Goal: Task Accomplishment & Management: Manage account settings

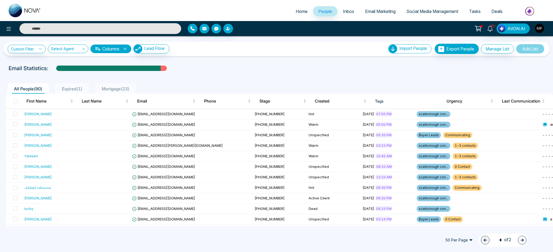
click at [73, 92] on li "Expired ( 1 )" at bounding box center [71, 88] width 33 height 10
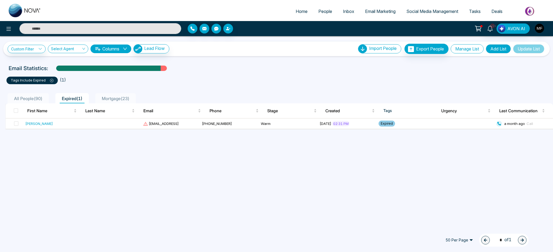
click at [472, 49] on button "Manage List" at bounding box center [466, 48] width 33 height 9
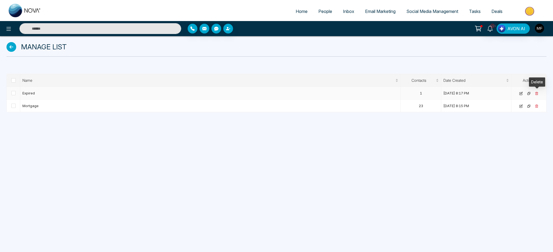
click at [536, 94] on icon at bounding box center [537, 94] width 4 height 4
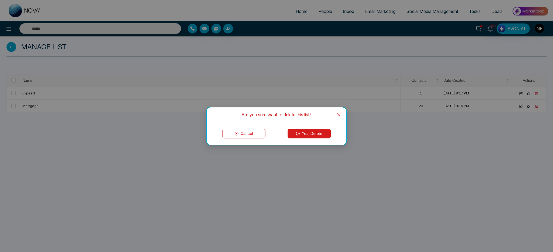
click at [309, 131] on button "Yes, Delete" at bounding box center [308, 134] width 43 height 10
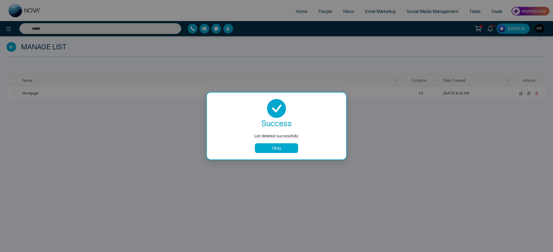
click at [266, 149] on button "Okay" at bounding box center [276, 148] width 43 height 10
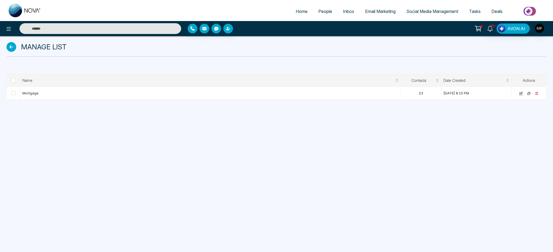
click at [326, 11] on span "People" at bounding box center [325, 11] width 14 height 5
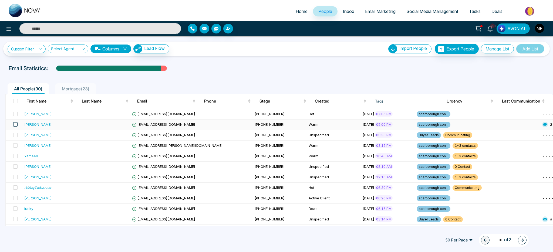
click at [16, 126] on span at bounding box center [15, 124] width 4 height 4
click at [15, 134] on span at bounding box center [15, 135] width 4 height 4
click at [16, 143] on span at bounding box center [15, 145] width 4 height 4
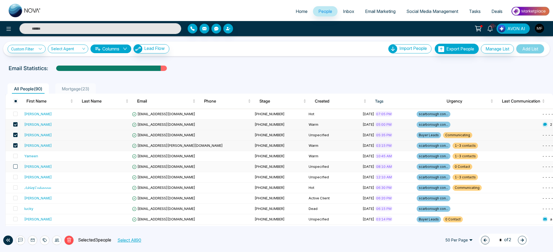
click at [16, 165] on span at bounding box center [15, 166] width 4 height 4
click at [14, 162] on td at bounding box center [14, 167] width 16 height 11
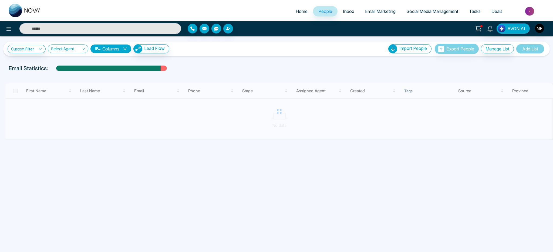
click at [38, 43] on div "Custom Filter Choose a filter Cancel Apply Select Agent Columns Lead Flow Impor…" at bounding box center [276, 49] width 546 height 15
click at [39, 48] on icon at bounding box center [40, 49] width 4 height 4
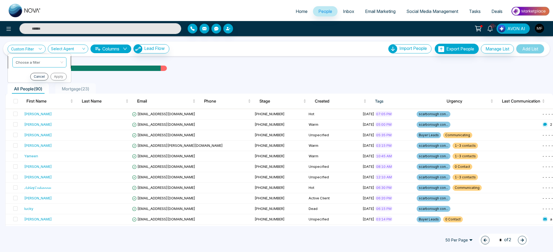
click at [42, 63] on input "search" at bounding box center [38, 61] width 44 height 8
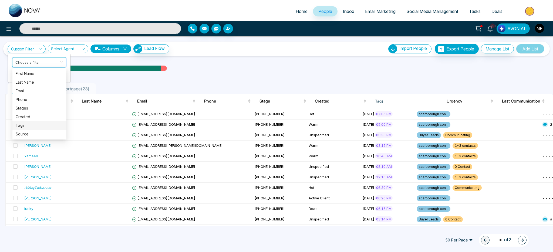
click at [34, 127] on div "Tags" at bounding box center [40, 126] width 48 height 6
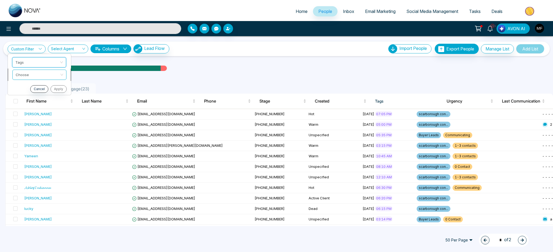
click at [47, 77] on input "search" at bounding box center [38, 74] width 44 height 8
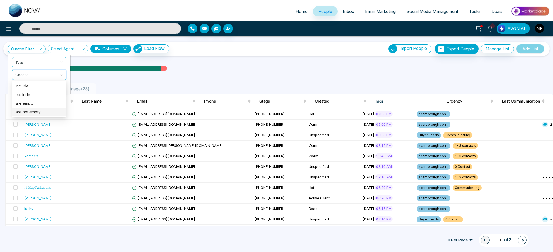
click at [42, 113] on div "are not empty" at bounding box center [40, 112] width 48 height 6
click at [56, 90] on button "Apply" at bounding box center [58, 89] width 16 height 8
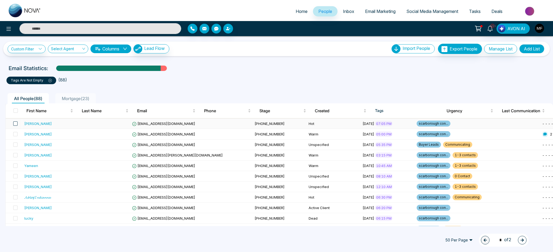
click at [16, 125] on span at bounding box center [15, 123] width 4 height 4
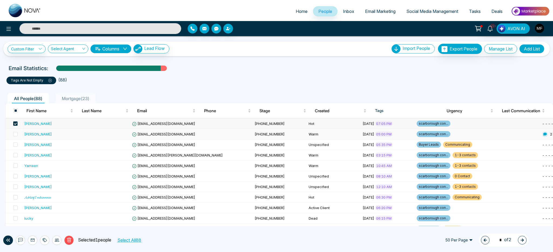
click at [18, 134] on td at bounding box center [14, 134] width 16 height 11
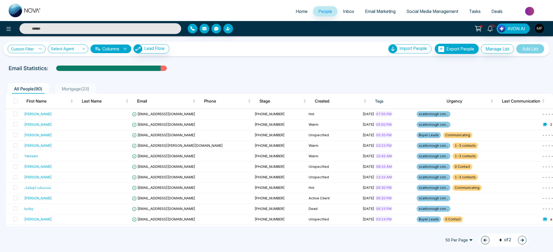
click at [33, 47] on link "Custom Filter" at bounding box center [27, 49] width 38 height 8
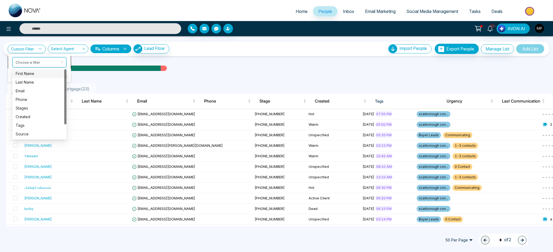
click at [32, 61] on input "search" at bounding box center [38, 61] width 44 height 8
click at [27, 126] on div "Tags" at bounding box center [40, 126] width 48 height 6
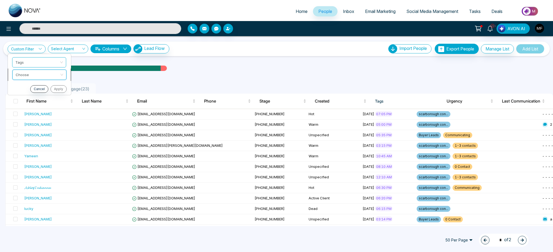
click at [43, 74] on input "search" at bounding box center [38, 74] width 44 height 8
click at [31, 113] on div "are not empty" at bounding box center [39, 112] width 48 height 6
click at [59, 91] on div "Click to sort ascending" at bounding box center [49, 88] width 45 height 9
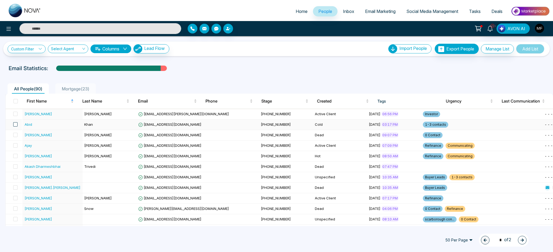
click at [16, 125] on span at bounding box center [15, 124] width 4 height 4
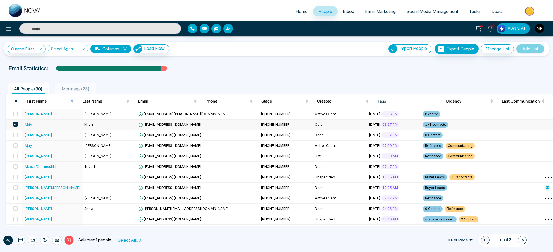
click at [16, 125] on span at bounding box center [15, 124] width 4 height 4
click at [327, 9] on span "People" at bounding box center [325, 11] width 14 height 5
click at [313, 114] on td "Active Client" at bounding box center [340, 114] width 54 height 11
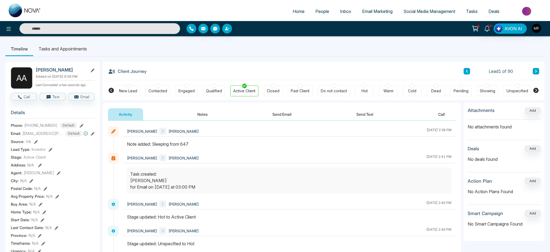
click at [536, 72] on icon at bounding box center [535, 71] width 3 height 3
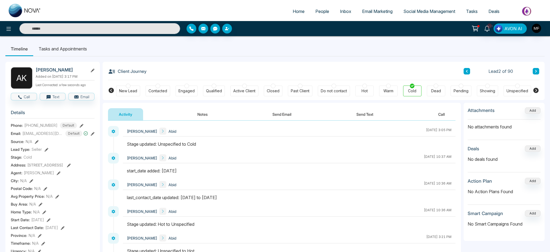
click at [467, 71] on icon at bounding box center [466, 71] width 3 height 3
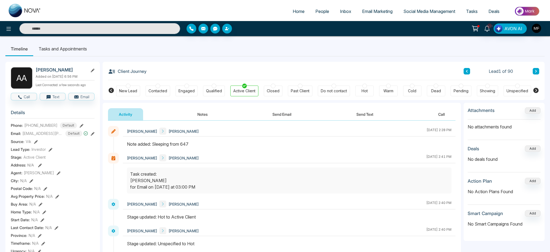
click at [536, 72] on icon at bounding box center [536, 71] width 2 height 3
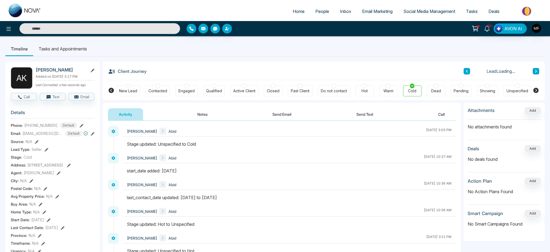
click at [536, 72] on icon at bounding box center [536, 71] width 2 height 3
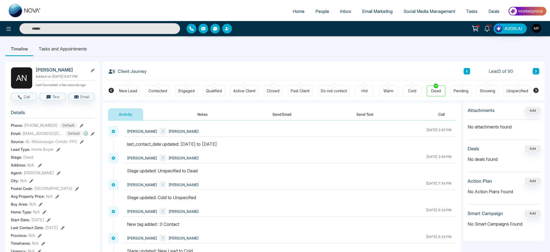
click at [56, 152] on icon at bounding box center [58, 150] width 4 height 4
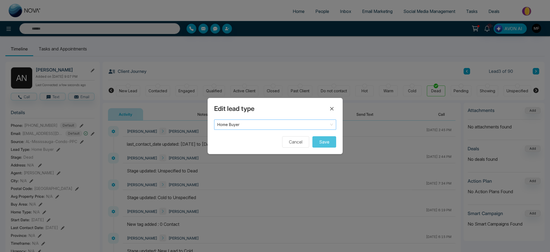
click at [248, 127] on span "Home Buyer" at bounding box center [275, 125] width 116 height 8
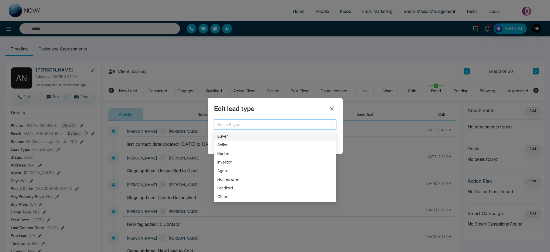
click at [248, 136] on div "Buyer" at bounding box center [275, 136] width 116 height 6
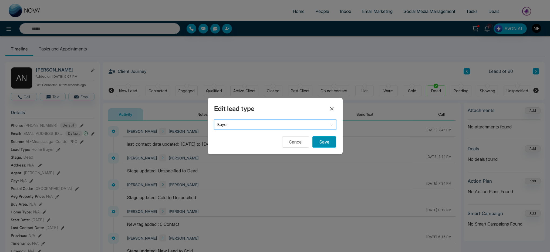
click at [321, 143] on button "Save" at bounding box center [324, 141] width 24 height 11
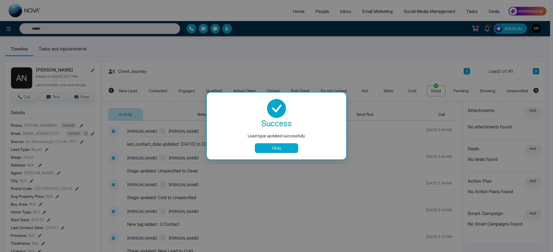
click at [289, 153] on button "Okay" at bounding box center [276, 148] width 43 height 10
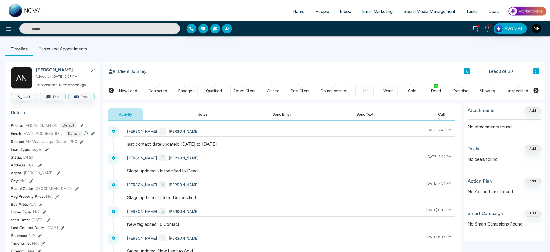
click at [536, 72] on icon at bounding box center [535, 71] width 3 height 3
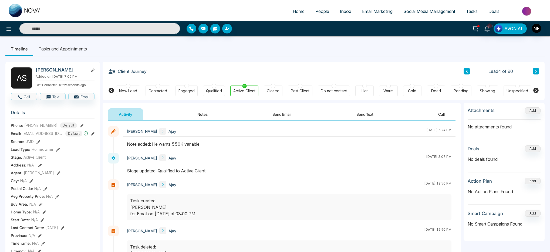
click at [56, 152] on icon at bounding box center [58, 150] width 4 height 4
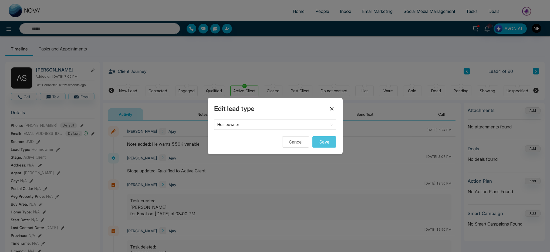
click at [331, 109] on icon at bounding box center [332, 109] width 4 height 4
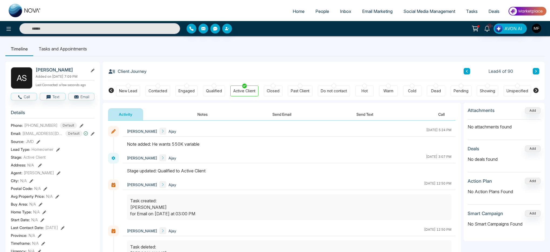
click at [538, 73] on button at bounding box center [536, 71] width 6 height 6
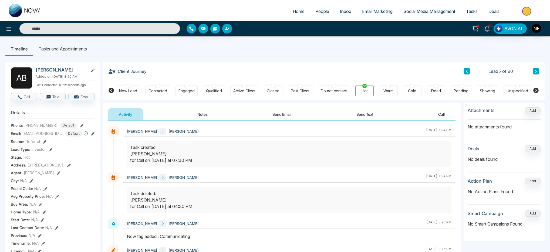
click at [537, 72] on button at bounding box center [536, 71] width 6 height 6
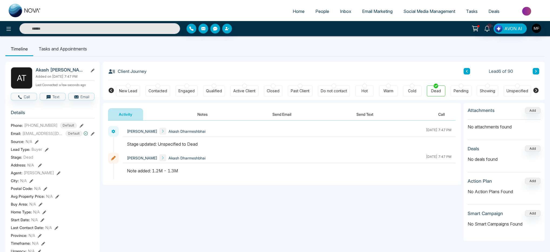
click at [537, 72] on button at bounding box center [536, 71] width 6 height 6
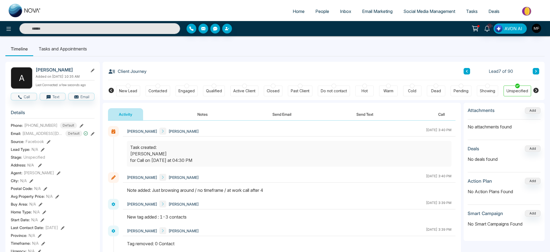
click at [43, 151] on icon at bounding box center [43, 150] width 4 height 4
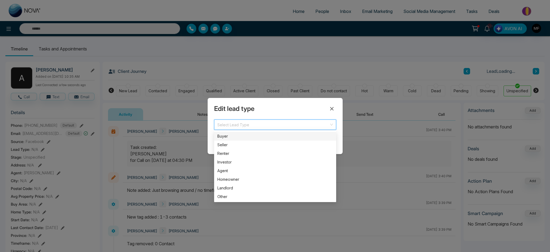
click at [266, 121] on input "search" at bounding box center [273, 124] width 112 height 8
click at [239, 137] on div "Buyer" at bounding box center [275, 136] width 116 height 6
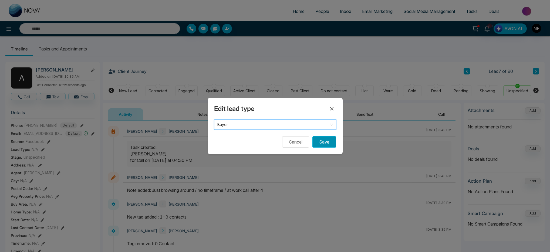
click at [322, 142] on button "Save" at bounding box center [324, 141] width 24 height 11
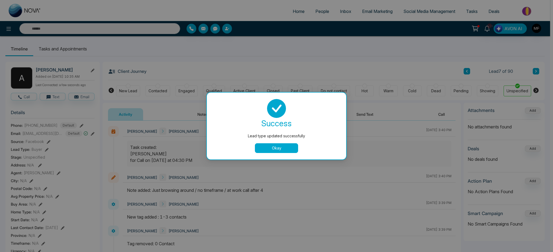
click at [292, 150] on button "Okay" at bounding box center [276, 148] width 43 height 10
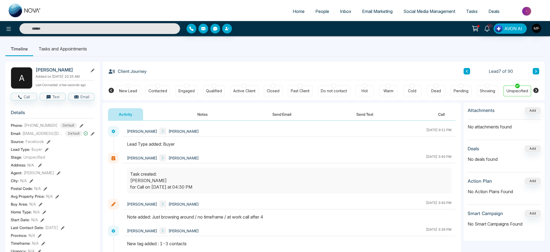
click at [537, 70] on button at bounding box center [536, 71] width 6 height 6
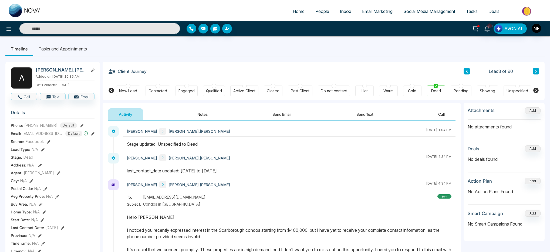
click at [44, 152] on icon at bounding box center [43, 150] width 4 height 4
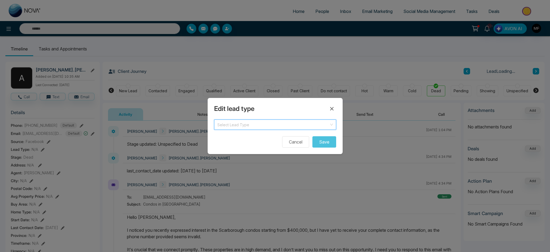
click at [231, 124] on input "search" at bounding box center [273, 124] width 112 height 8
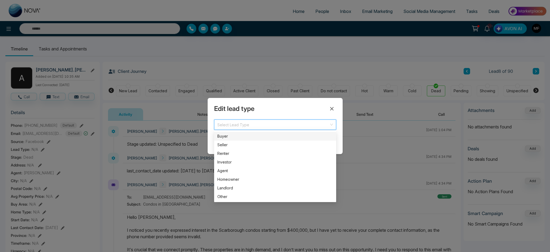
click at [230, 134] on div "Buyer" at bounding box center [275, 136] width 116 height 6
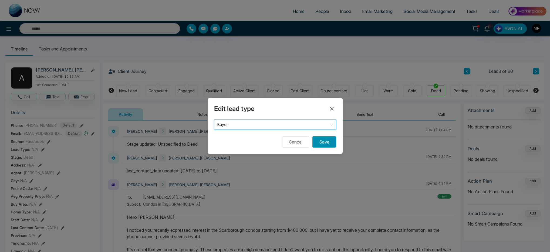
click at [324, 141] on button "Save" at bounding box center [324, 141] width 24 height 11
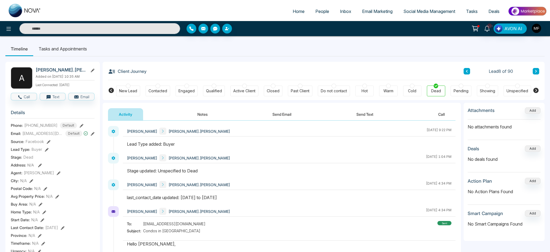
click at [536, 72] on icon at bounding box center [535, 71] width 3 height 3
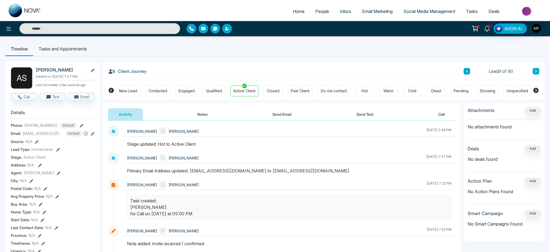
click at [537, 71] on button at bounding box center [536, 71] width 6 height 6
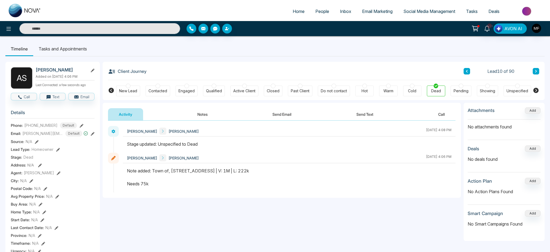
click at [537, 71] on button at bounding box center [536, 71] width 6 height 6
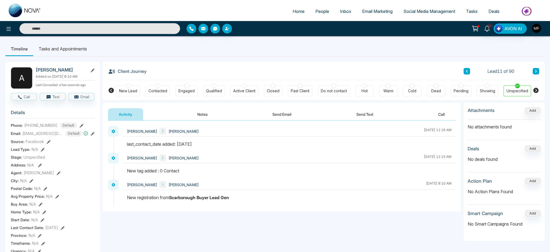
click at [43, 152] on icon at bounding box center [43, 150] width 4 height 4
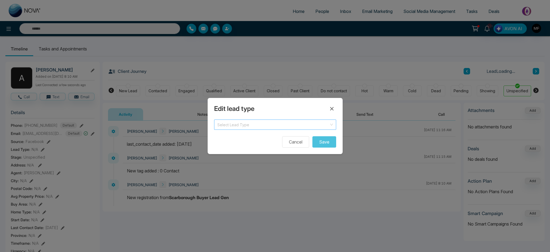
click at [287, 128] on span at bounding box center [273, 125] width 112 height 10
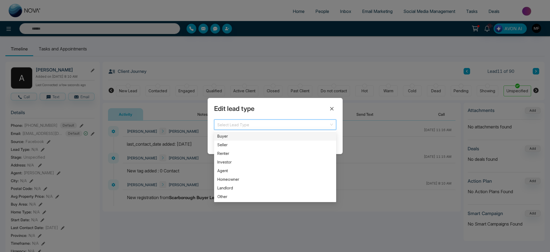
click at [253, 136] on div "Buyer" at bounding box center [275, 136] width 116 height 6
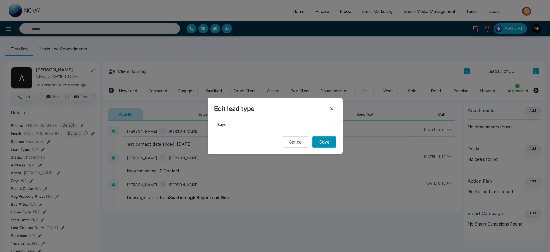
click at [330, 143] on button "Save" at bounding box center [324, 141] width 24 height 11
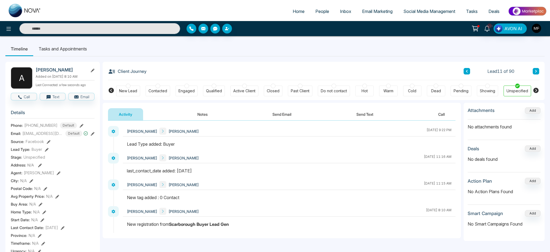
click at [537, 70] on button at bounding box center [536, 71] width 6 height 6
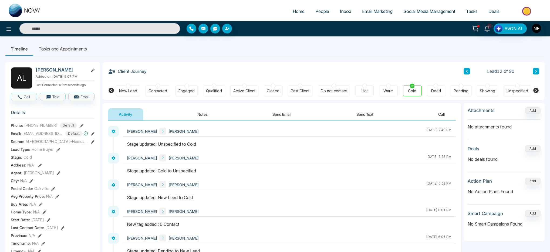
click at [56, 152] on icon at bounding box center [58, 150] width 4 height 4
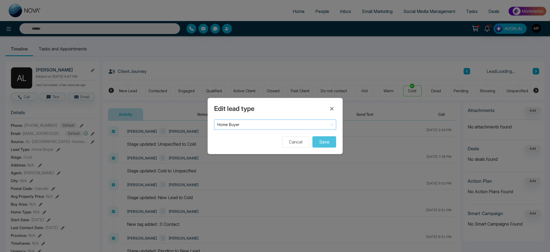
click at [258, 121] on span "Home Buyer" at bounding box center [275, 125] width 116 height 8
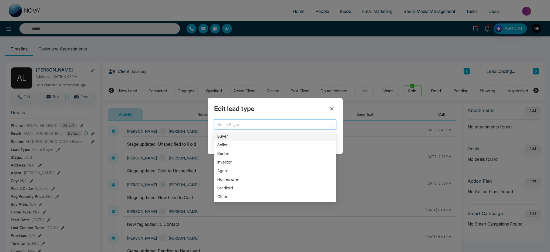
click at [247, 136] on div "Buyer" at bounding box center [275, 136] width 116 height 6
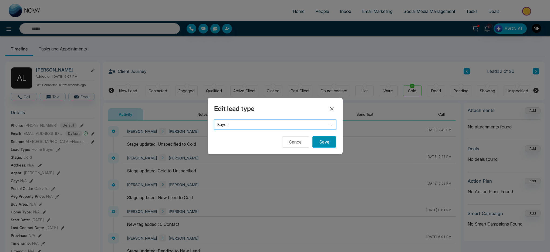
click at [316, 142] on button "Save" at bounding box center [324, 141] width 24 height 11
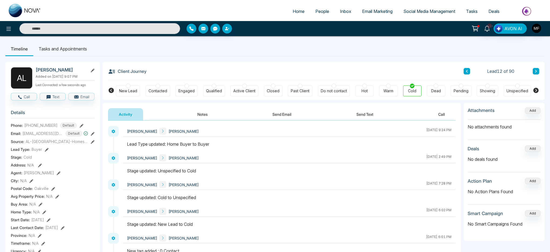
click at [536, 72] on icon at bounding box center [535, 71] width 3 height 3
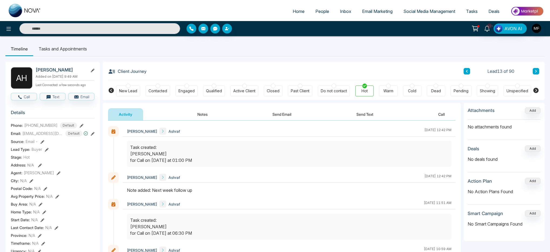
click at [536, 72] on icon at bounding box center [535, 71] width 3 height 3
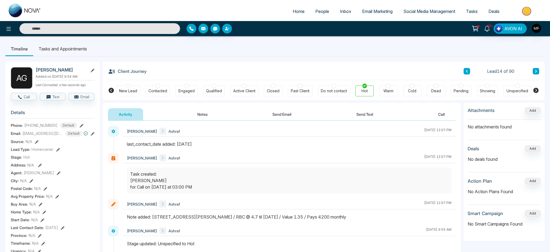
click at [536, 73] on button at bounding box center [536, 71] width 6 height 6
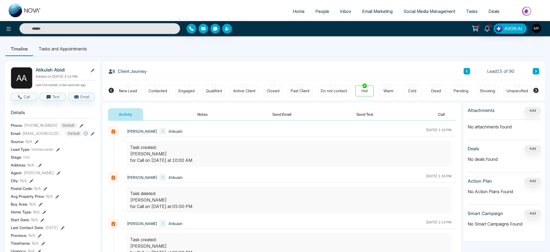
click at [537, 72] on button at bounding box center [536, 71] width 6 height 6
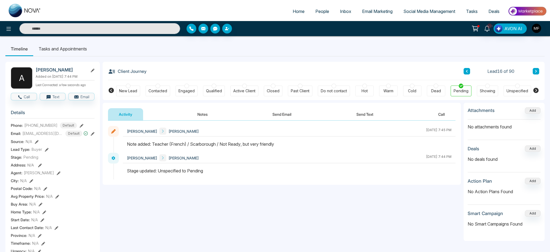
click at [536, 71] on icon at bounding box center [535, 71] width 3 height 3
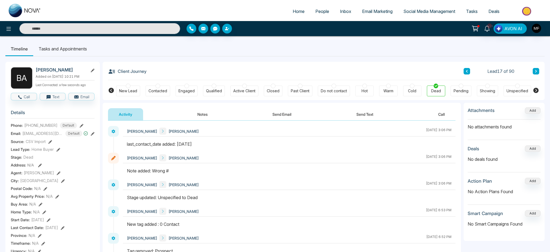
click at [60, 149] on div "Lead Type: Home Buyer" at bounding box center [53, 150] width 84 height 6
click at [56, 150] on icon at bounding box center [58, 150] width 4 height 4
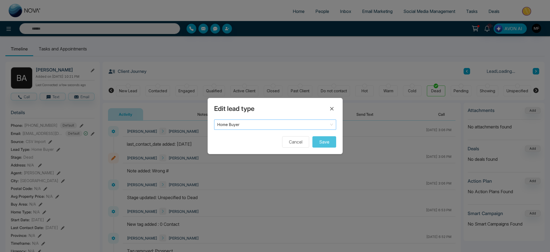
click at [277, 124] on span "Home Buyer" at bounding box center [275, 125] width 116 height 8
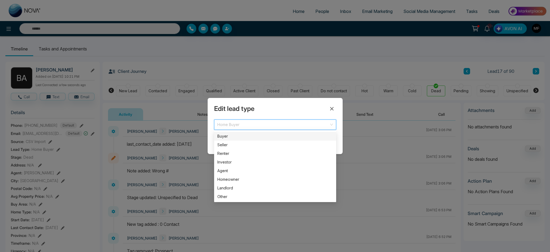
click at [231, 137] on div "Buyer" at bounding box center [275, 136] width 116 height 6
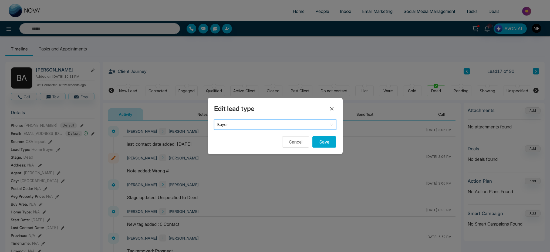
click at [338, 145] on div "Edit lead type Buyer Buyer Buyer Seller Buyer Seller Renter Investor Agent Home…" at bounding box center [275, 126] width 135 height 56
click at [327, 145] on button "Save" at bounding box center [324, 141] width 24 height 11
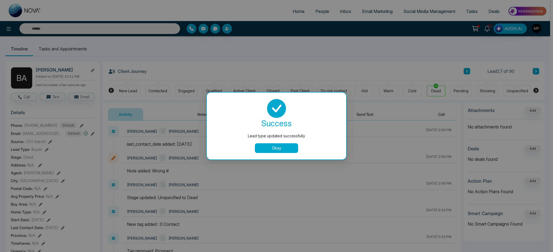
click at [287, 147] on button "Okay" at bounding box center [276, 148] width 43 height 10
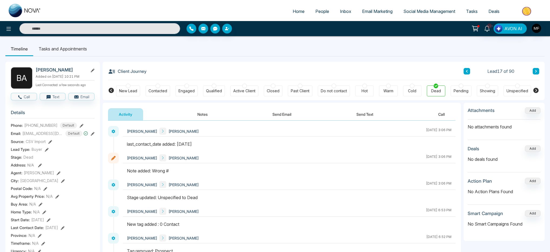
click at [537, 69] on button at bounding box center [536, 71] width 6 height 6
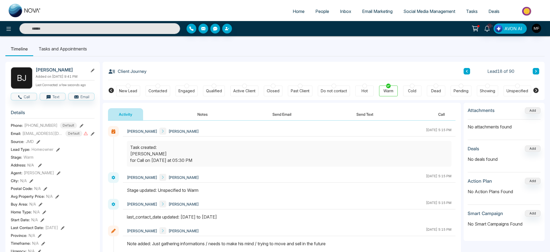
click at [537, 73] on button at bounding box center [536, 71] width 6 height 6
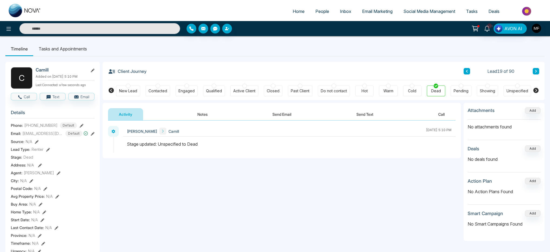
click at [536, 72] on icon at bounding box center [535, 71] width 3 height 3
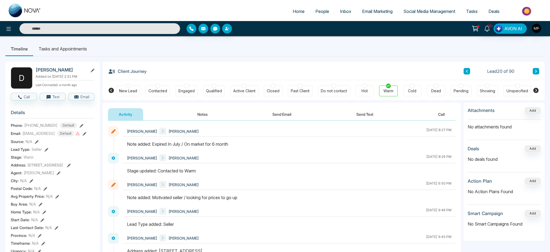
click at [536, 72] on icon at bounding box center [535, 71] width 3 height 3
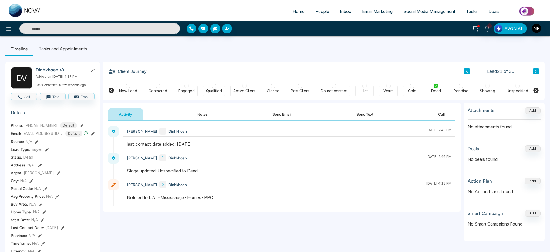
click at [536, 72] on icon at bounding box center [535, 71] width 3 height 3
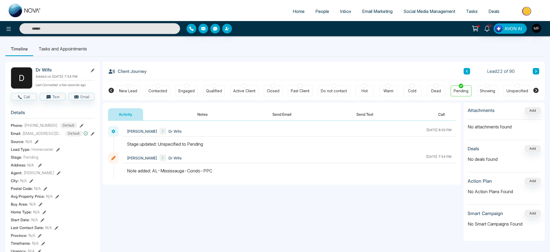
click at [536, 72] on icon at bounding box center [535, 71] width 3 height 3
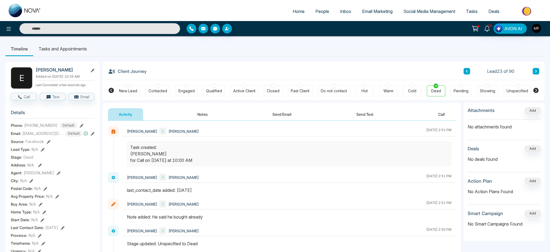
click at [42, 152] on icon at bounding box center [43, 150] width 4 height 4
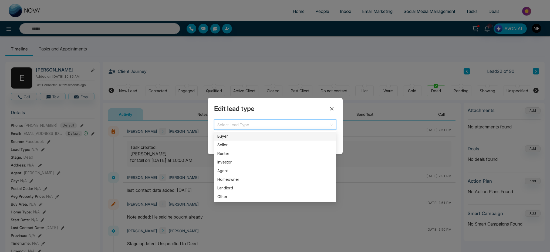
click at [253, 125] on input "search" at bounding box center [273, 124] width 112 height 8
click at [233, 137] on div "Buyer" at bounding box center [275, 136] width 116 height 6
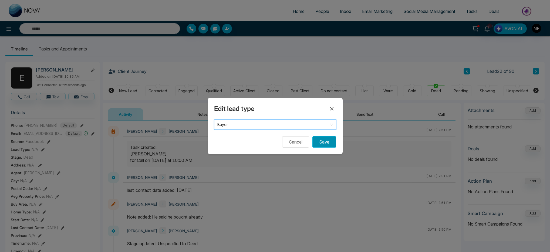
click at [327, 144] on button "Save" at bounding box center [324, 141] width 24 height 11
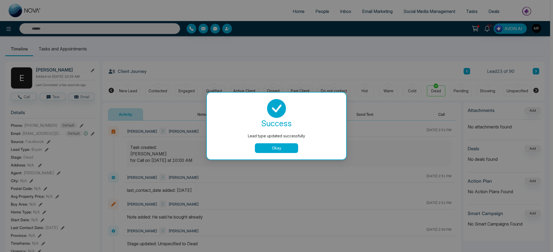
click at [286, 150] on button "Okay" at bounding box center [276, 148] width 43 height 10
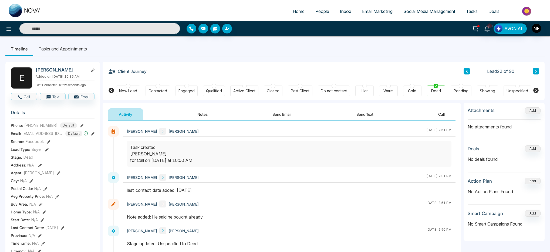
click at [537, 73] on button at bounding box center [536, 71] width 6 height 6
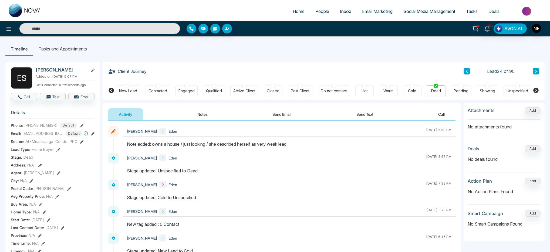
click at [58, 152] on icon at bounding box center [58, 150] width 4 height 4
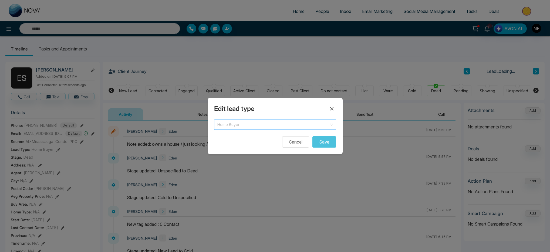
click at [249, 121] on span "Home Buyer" at bounding box center [275, 125] width 116 height 8
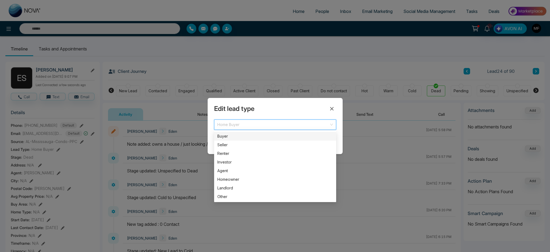
click at [247, 137] on div "Buyer" at bounding box center [275, 136] width 116 height 6
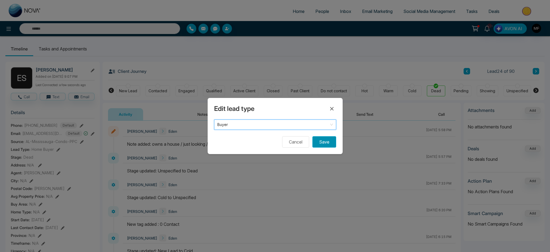
click at [322, 140] on button "Save" at bounding box center [324, 141] width 24 height 11
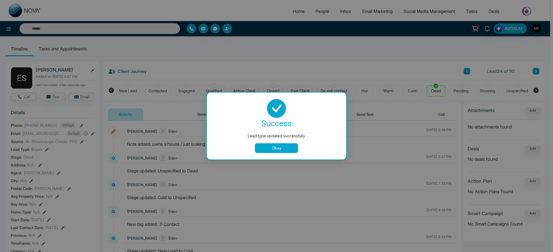
click at [279, 147] on button "Okay" at bounding box center [276, 148] width 43 height 10
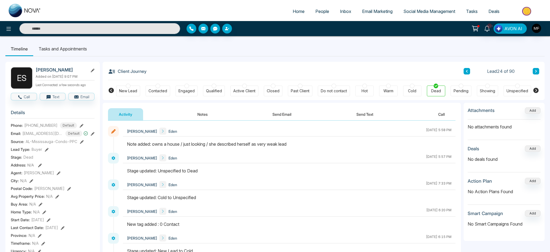
click at [535, 72] on icon at bounding box center [535, 71] width 3 height 3
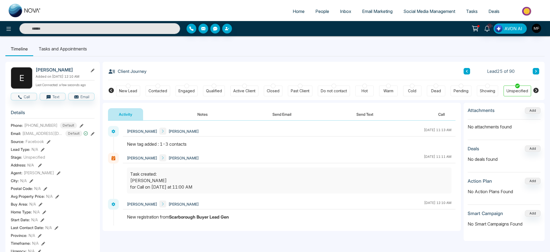
click at [535, 72] on icon at bounding box center [535, 71] width 3 height 3
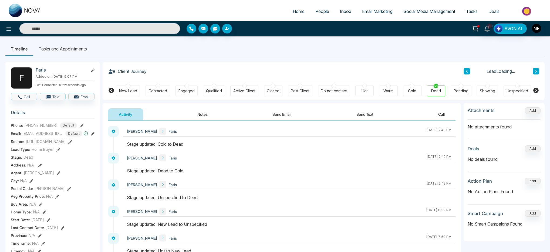
click at [466, 72] on icon at bounding box center [467, 71] width 2 height 3
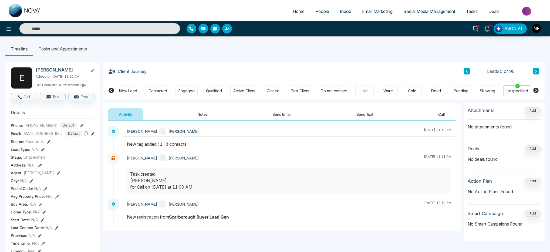
click at [42, 152] on icon at bounding box center [43, 150] width 4 height 4
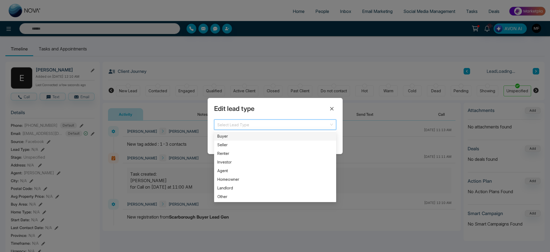
click at [249, 127] on input "search" at bounding box center [273, 124] width 112 height 8
click at [243, 136] on div "Buyer" at bounding box center [275, 136] width 116 height 6
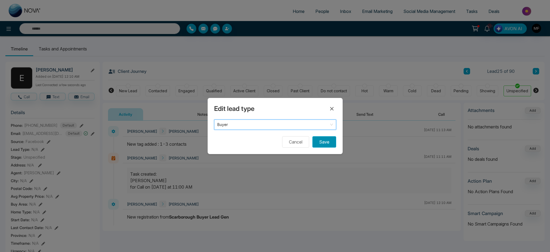
click at [322, 139] on button "Save" at bounding box center [324, 141] width 24 height 11
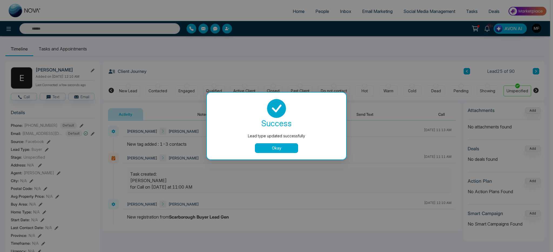
click at [289, 151] on button "Okay" at bounding box center [276, 148] width 43 height 10
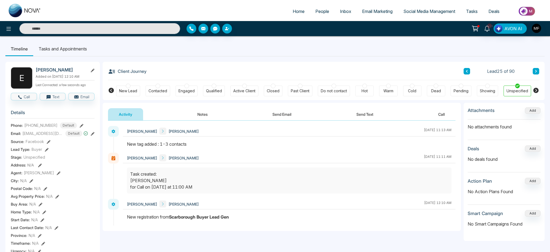
click at [536, 74] on button at bounding box center [536, 71] width 6 height 6
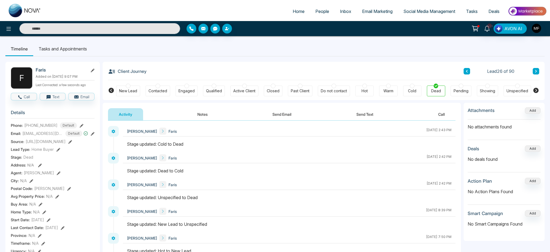
click at [57, 152] on icon at bounding box center [58, 150] width 4 height 4
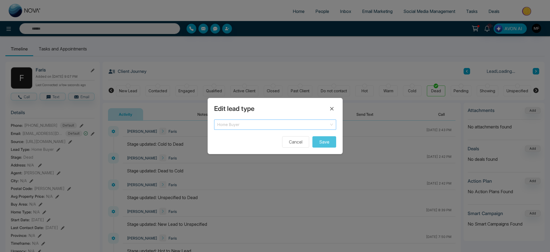
click at [262, 125] on span "Home Buyer" at bounding box center [275, 125] width 116 height 8
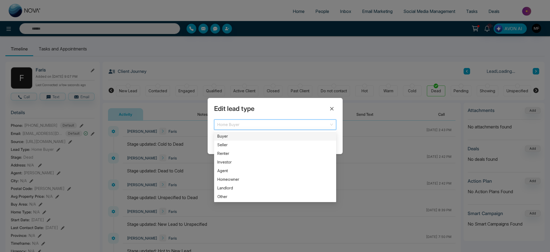
click at [248, 138] on div "Buyer" at bounding box center [275, 136] width 116 height 6
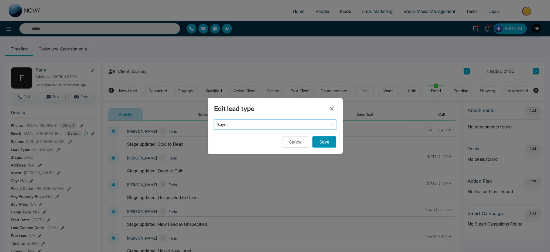
click at [323, 144] on button "Save" at bounding box center [324, 141] width 24 height 11
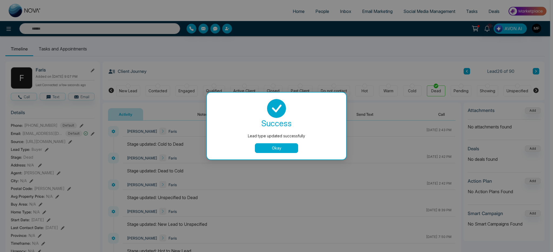
click at [268, 148] on button "Okay" at bounding box center [276, 148] width 43 height 10
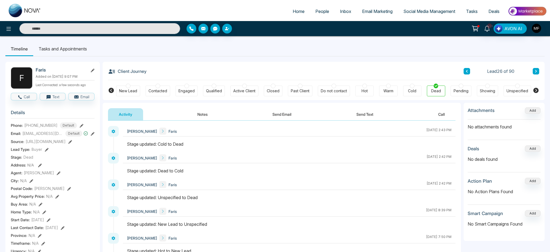
click at [538, 71] on button at bounding box center [536, 71] width 6 height 6
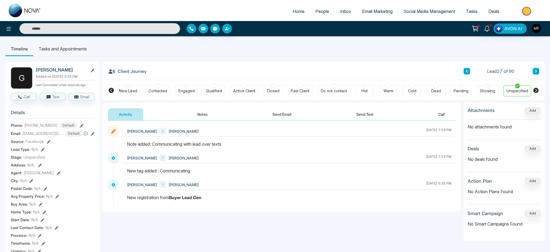
click at [42, 152] on icon at bounding box center [43, 150] width 4 height 4
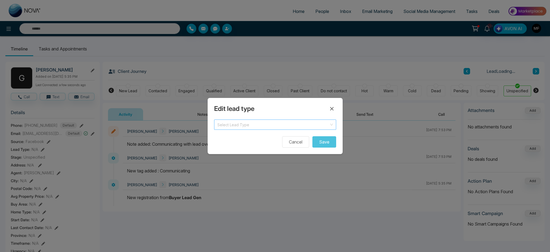
click at [219, 126] on input "search" at bounding box center [273, 124] width 112 height 8
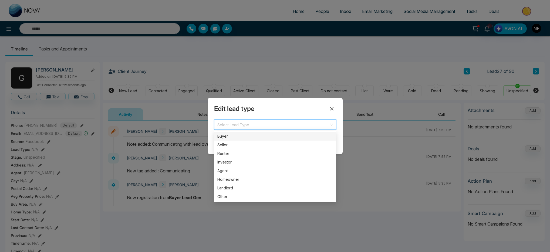
click at [241, 135] on div "Buyer" at bounding box center [275, 136] width 116 height 6
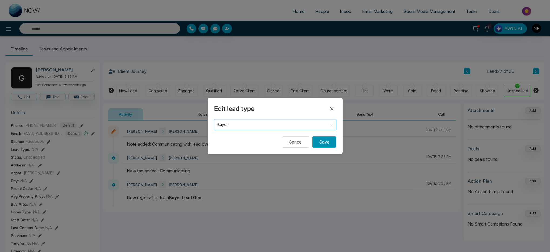
click at [333, 144] on button "Save" at bounding box center [324, 141] width 24 height 11
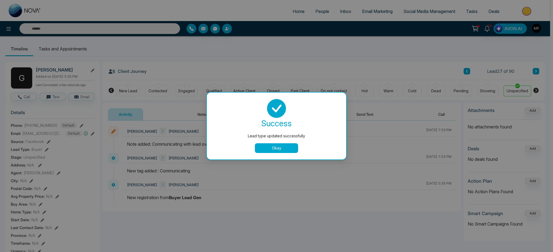
click at [268, 146] on button "Okay" at bounding box center [276, 148] width 43 height 10
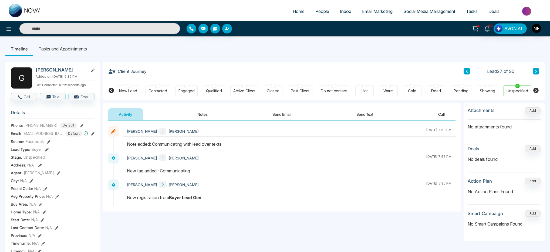
click at [538, 72] on button at bounding box center [536, 71] width 6 height 6
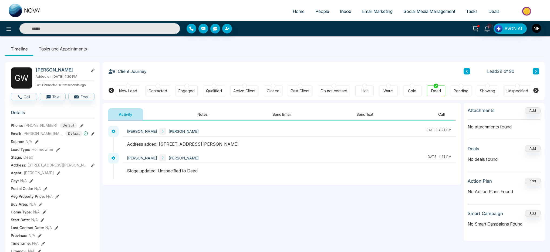
click at [534, 72] on button at bounding box center [536, 71] width 6 height 6
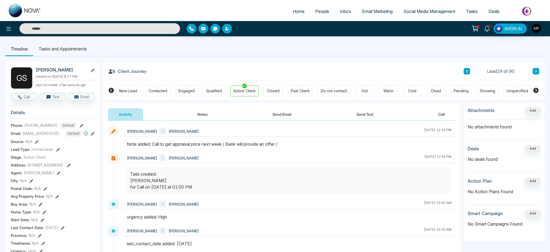
click at [534, 72] on button at bounding box center [536, 71] width 6 height 6
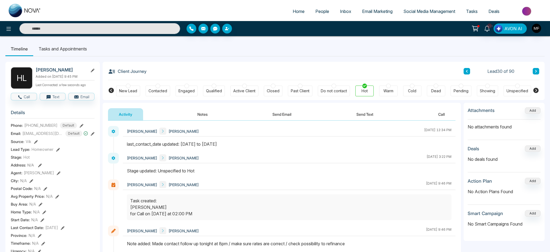
click at [536, 73] on button at bounding box center [536, 71] width 6 height 6
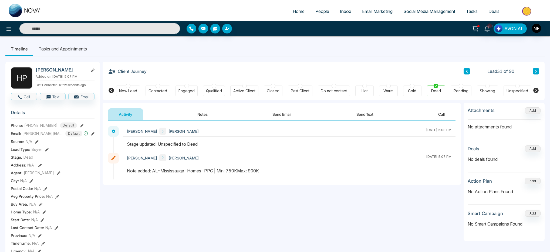
click at [46, 152] on icon at bounding box center [47, 150] width 4 height 4
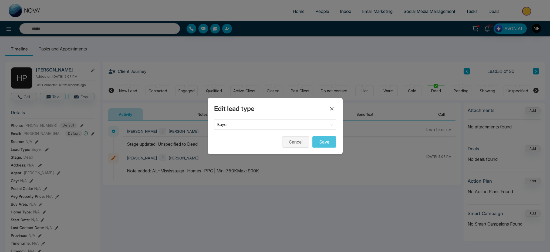
click at [299, 143] on button "Cancel" at bounding box center [295, 141] width 27 height 11
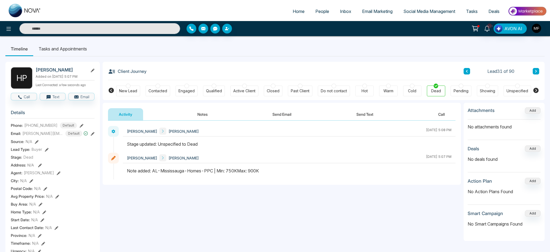
click at [538, 73] on button at bounding box center [536, 71] width 6 height 6
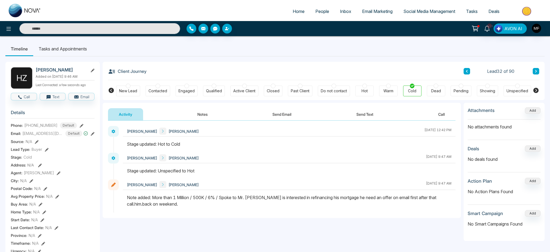
click at [534, 73] on button at bounding box center [536, 71] width 6 height 6
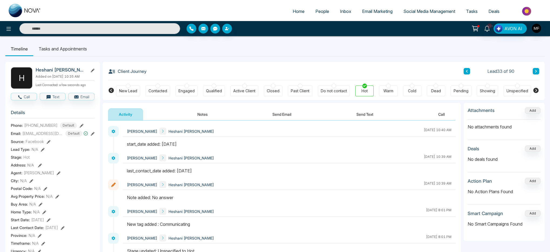
click at [42, 151] on button at bounding box center [43, 150] width 4 height 6
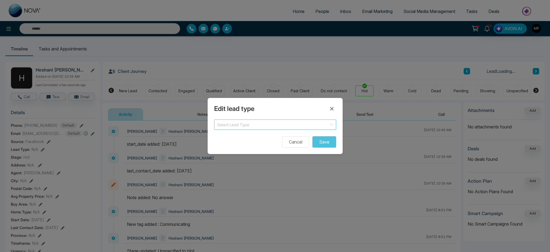
click at [274, 124] on input "search" at bounding box center [273, 124] width 112 height 8
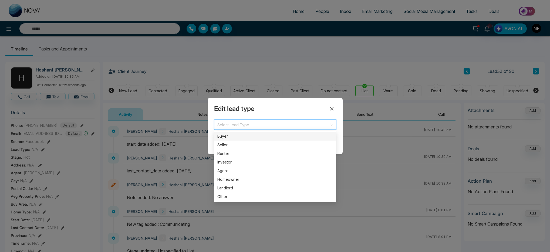
click at [232, 138] on div "Buyer" at bounding box center [275, 136] width 116 height 6
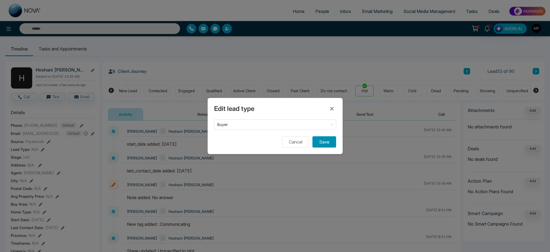
click at [331, 141] on button "Save" at bounding box center [324, 141] width 24 height 11
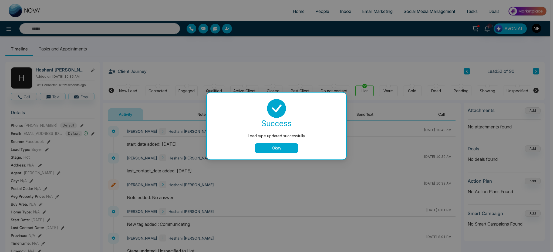
click at [273, 151] on button "Okay" at bounding box center [276, 148] width 43 height 10
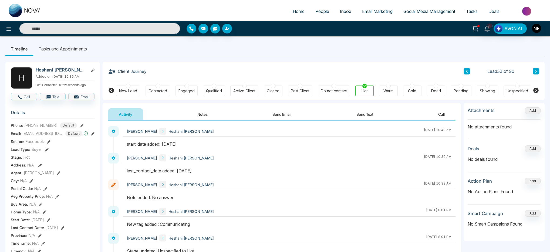
click at [534, 71] on icon at bounding box center [535, 71] width 3 height 3
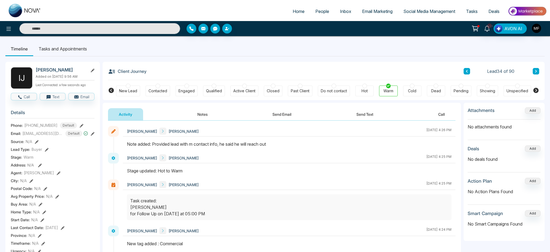
click at [536, 70] on icon at bounding box center [536, 71] width 2 height 3
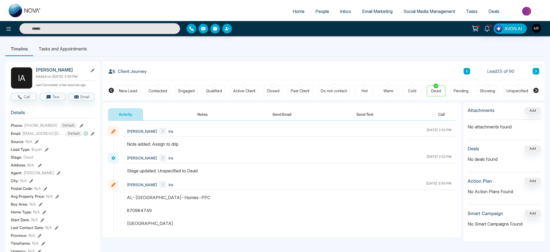
click at [538, 70] on button at bounding box center [536, 71] width 6 height 6
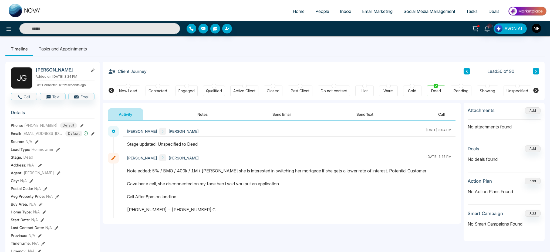
click at [538, 72] on button at bounding box center [536, 71] width 6 height 6
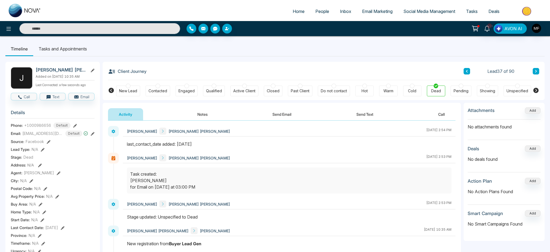
click at [43, 151] on icon at bounding box center [43, 150] width 4 height 4
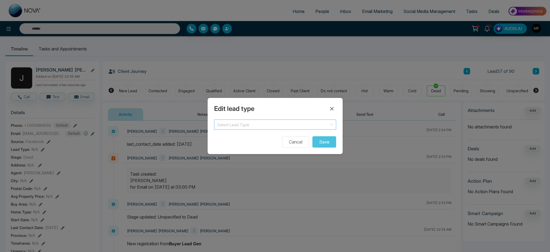
click at [274, 124] on input "search" at bounding box center [273, 124] width 112 height 8
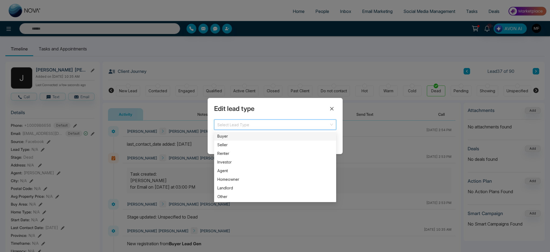
click at [261, 137] on div "Buyer" at bounding box center [275, 136] width 116 height 6
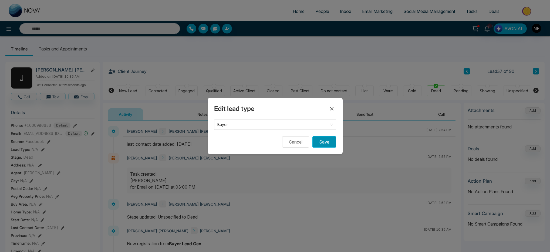
click at [324, 141] on button "Save" at bounding box center [324, 141] width 24 height 11
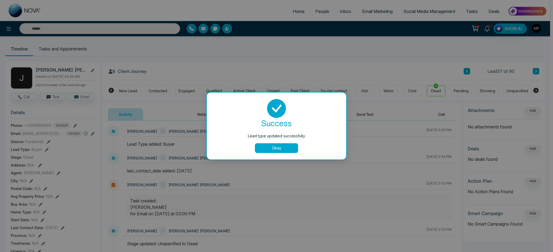
click at [267, 151] on button "Okay" at bounding box center [276, 148] width 43 height 10
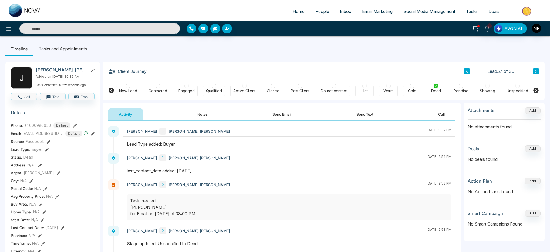
click at [537, 71] on button at bounding box center [536, 71] width 6 height 6
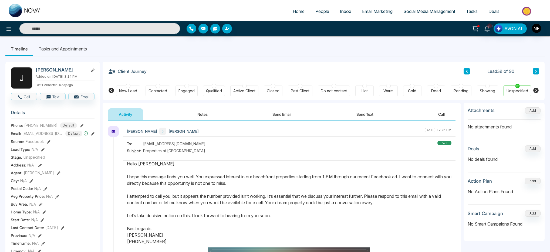
click at [43, 152] on icon at bounding box center [43, 150] width 4 height 4
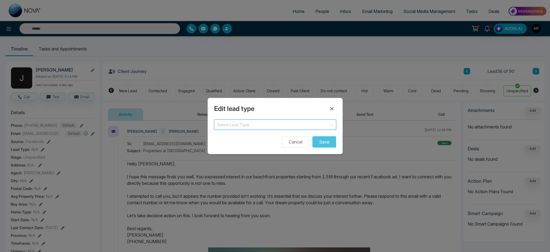
click at [238, 127] on input "search" at bounding box center [273, 124] width 112 height 8
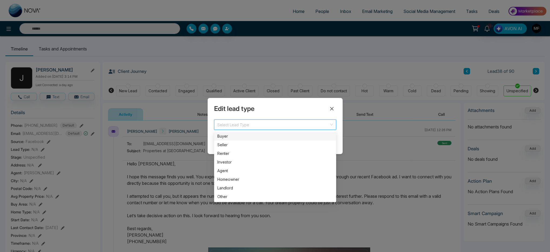
click at [241, 136] on div "Buyer" at bounding box center [275, 136] width 116 height 6
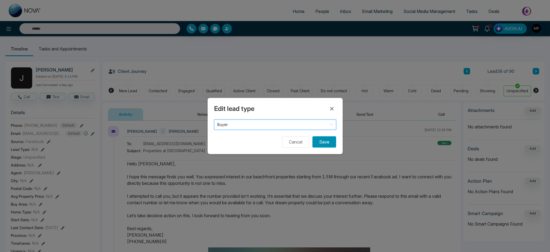
click at [322, 145] on button "Save" at bounding box center [324, 141] width 24 height 11
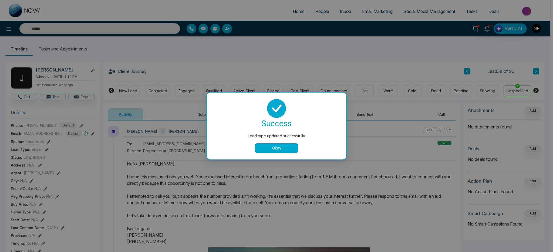
click at [281, 145] on button "Okay" at bounding box center [276, 148] width 43 height 10
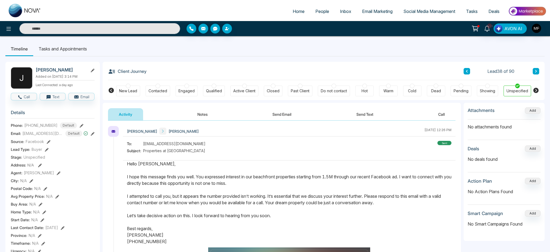
click at [537, 73] on button at bounding box center [536, 71] width 6 height 6
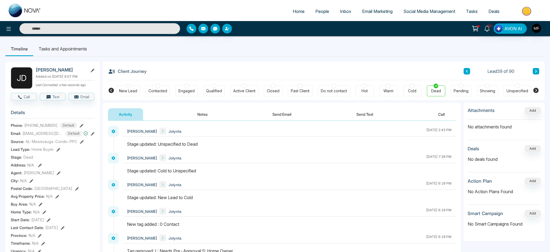
click at [58, 152] on icon at bounding box center [58, 150] width 4 height 4
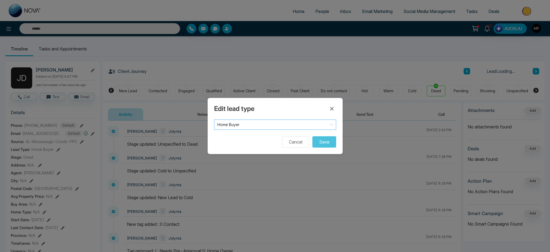
click at [243, 124] on span "Home Buyer" at bounding box center [275, 125] width 116 height 8
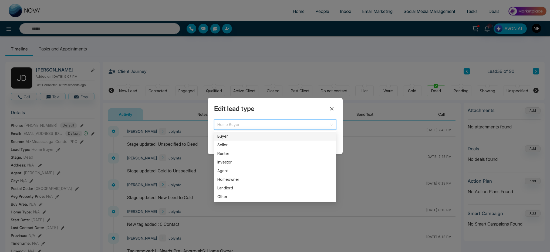
click at [243, 134] on div "Buyer" at bounding box center [275, 136] width 116 height 6
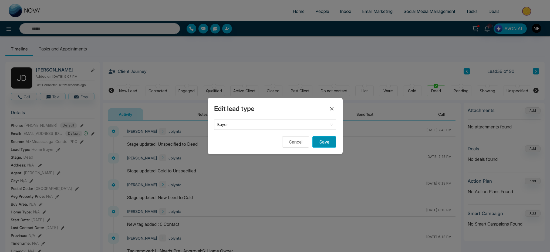
click at [325, 142] on button "Save" at bounding box center [324, 141] width 24 height 11
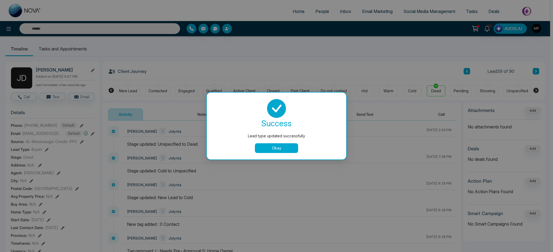
click at [270, 148] on button "Okay" at bounding box center [276, 148] width 43 height 10
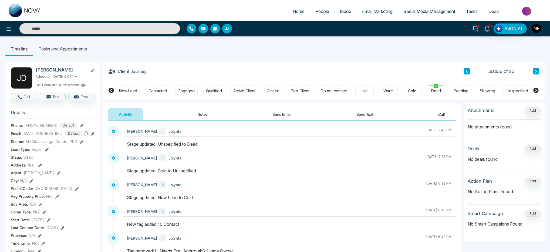
click at [538, 72] on button at bounding box center [536, 71] width 6 height 6
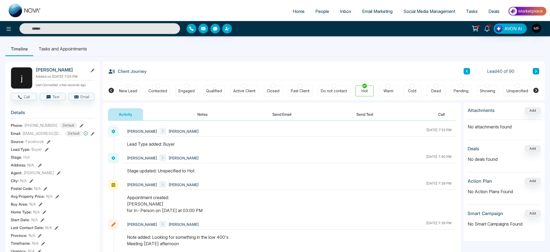
click at [534, 72] on button at bounding box center [536, 71] width 6 height 6
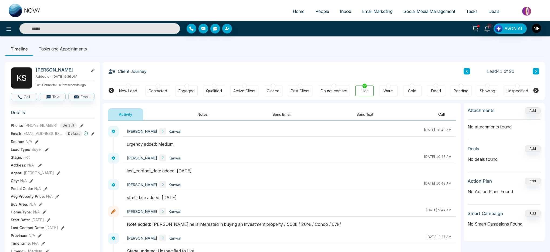
click at [466, 70] on icon at bounding box center [466, 71] width 3 height 3
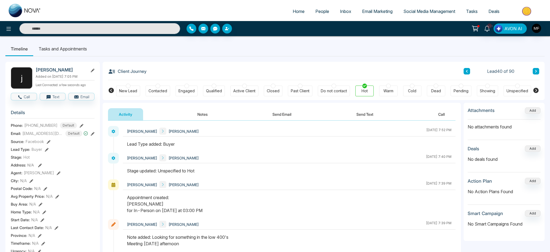
click at [537, 73] on icon at bounding box center [535, 71] width 3 height 3
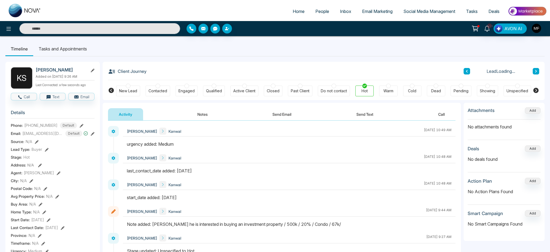
click at [537, 73] on icon at bounding box center [535, 71] width 3 height 3
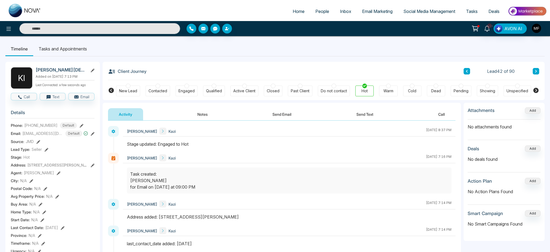
click at [537, 73] on icon at bounding box center [535, 71] width 3 height 3
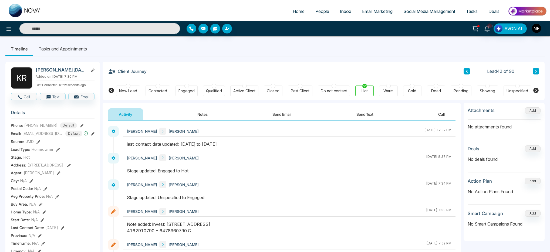
click at [536, 70] on icon at bounding box center [535, 71] width 3 height 3
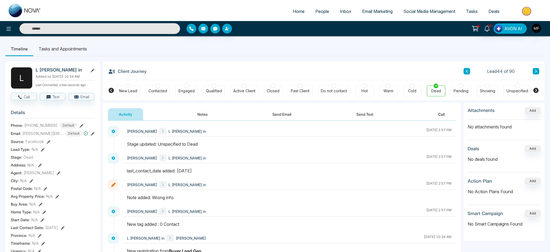
click at [469, 70] on button at bounding box center [466, 71] width 6 height 6
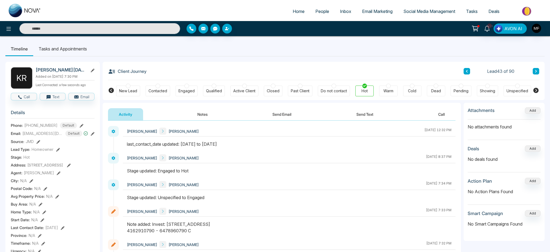
click at [534, 72] on icon at bounding box center [535, 71] width 3 height 3
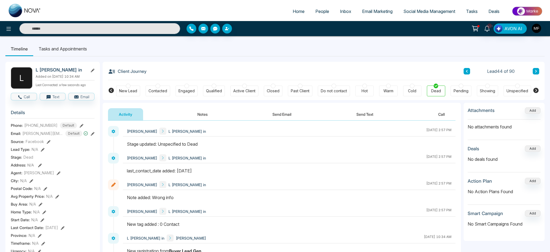
click at [466, 70] on icon at bounding box center [466, 71] width 3 height 3
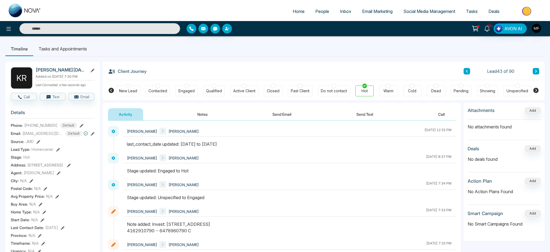
click at [536, 69] on button at bounding box center [536, 71] width 6 height 6
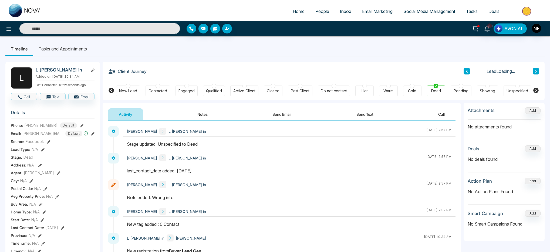
click at [536, 69] on button at bounding box center [536, 71] width 6 height 6
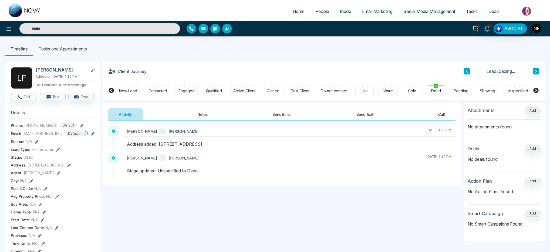
click at [466, 72] on icon at bounding box center [466, 71] width 3 height 3
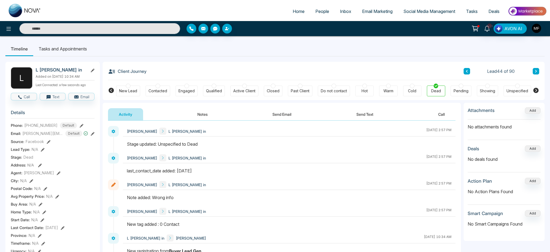
click at [42, 152] on icon at bounding box center [43, 150] width 4 height 4
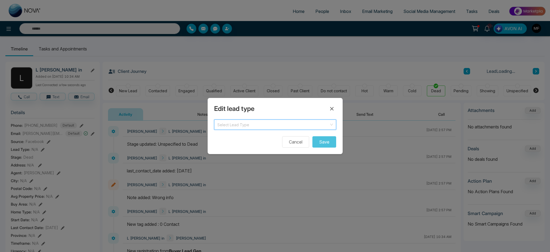
click at [218, 125] on input "search" at bounding box center [273, 124] width 112 height 8
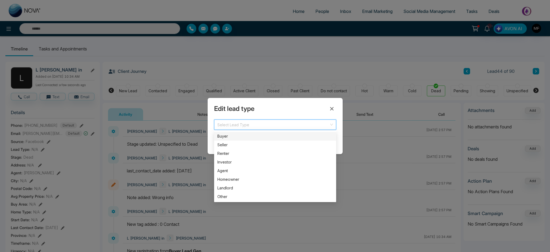
click at [221, 134] on div "Buyer" at bounding box center [275, 136] width 116 height 6
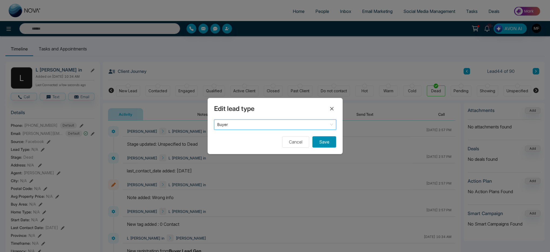
click at [321, 144] on button "Save" at bounding box center [324, 141] width 24 height 11
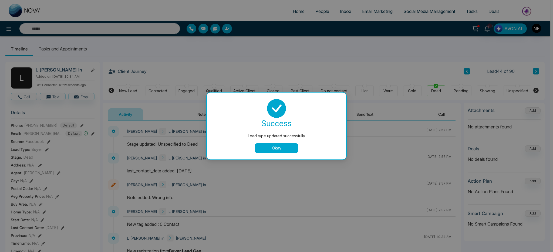
click at [284, 145] on button "Okay" at bounding box center [276, 148] width 43 height 10
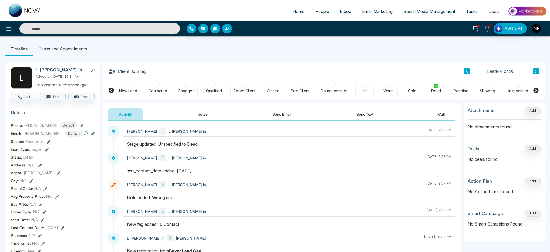
click at [535, 72] on icon at bounding box center [536, 71] width 2 height 3
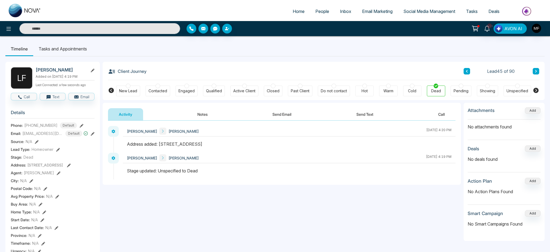
click at [535, 72] on icon at bounding box center [536, 71] width 2 height 3
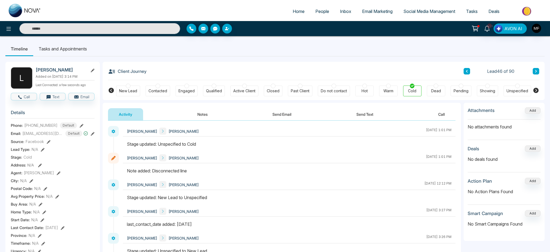
click at [42, 152] on icon at bounding box center [43, 150] width 4 height 4
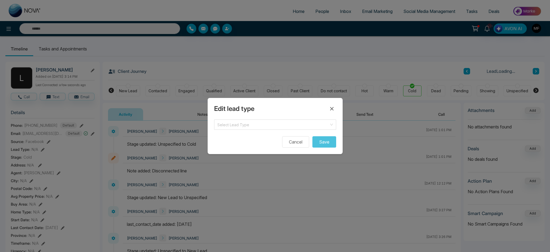
click at [206, 127] on div "Edit lead type Select Lead Type Cancel Save" at bounding box center [275, 126] width 550 height 252
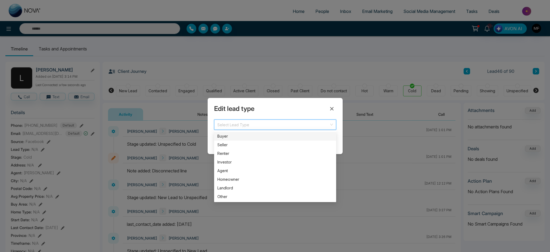
click at [223, 126] on input "search" at bounding box center [273, 124] width 112 height 8
click at [245, 138] on div "Buyer" at bounding box center [275, 136] width 116 height 6
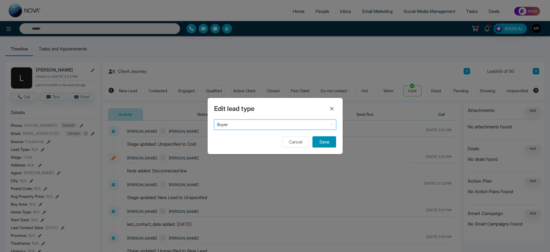
click at [324, 144] on button "Save" at bounding box center [324, 141] width 24 height 11
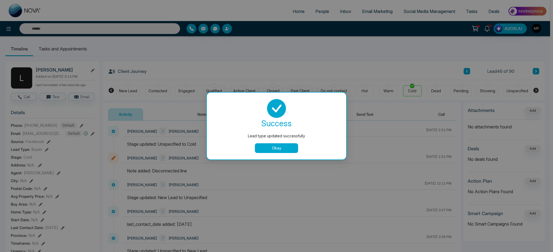
click at [277, 145] on button "Okay" at bounding box center [276, 148] width 43 height 10
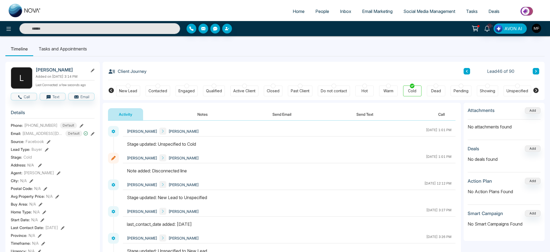
click at [537, 70] on icon at bounding box center [535, 71] width 3 height 3
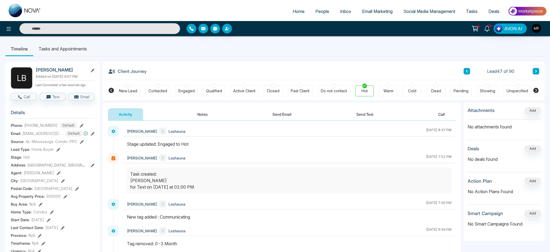
click at [56, 150] on button at bounding box center [58, 150] width 4 height 6
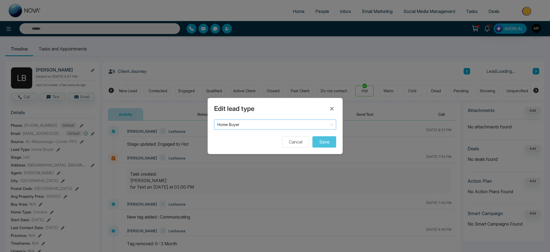
click at [259, 121] on span "Home Buyer" at bounding box center [275, 125] width 116 height 8
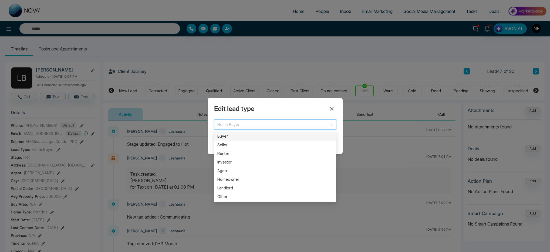
click at [233, 136] on div "Buyer" at bounding box center [275, 136] width 116 height 6
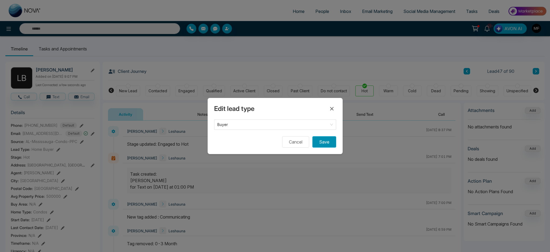
click at [321, 140] on button "Save" at bounding box center [324, 141] width 24 height 11
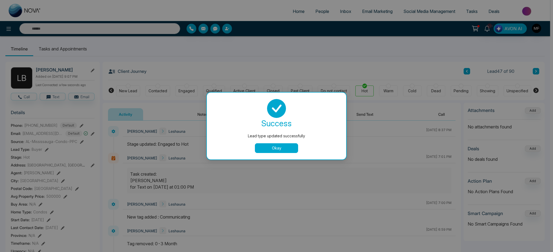
click at [269, 149] on button "Okay" at bounding box center [276, 148] width 43 height 10
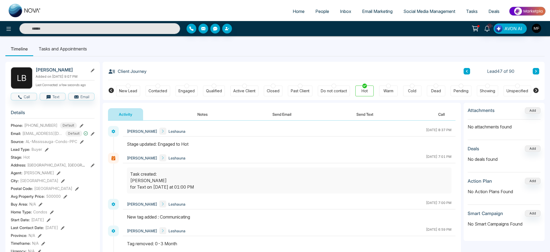
click at [536, 71] on icon at bounding box center [535, 71] width 3 height 3
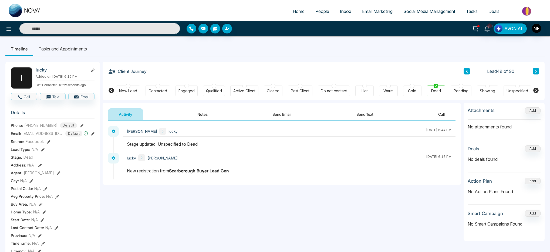
click at [42, 152] on icon at bounding box center [43, 150] width 4 height 4
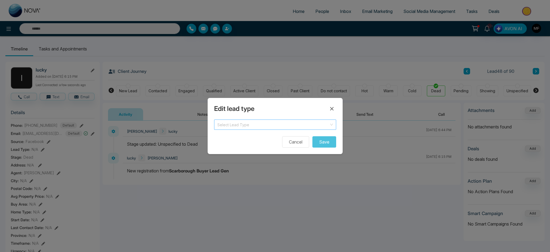
click at [240, 124] on input "search" at bounding box center [273, 124] width 112 height 8
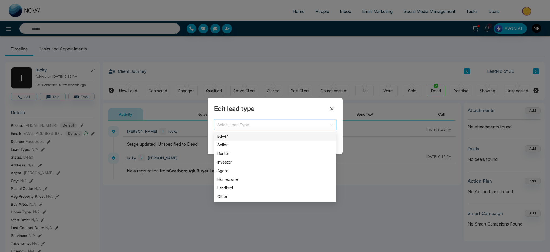
click at [240, 135] on div "Buyer" at bounding box center [275, 136] width 116 height 6
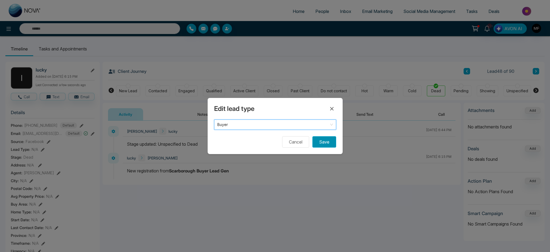
click at [329, 144] on button "Save" at bounding box center [324, 141] width 24 height 11
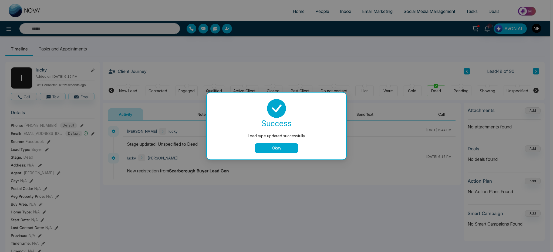
click at [292, 150] on button "Okay" at bounding box center [276, 148] width 43 height 10
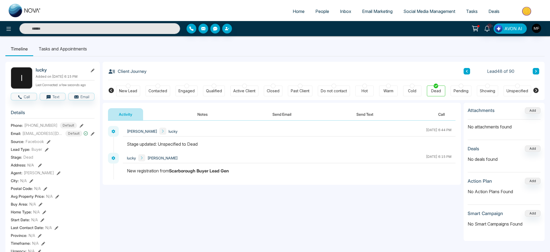
click at [537, 71] on button at bounding box center [536, 71] width 6 height 6
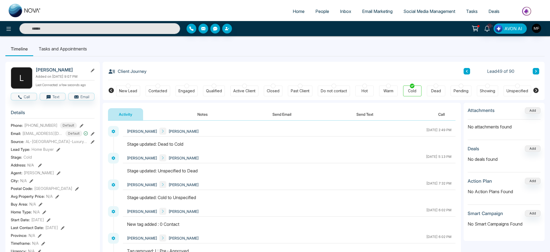
click at [56, 152] on icon at bounding box center [58, 150] width 4 height 4
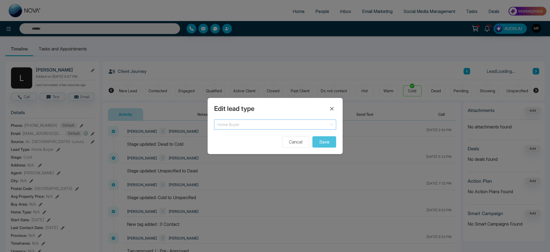
click at [260, 127] on span "Home Buyer" at bounding box center [275, 125] width 116 height 8
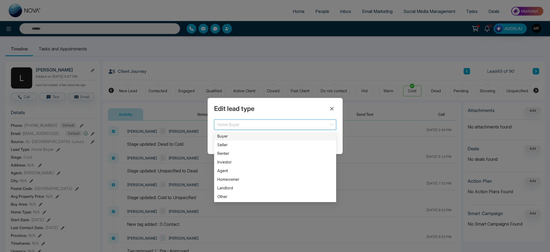
click at [249, 138] on div "Buyer" at bounding box center [275, 136] width 116 height 6
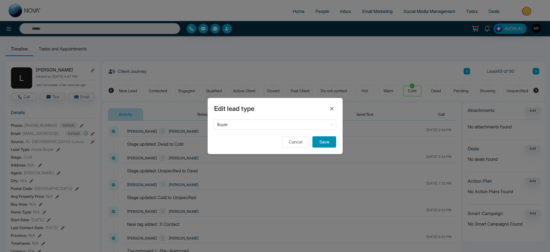
click at [324, 139] on button "Save" at bounding box center [324, 141] width 24 height 11
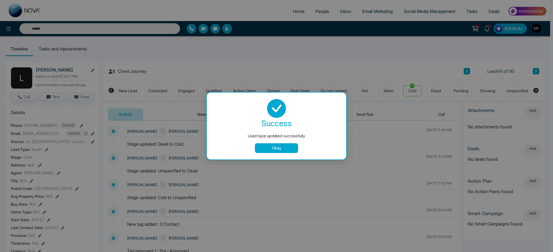
click at [283, 151] on button "Okay" at bounding box center [276, 148] width 43 height 10
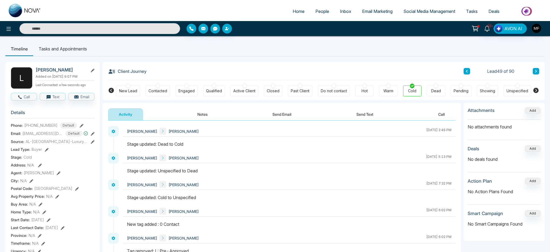
click at [538, 71] on button at bounding box center [536, 71] width 6 height 6
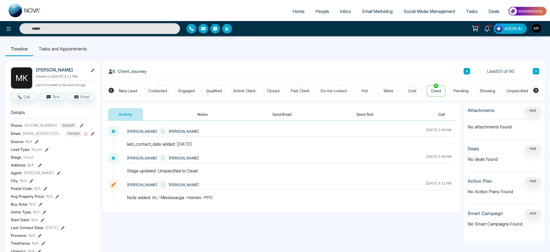
click at [537, 70] on icon at bounding box center [535, 71] width 3 height 3
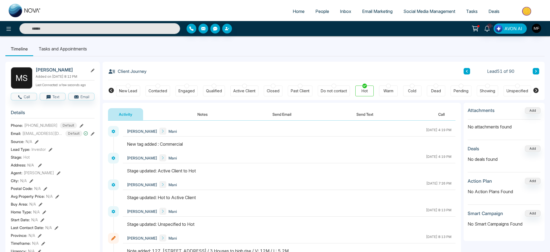
click at [466, 72] on icon at bounding box center [466, 71] width 3 height 3
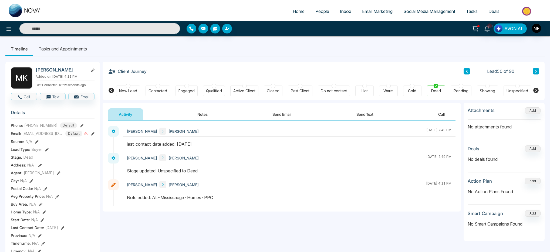
click at [536, 72] on icon at bounding box center [536, 71] width 2 height 3
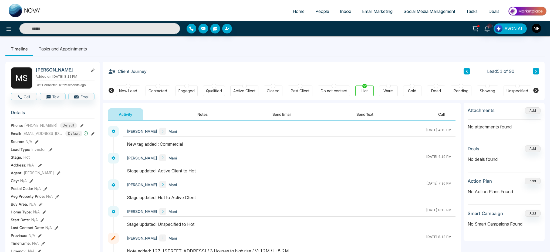
click at [536, 72] on icon at bounding box center [536, 71] width 2 height 3
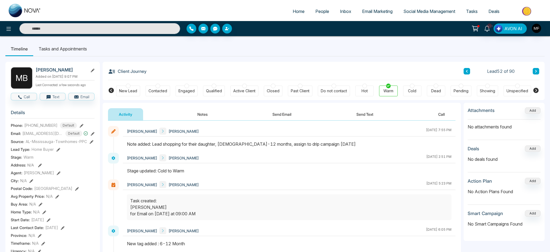
click at [58, 152] on icon at bounding box center [58, 150] width 4 height 4
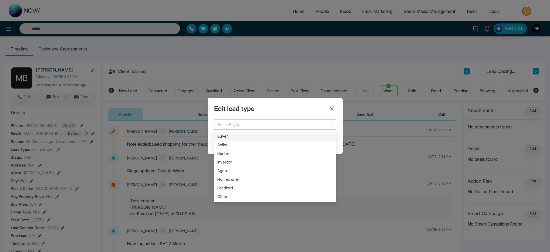
click at [273, 128] on span at bounding box center [273, 125] width 112 height 10
click at [270, 137] on div "Buyer" at bounding box center [275, 136] width 116 height 6
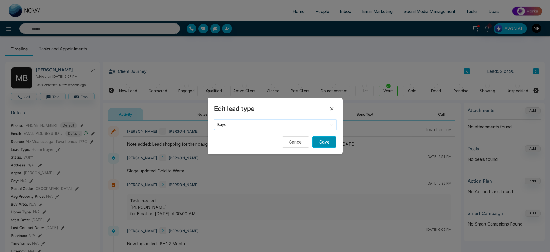
click at [328, 139] on button "Save" at bounding box center [324, 141] width 24 height 11
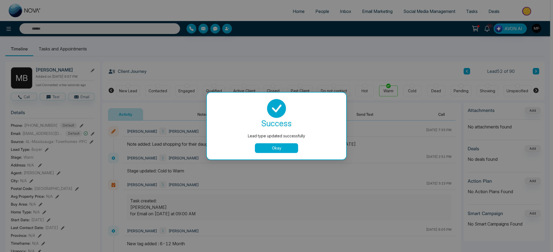
click at [279, 151] on button "Okay" at bounding box center [276, 148] width 43 height 10
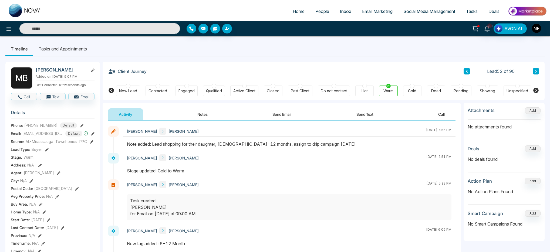
click at [535, 71] on icon at bounding box center [535, 71] width 3 height 3
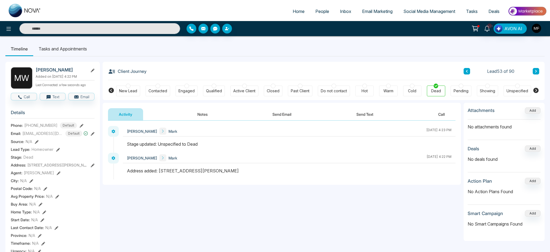
click at [538, 72] on button at bounding box center [536, 71] width 6 height 6
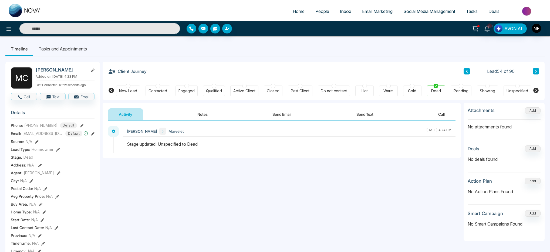
click at [538, 72] on button at bounding box center [536, 71] width 6 height 6
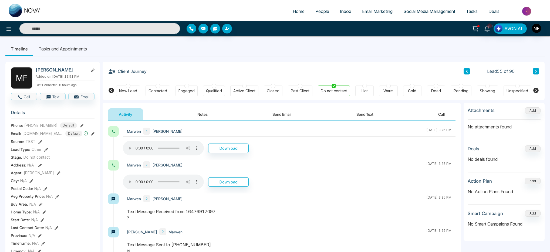
click at [536, 71] on icon at bounding box center [536, 71] width 2 height 3
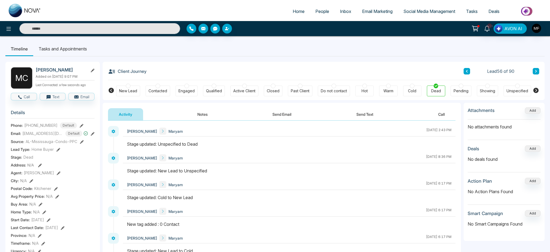
click at [58, 152] on icon at bounding box center [58, 150] width 4 height 4
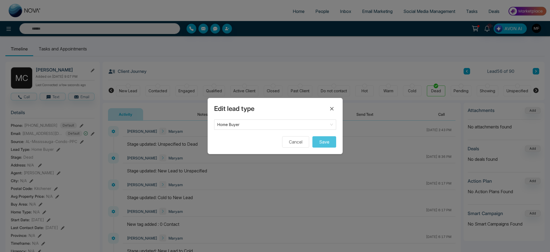
click at [270, 119] on div "Edit lead type Home Buyer Cancel Save" at bounding box center [275, 126] width 135 height 56
click at [270, 121] on span "Home Buyer" at bounding box center [275, 125] width 116 height 8
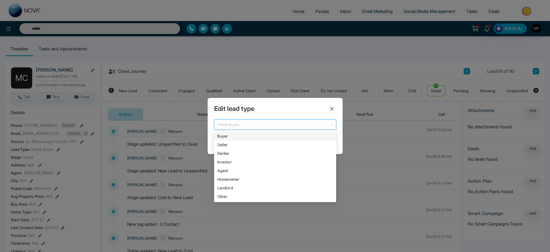
click at [256, 135] on div "Buyer" at bounding box center [275, 136] width 116 height 6
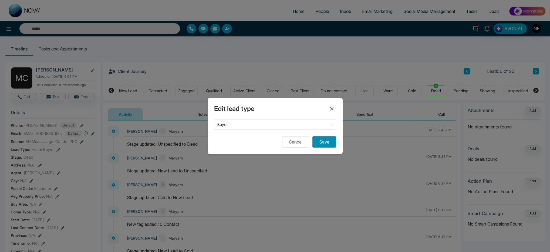
click at [327, 140] on button "Save" at bounding box center [324, 141] width 24 height 11
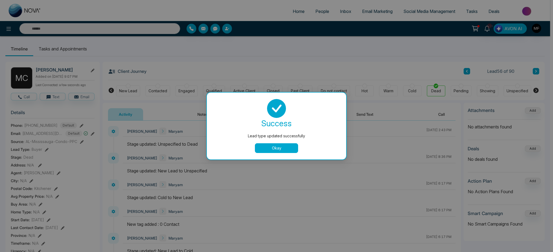
click at [286, 150] on button "Okay" at bounding box center [276, 148] width 43 height 10
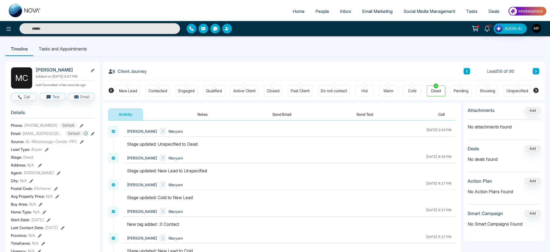
click at [536, 68] on button at bounding box center [536, 71] width 6 height 6
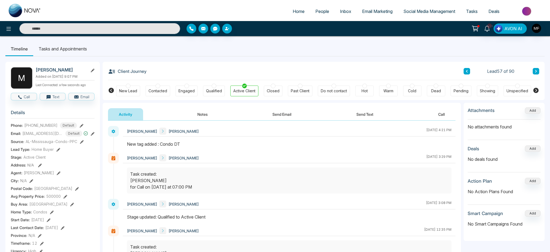
click at [57, 152] on icon at bounding box center [58, 150] width 4 height 4
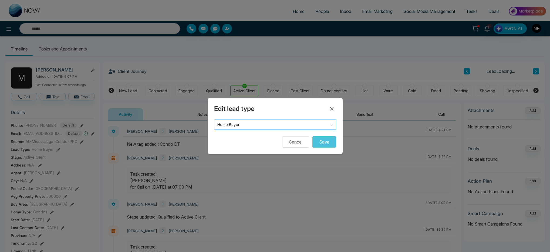
click at [241, 128] on span "Home Buyer" at bounding box center [275, 125] width 116 height 8
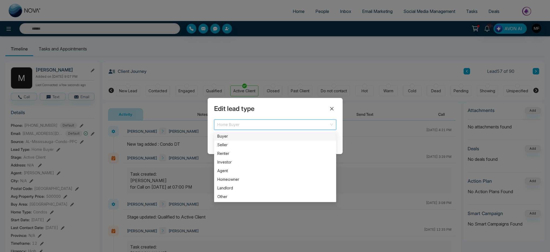
click at [247, 137] on div "Buyer" at bounding box center [275, 136] width 116 height 6
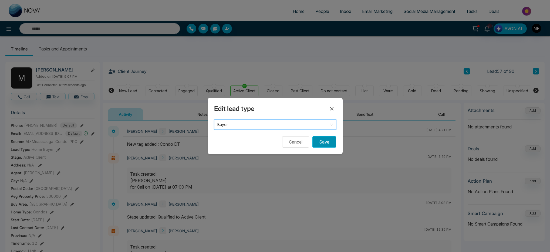
click at [331, 145] on button "Save" at bounding box center [324, 141] width 24 height 11
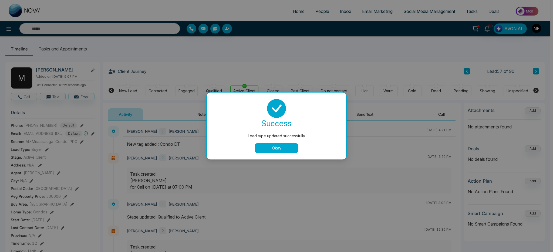
click at [270, 151] on button "Okay" at bounding box center [276, 148] width 43 height 10
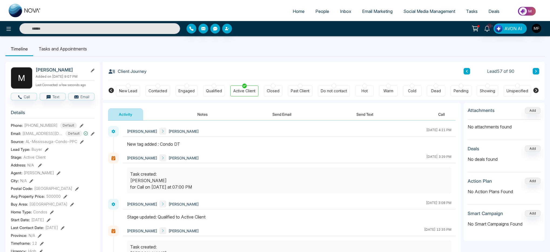
click at [538, 70] on button at bounding box center [536, 71] width 6 height 6
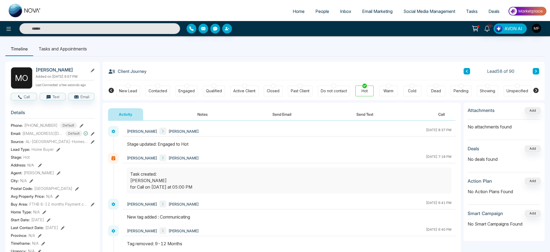
click at [56, 151] on icon at bounding box center [58, 150] width 4 height 4
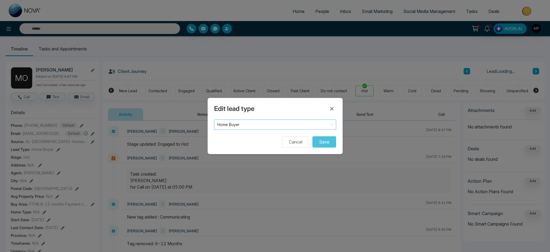
click at [255, 125] on span "Home Buyer" at bounding box center [275, 125] width 116 height 8
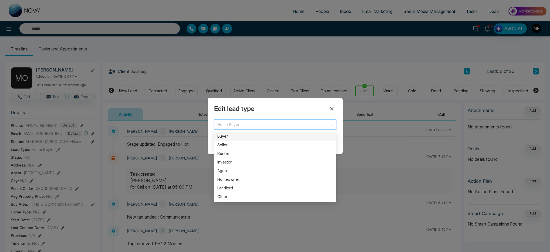
click at [271, 133] on div "Buyer" at bounding box center [275, 136] width 122 height 9
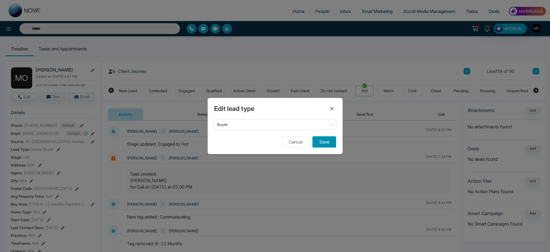
click at [319, 142] on button "Save" at bounding box center [324, 141] width 24 height 11
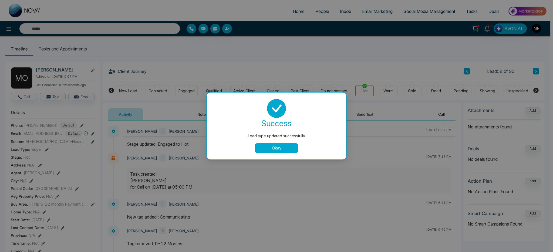
click at [270, 150] on button "Okay" at bounding box center [276, 148] width 43 height 10
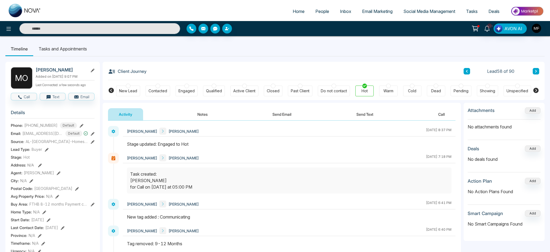
click at [538, 72] on button at bounding box center [536, 71] width 6 height 6
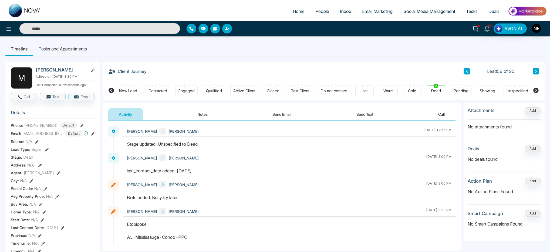
click at [535, 70] on icon at bounding box center [536, 71] width 2 height 3
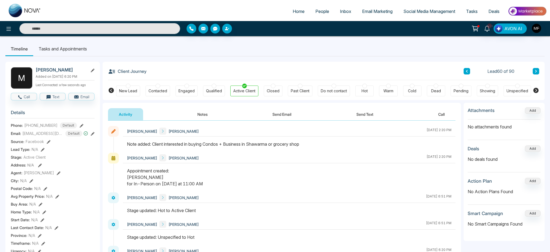
click at [43, 151] on icon at bounding box center [43, 150] width 4 height 4
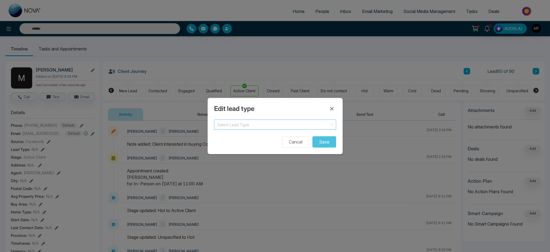
click at [229, 128] on span at bounding box center [273, 125] width 112 height 10
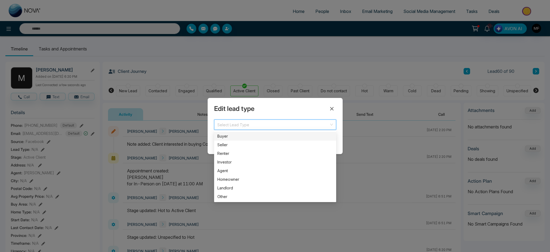
click at [228, 137] on div "Buyer" at bounding box center [275, 136] width 116 height 6
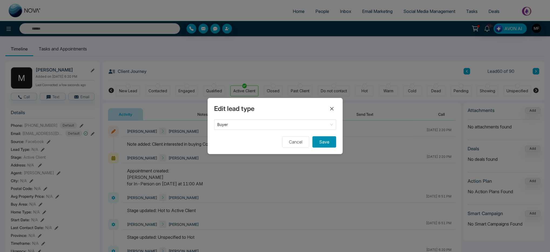
click at [321, 142] on button "Save" at bounding box center [324, 141] width 24 height 11
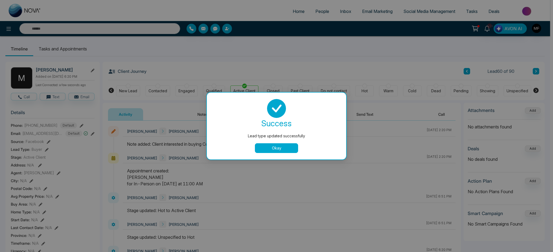
click at [275, 143] on div "success Lead type updated successfully Okay" at bounding box center [276, 126] width 126 height 54
click at [278, 146] on button "Okay" at bounding box center [276, 148] width 43 height 10
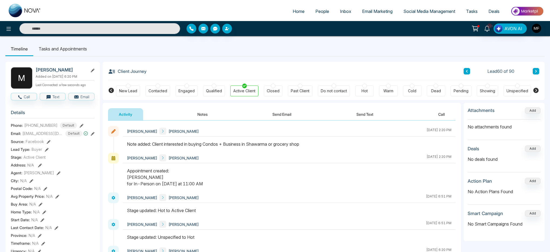
click at [536, 72] on icon at bounding box center [536, 71] width 2 height 3
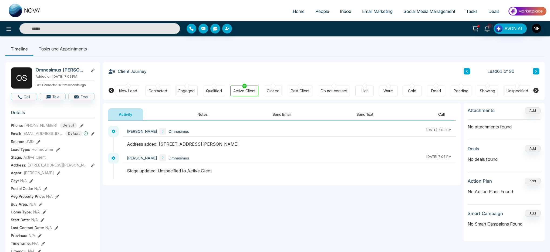
click at [537, 71] on icon at bounding box center [535, 71] width 3 height 3
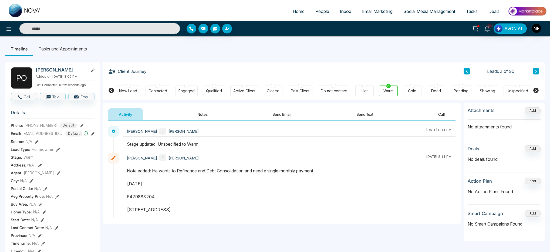
click at [37, 144] on icon at bounding box center [37, 142] width 4 height 4
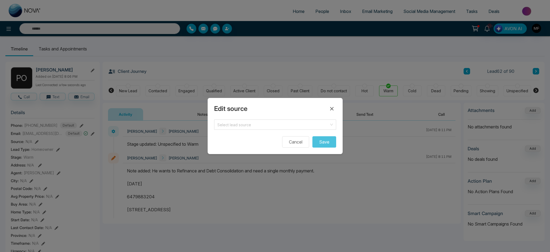
click at [298, 134] on form "Select lead source Cancel Save" at bounding box center [275, 134] width 122 height 28
click at [302, 128] on span at bounding box center [273, 125] width 112 height 10
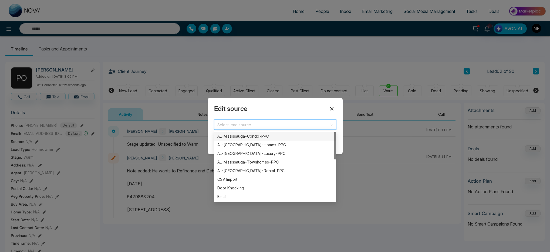
click at [334, 107] on icon at bounding box center [331, 109] width 6 height 6
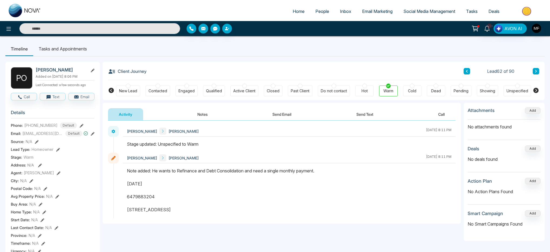
click at [536, 71] on icon at bounding box center [536, 71] width 2 height 3
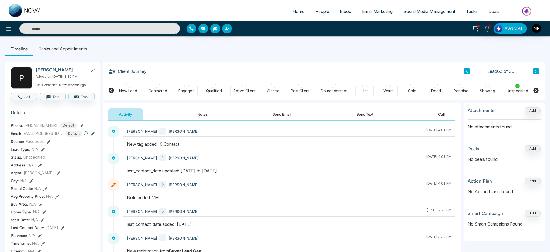
click at [466, 72] on icon at bounding box center [466, 71] width 3 height 3
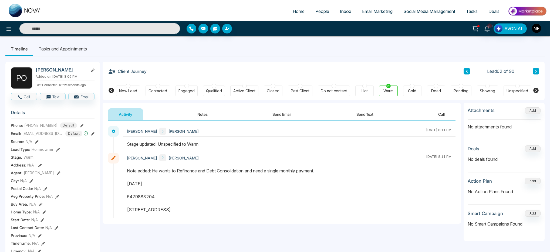
click at [536, 72] on icon at bounding box center [535, 71] width 3 height 3
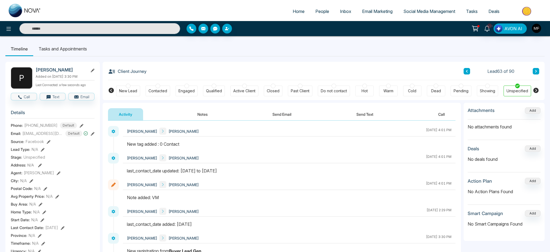
click at [467, 72] on icon at bounding box center [467, 71] width 2 height 3
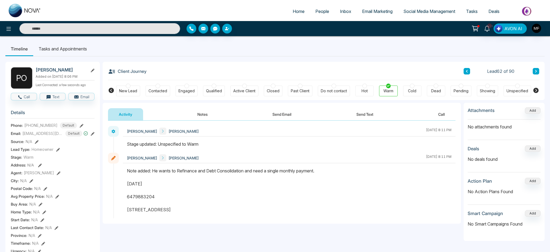
click at [538, 71] on button at bounding box center [536, 71] width 6 height 6
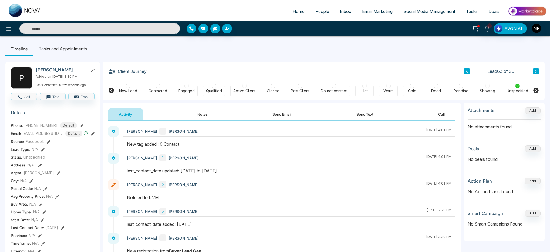
click at [465, 70] on button at bounding box center [466, 71] width 6 height 6
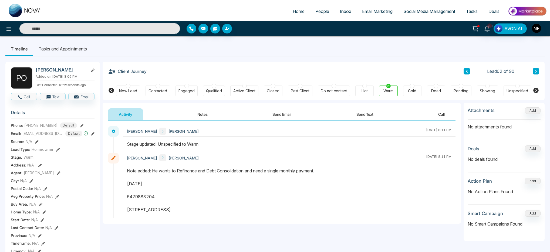
click at [537, 69] on button at bounding box center [536, 71] width 6 height 6
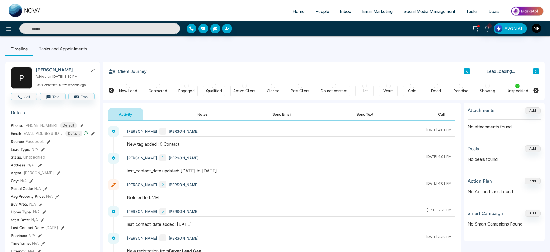
click at [42, 152] on icon at bounding box center [43, 150] width 4 height 4
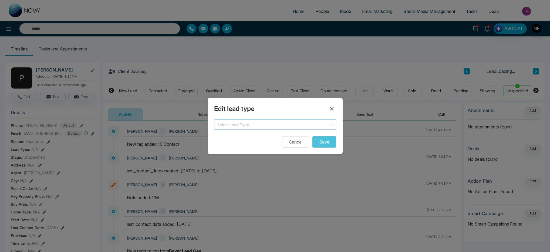
click at [231, 127] on input "search" at bounding box center [273, 124] width 112 height 8
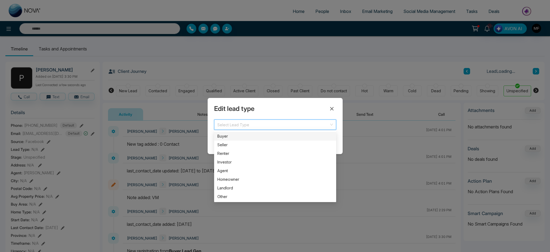
click at [229, 135] on div "Buyer" at bounding box center [275, 136] width 116 height 6
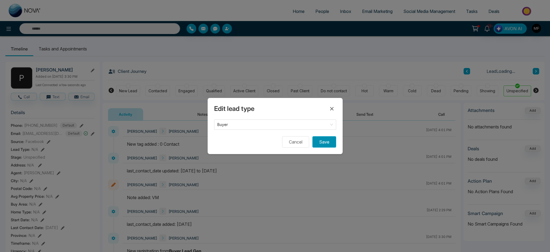
click at [328, 137] on button "Save" at bounding box center [324, 141] width 24 height 11
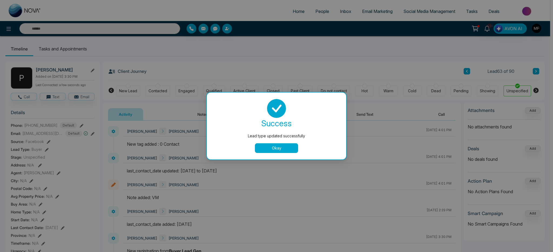
click at [294, 152] on button "Okay" at bounding box center [276, 148] width 43 height 10
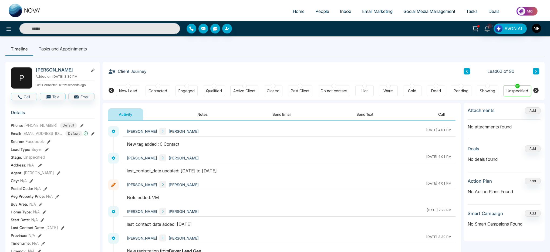
click at [536, 72] on icon at bounding box center [535, 71] width 3 height 3
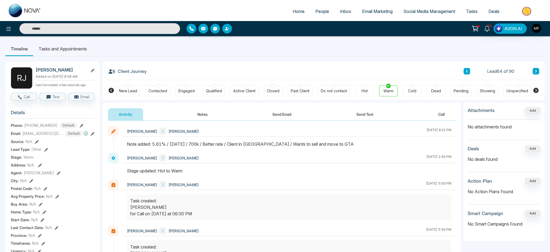
click at [45, 152] on icon at bounding box center [46, 150] width 4 height 4
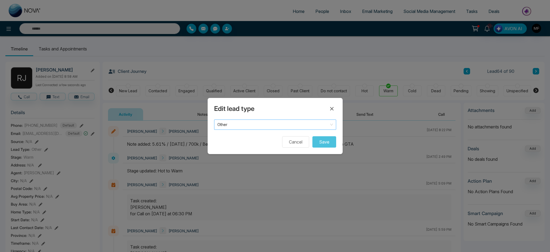
click at [239, 127] on span "Other" at bounding box center [275, 125] width 116 height 8
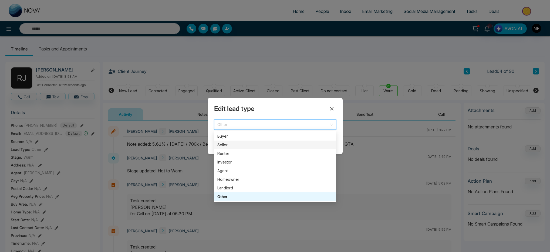
click at [233, 143] on div "Seller" at bounding box center [275, 145] width 116 height 6
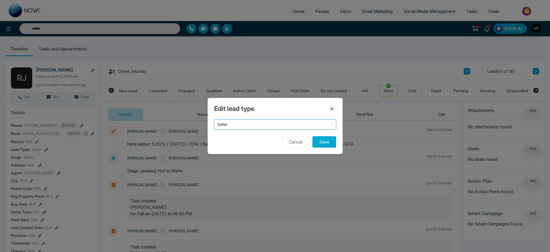
click at [282, 128] on span "Seller" at bounding box center [275, 125] width 116 height 8
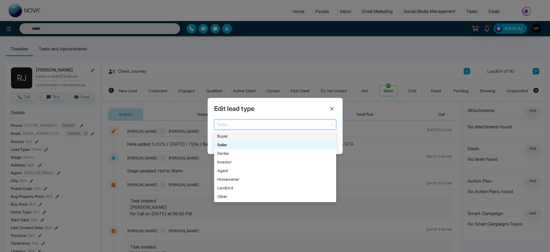
click at [231, 136] on div "Buyer" at bounding box center [275, 136] width 116 height 6
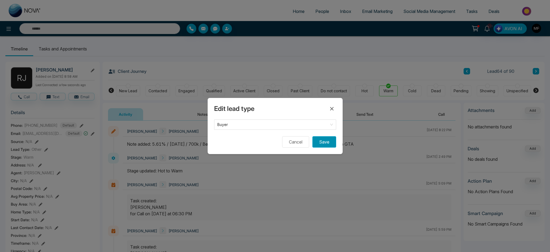
click at [324, 142] on button "Save" at bounding box center [324, 141] width 24 height 11
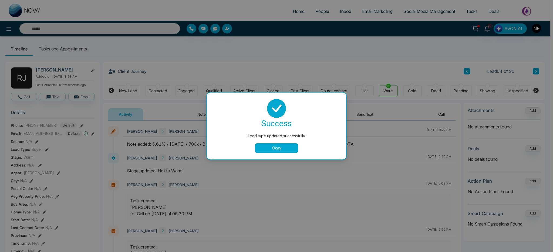
click at [279, 145] on button "Okay" at bounding box center [276, 148] width 43 height 10
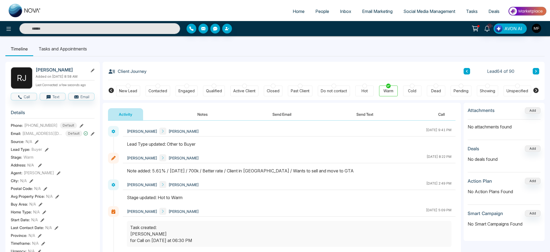
click at [538, 72] on button at bounding box center [536, 71] width 6 height 6
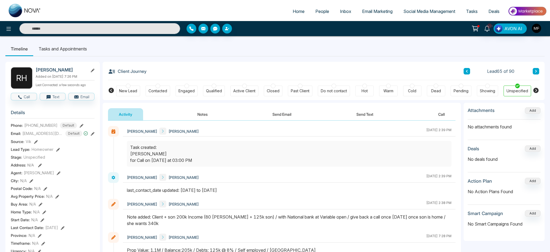
click at [536, 71] on icon at bounding box center [535, 71] width 3 height 3
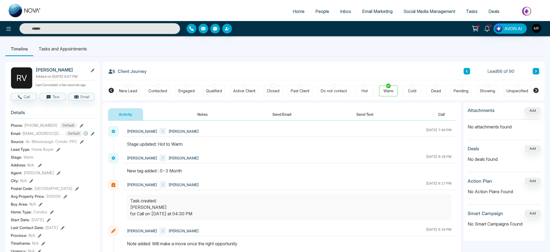
click at [55, 152] on div "Lead Type: Home Buyer" at bounding box center [53, 150] width 84 height 6
click at [56, 152] on icon at bounding box center [58, 150] width 4 height 4
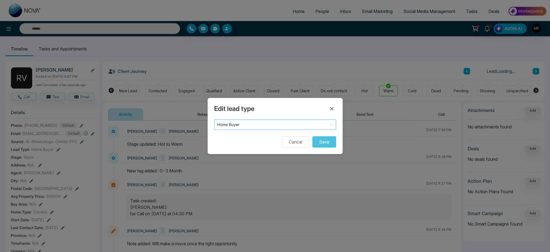
click at [272, 124] on span "Home Buyer" at bounding box center [275, 125] width 116 height 8
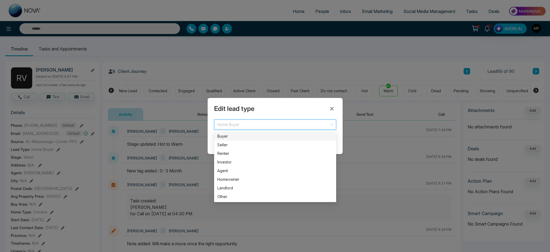
click at [259, 136] on div "Buyer" at bounding box center [275, 136] width 116 height 6
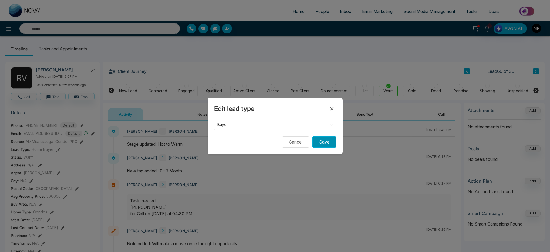
click at [318, 142] on button "Save" at bounding box center [324, 141] width 24 height 11
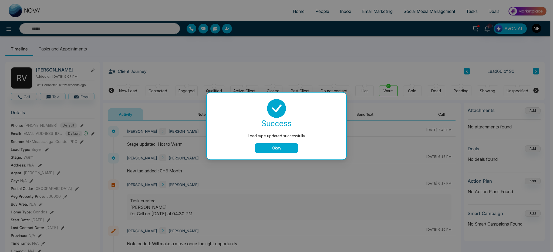
click at [280, 145] on button "Okay" at bounding box center [276, 148] width 43 height 10
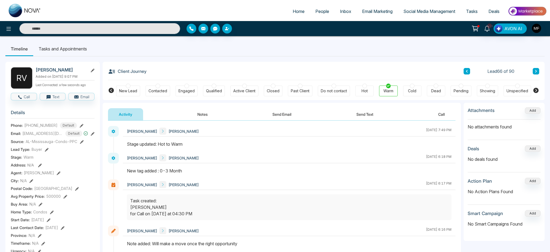
click at [533, 71] on button at bounding box center [536, 71] width 6 height 6
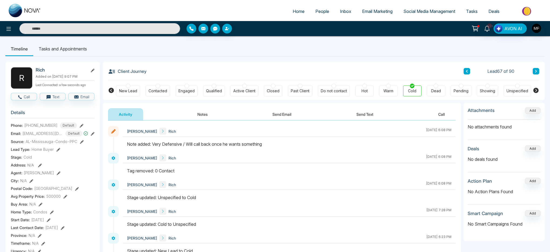
click at [58, 152] on icon at bounding box center [58, 150] width 4 height 4
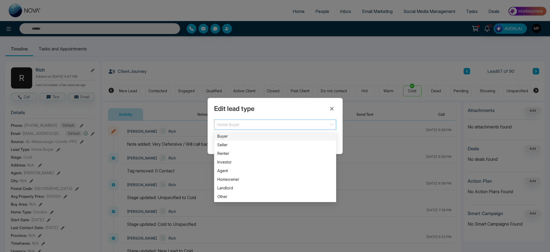
click at [269, 126] on span "Home Buyer" at bounding box center [275, 125] width 116 height 8
click at [268, 135] on div "Buyer" at bounding box center [275, 136] width 116 height 6
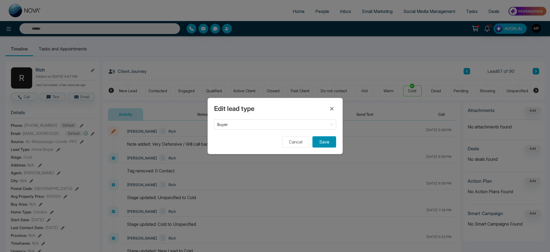
click at [330, 144] on button "Save" at bounding box center [324, 141] width 24 height 11
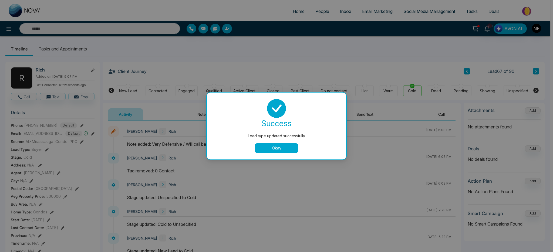
click at [281, 151] on button "Okay" at bounding box center [276, 148] width 43 height 10
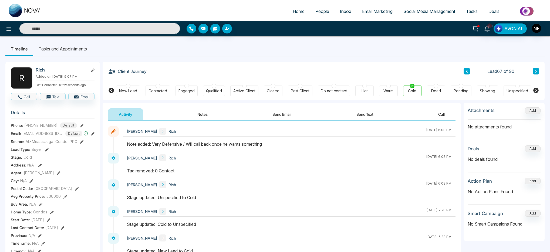
click at [536, 72] on icon at bounding box center [535, 71] width 3 height 3
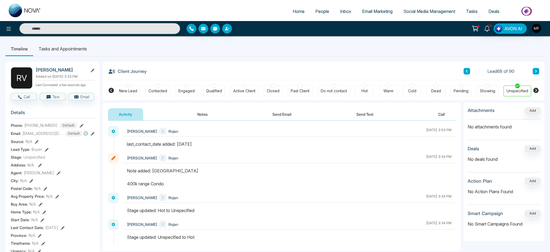
click at [469, 72] on button at bounding box center [466, 71] width 6 height 6
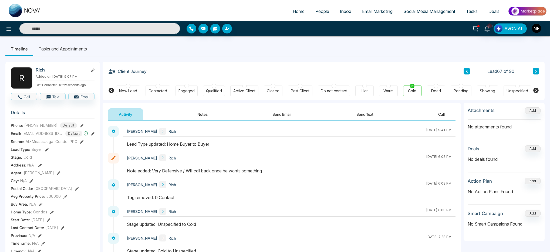
click at [537, 71] on button at bounding box center [536, 71] width 6 height 6
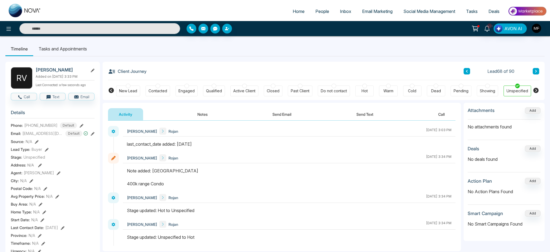
click at [538, 68] on button at bounding box center [536, 71] width 6 height 6
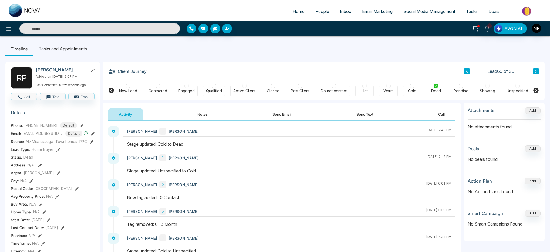
click at [59, 152] on icon at bounding box center [58, 150] width 4 height 4
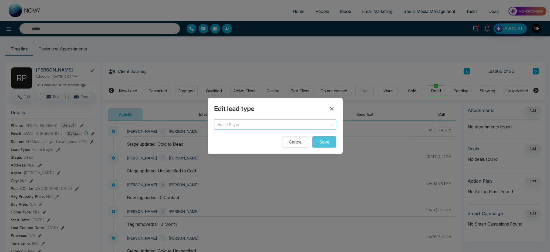
click at [278, 126] on span "Home Buyer" at bounding box center [275, 125] width 116 height 8
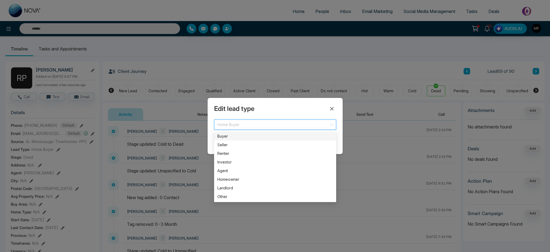
click at [246, 138] on div "Buyer" at bounding box center [275, 136] width 116 height 6
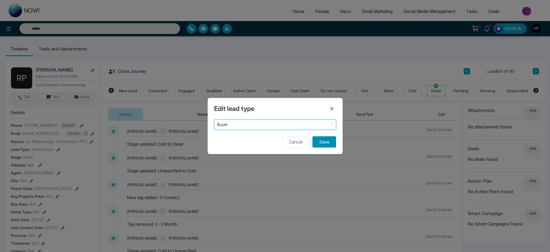
click at [323, 145] on button "Save" at bounding box center [324, 141] width 24 height 11
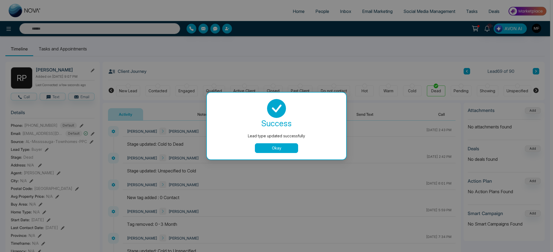
click at [289, 147] on button "Okay" at bounding box center [276, 148] width 43 height 10
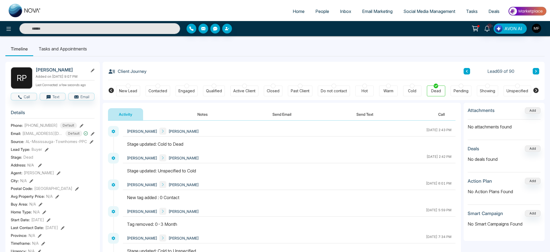
click at [537, 71] on button at bounding box center [536, 71] width 6 height 6
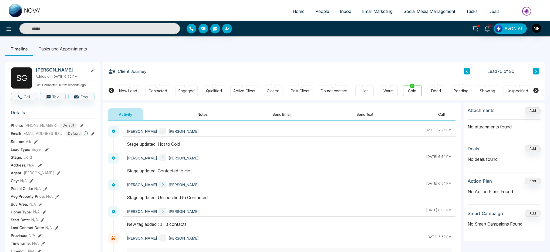
click at [536, 73] on button at bounding box center [536, 71] width 6 height 6
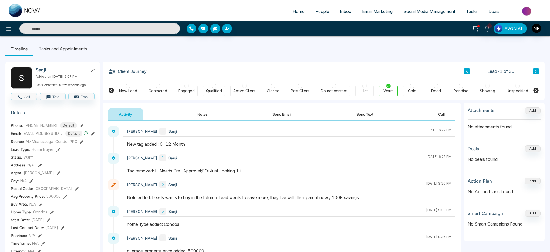
click at [57, 152] on icon at bounding box center [58, 150] width 4 height 4
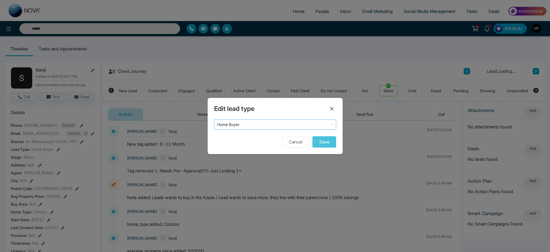
click at [247, 127] on span "Home Buyer" at bounding box center [275, 125] width 116 height 8
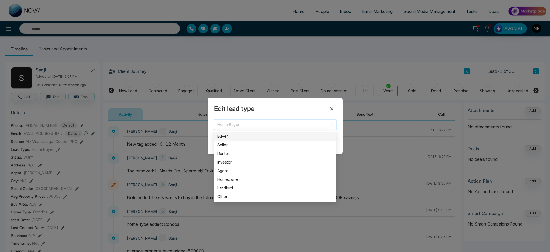
click at [238, 138] on div "Buyer" at bounding box center [275, 136] width 116 height 6
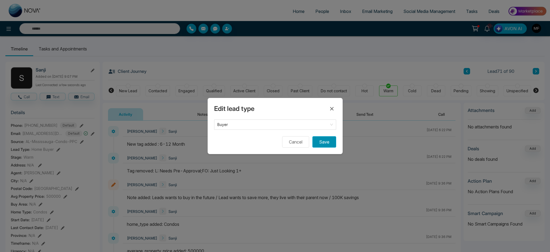
click at [326, 139] on button "Save" at bounding box center [324, 141] width 24 height 11
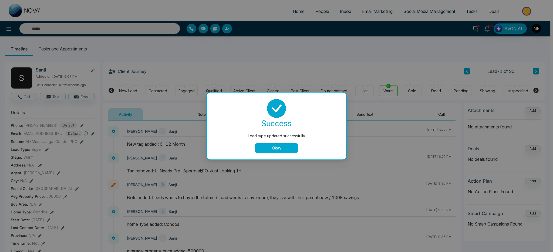
click at [280, 147] on button "Okay" at bounding box center [276, 148] width 43 height 10
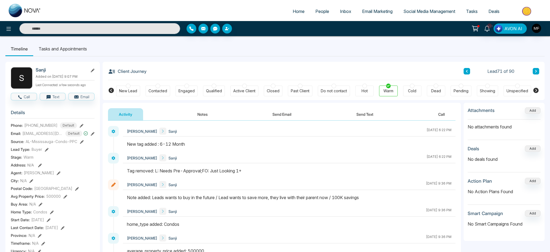
click at [536, 71] on icon at bounding box center [535, 71] width 3 height 3
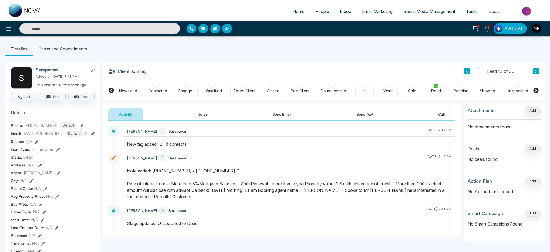
click at [535, 71] on icon at bounding box center [535, 71] width 3 height 3
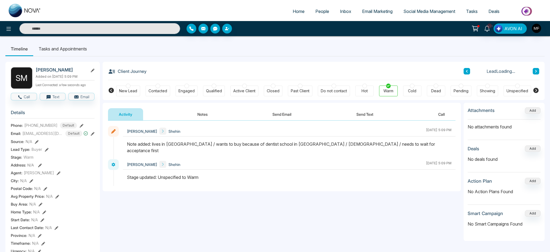
click at [465, 73] on button at bounding box center [466, 71] width 6 height 6
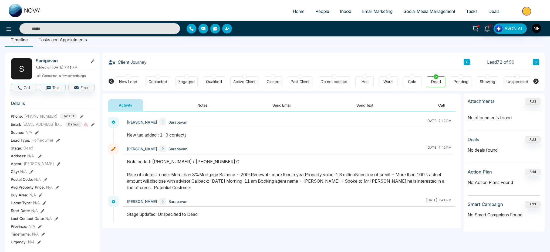
scroll to position [4, 0]
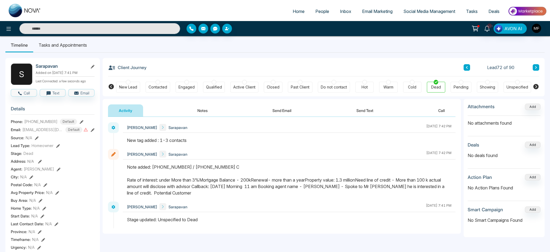
click at [536, 67] on icon at bounding box center [536, 67] width 2 height 3
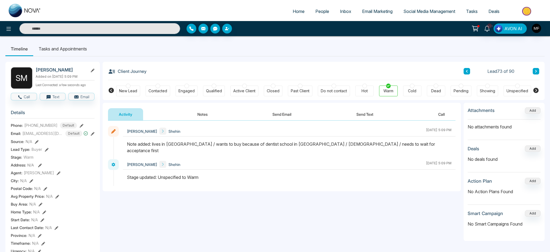
click at [467, 71] on icon at bounding box center [466, 71] width 3 height 3
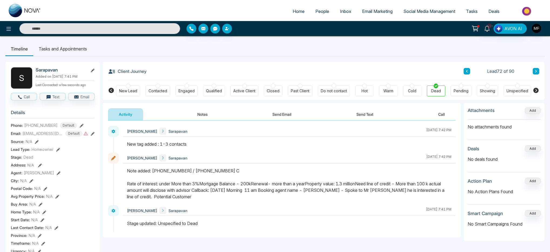
click at [536, 71] on icon at bounding box center [536, 71] width 2 height 3
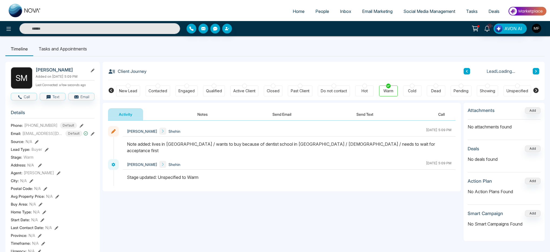
click at [536, 71] on icon at bounding box center [536, 71] width 2 height 3
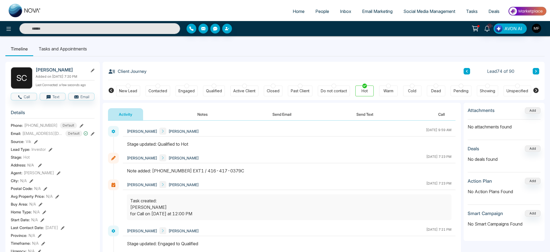
click at [200, 115] on button "Notes" at bounding box center [203, 114] width 32 height 12
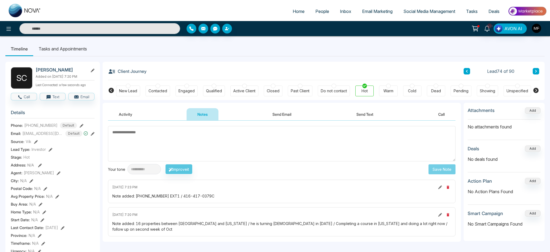
click at [537, 71] on icon at bounding box center [535, 71] width 3 height 3
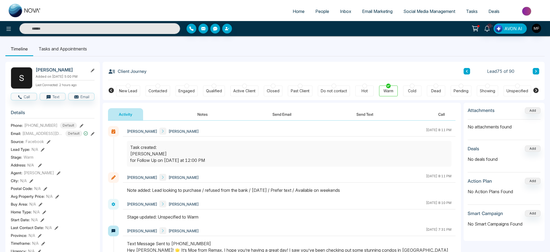
click at [43, 150] on icon at bounding box center [43, 150] width 4 height 4
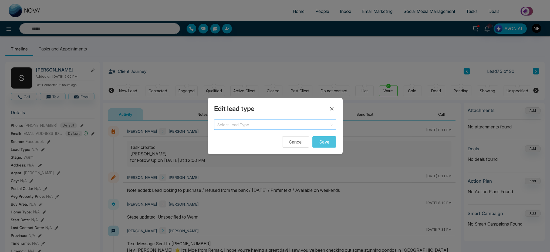
click at [255, 126] on input "search" at bounding box center [273, 124] width 112 height 8
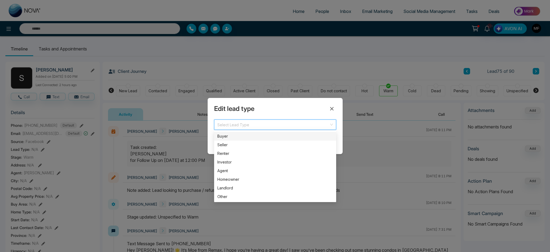
click at [179, 145] on div "Edit lead type Select Lead Type Buyer Seller Buyer Seller Renter Investor Agent…" at bounding box center [275, 126] width 550 height 252
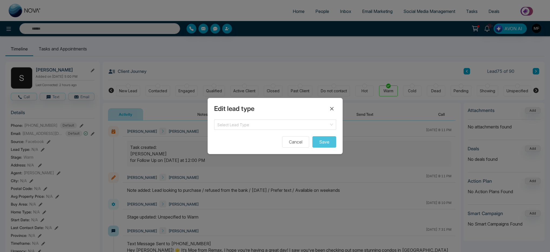
click at [179, 145] on div "Edit lead type Select Lead Type Buyer Seller Buyer Seller Renter Investor Agent…" at bounding box center [275, 126] width 550 height 252
click at [309, 124] on input "search" at bounding box center [273, 124] width 112 height 8
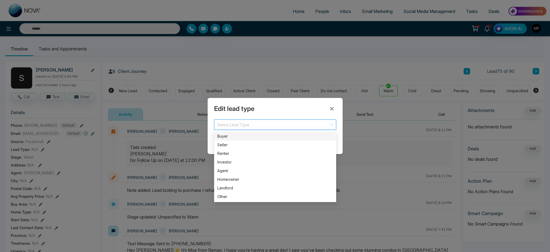
click at [243, 135] on div "Buyer" at bounding box center [275, 136] width 116 height 6
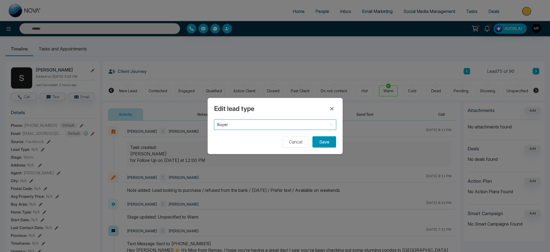
click at [325, 146] on button "Save" at bounding box center [324, 141] width 24 height 11
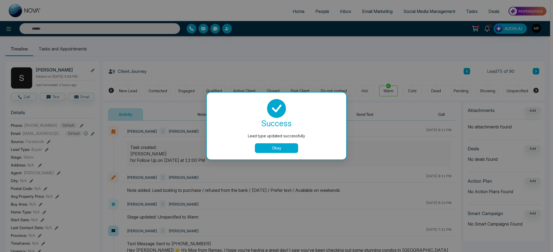
click at [281, 145] on button "Okay" at bounding box center [276, 148] width 43 height 10
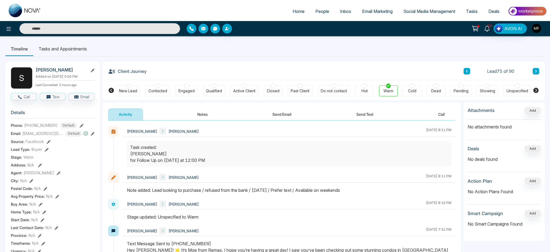
click at [536, 73] on button at bounding box center [536, 71] width 6 height 6
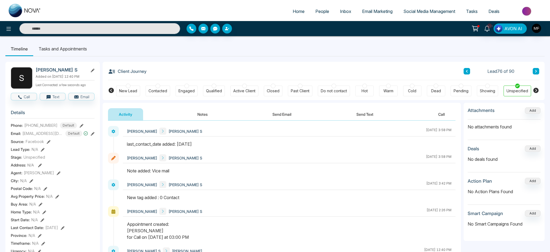
click at [42, 152] on icon at bounding box center [43, 150] width 4 height 4
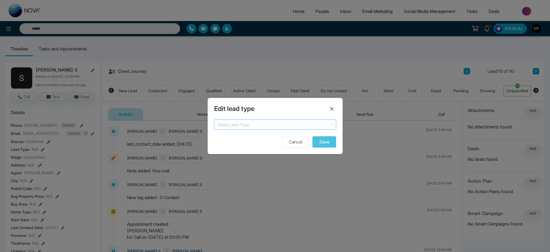
click at [250, 127] on input "search" at bounding box center [273, 124] width 112 height 8
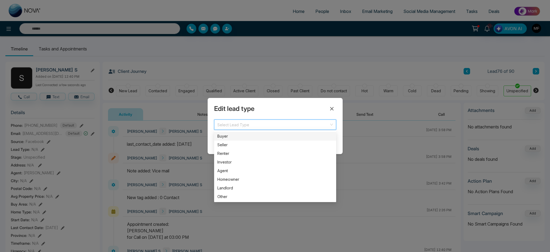
click at [244, 137] on div "Buyer" at bounding box center [275, 136] width 116 height 6
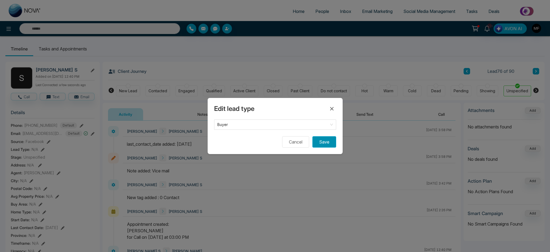
click at [319, 141] on button "Save" at bounding box center [324, 141] width 24 height 11
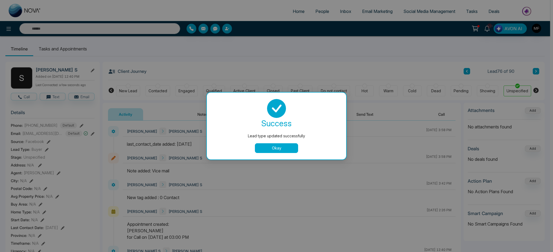
click at [261, 152] on button "Okay" at bounding box center [276, 148] width 43 height 10
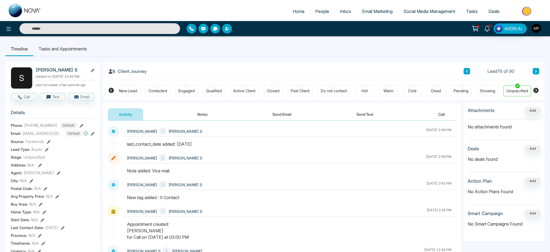
click at [537, 71] on icon at bounding box center [535, 71] width 3 height 3
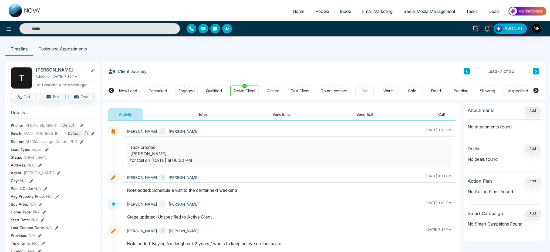
click at [535, 72] on icon at bounding box center [536, 71] width 2 height 3
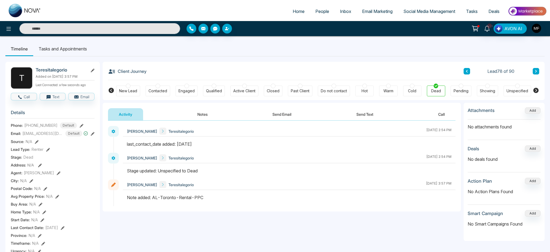
click at [534, 73] on button at bounding box center [536, 71] width 6 height 6
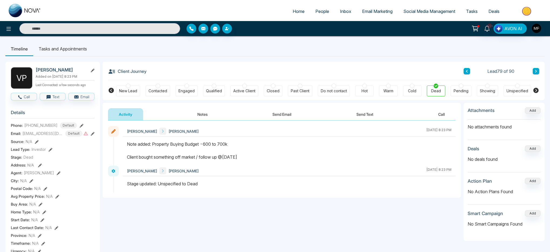
click at [209, 116] on button "Notes" at bounding box center [203, 114] width 32 height 12
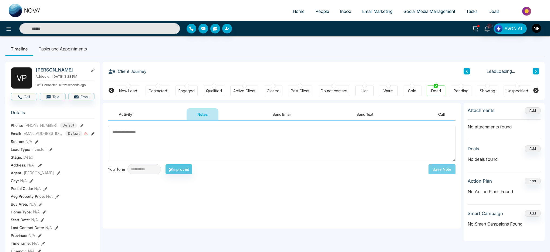
click at [131, 116] on button "Activity" at bounding box center [125, 114] width 35 height 12
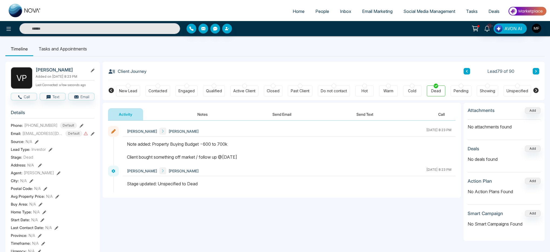
click at [534, 70] on button at bounding box center [536, 71] width 6 height 6
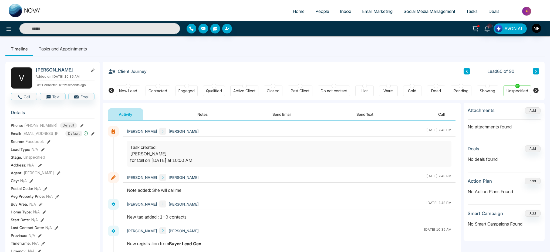
click at [42, 152] on icon at bounding box center [43, 150] width 4 height 4
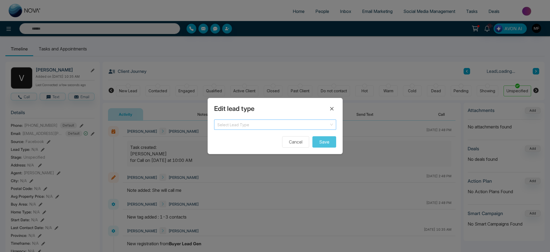
click at [248, 126] on input "search" at bounding box center [273, 124] width 112 height 8
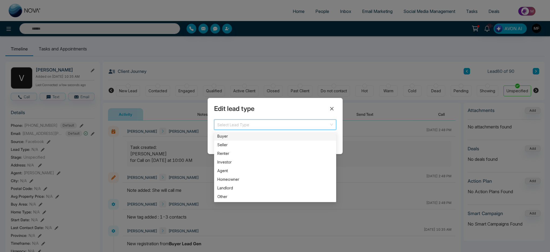
click at [240, 134] on div "Buyer" at bounding box center [275, 136] width 116 height 6
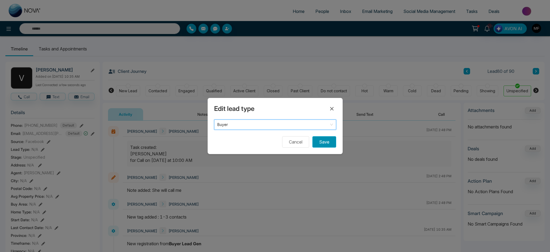
click at [324, 144] on button "Save" at bounding box center [324, 141] width 24 height 11
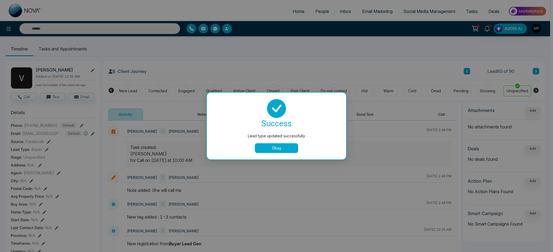
click at [286, 148] on button "Okay" at bounding box center [276, 148] width 43 height 10
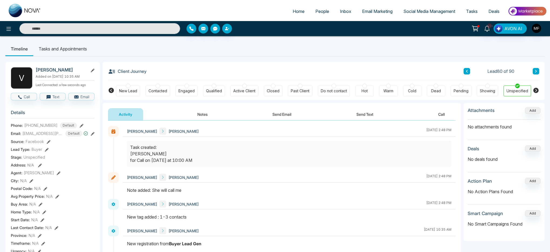
click at [533, 71] on button at bounding box center [536, 71] width 6 height 6
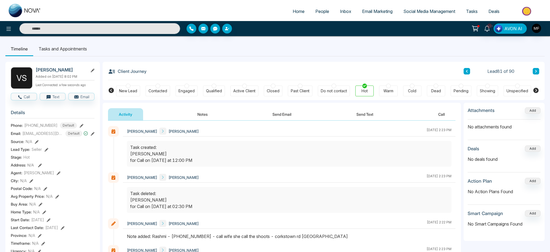
click at [535, 71] on icon at bounding box center [535, 71] width 3 height 3
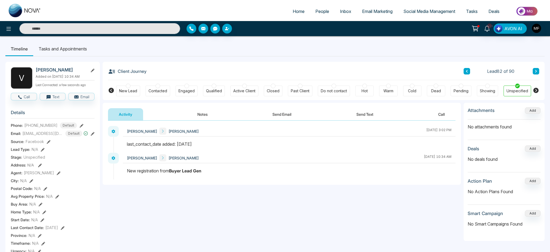
click at [41, 152] on icon at bounding box center [43, 150] width 4 height 4
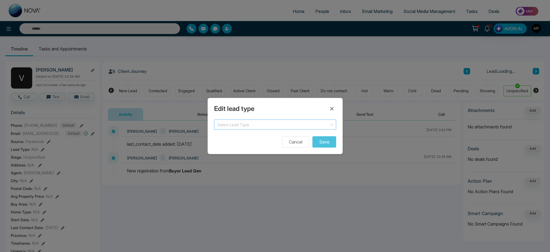
click at [279, 126] on input "search" at bounding box center [273, 124] width 112 height 8
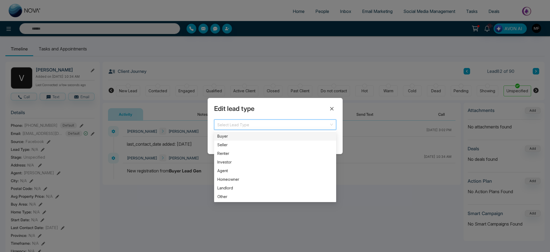
click at [266, 138] on div "Buyer" at bounding box center [275, 136] width 116 height 6
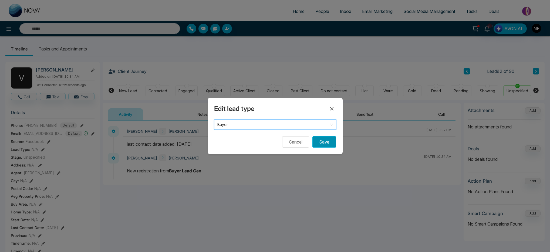
click at [320, 143] on button "Save" at bounding box center [324, 141] width 24 height 11
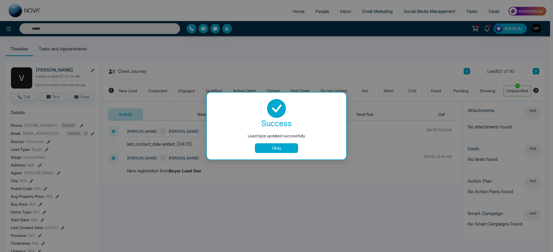
click at [278, 150] on button "Okay" at bounding box center [276, 148] width 43 height 10
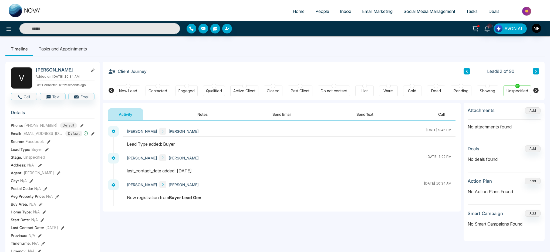
click at [533, 70] on button at bounding box center [536, 71] width 6 height 6
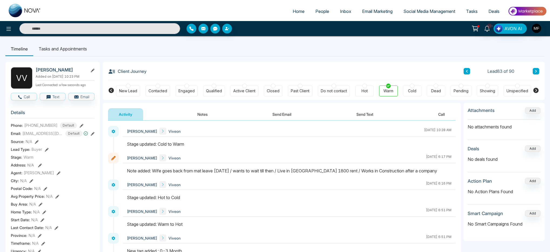
click at [536, 71] on icon at bounding box center [536, 71] width 2 height 3
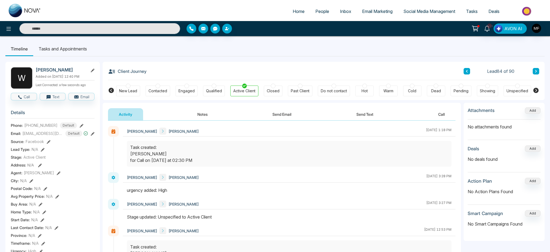
click at [42, 152] on icon at bounding box center [43, 150] width 4 height 4
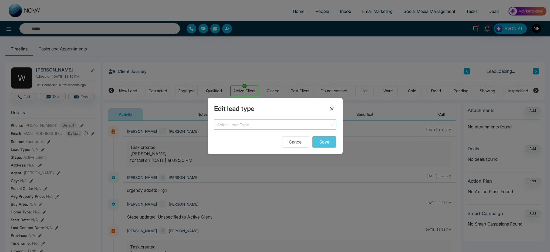
click at [295, 123] on input "search" at bounding box center [273, 124] width 112 height 8
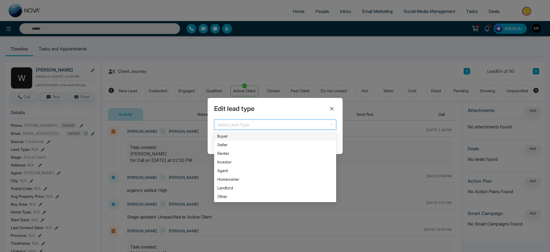
click at [243, 138] on div "Buyer" at bounding box center [275, 136] width 116 height 6
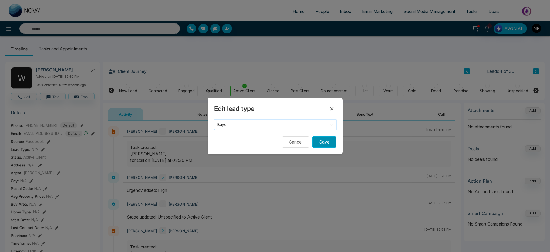
click at [314, 141] on button "Save" at bounding box center [324, 141] width 24 height 11
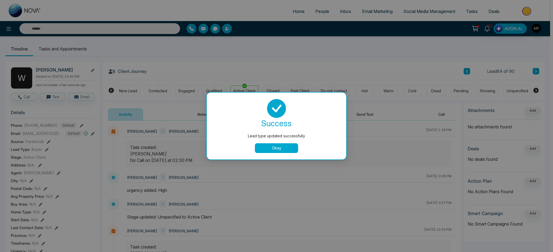
click at [279, 149] on button "Okay" at bounding box center [276, 148] width 43 height 10
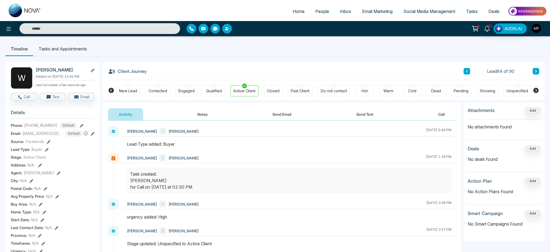
click at [535, 70] on icon at bounding box center [535, 71] width 3 height 3
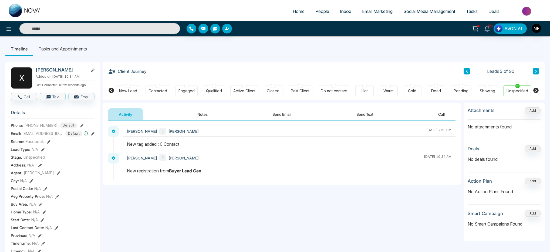
click at [42, 152] on icon at bounding box center [43, 150] width 4 height 4
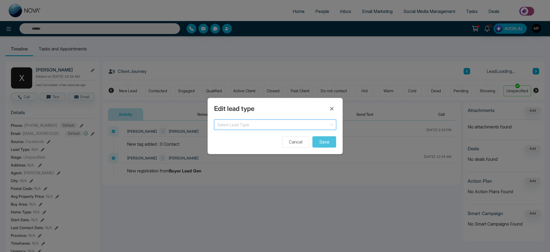
click at [264, 128] on input "search" at bounding box center [273, 124] width 112 height 8
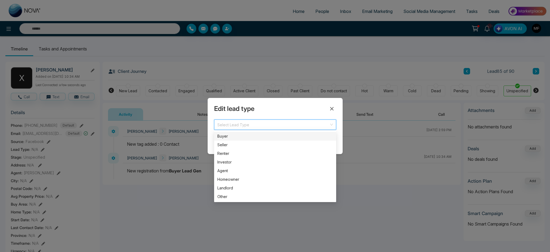
click at [256, 133] on div "Buyer" at bounding box center [275, 136] width 116 height 6
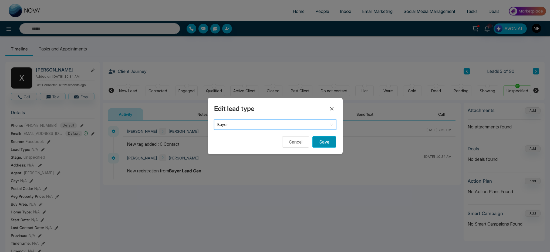
click at [320, 143] on button "Save" at bounding box center [324, 141] width 24 height 11
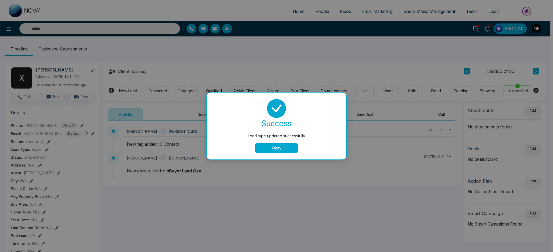
click at [280, 152] on button "Okay" at bounding box center [276, 148] width 43 height 10
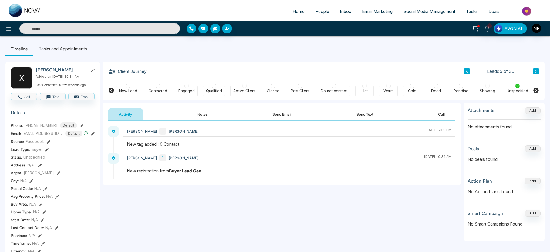
click at [537, 72] on icon at bounding box center [535, 71] width 3 height 3
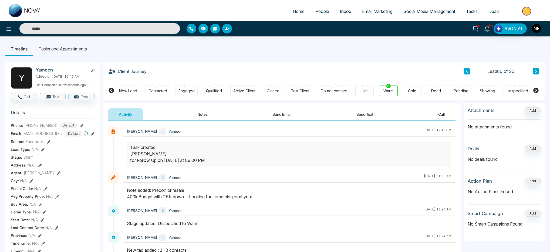
click at [44, 152] on icon at bounding box center [43, 150] width 4 height 4
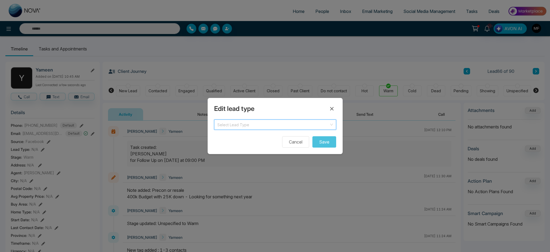
click at [270, 123] on input "search" at bounding box center [273, 124] width 112 height 8
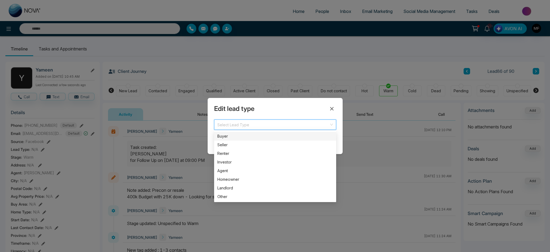
click at [230, 137] on div "Buyer" at bounding box center [275, 136] width 116 height 6
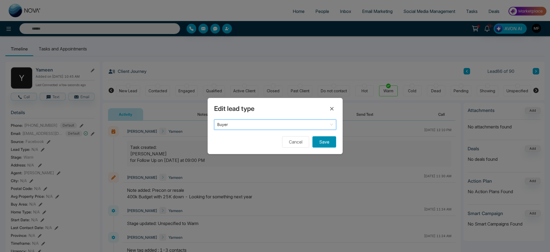
click at [331, 141] on button "Save" at bounding box center [324, 141] width 24 height 11
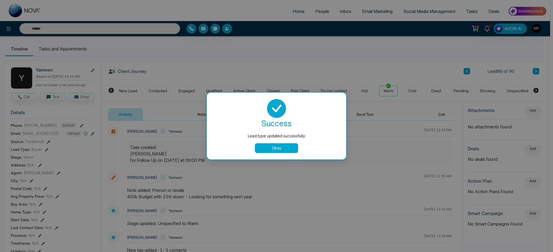
click at [275, 145] on button "Okay" at bounding box center [276, 148] width 43 height 10
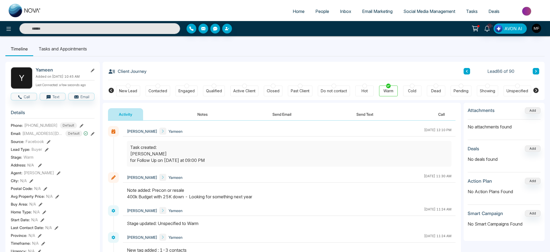
click at [536, 70] on icon at bounding box center [535, 71] width 3 height 3
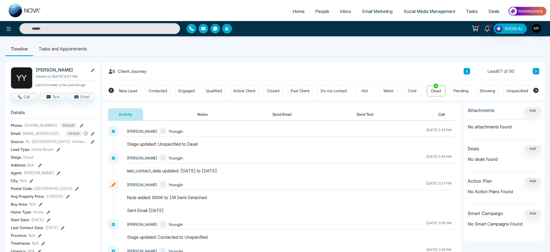
click at [62, 152] on div "Lead Type: Home Buyer" at bounding box center [53, 150] width 84 height 6
click at [58, 152] on icon at bounding box center [58, 150] width 4 height 4
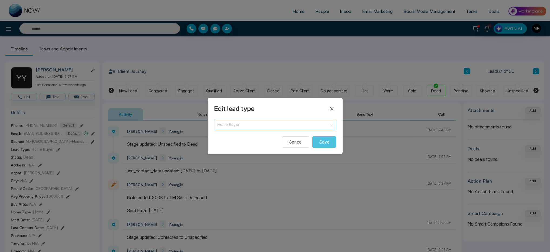
click at [233, 123] on span "Home Buyer" at bounding box center [275, 125] width 116 height 8
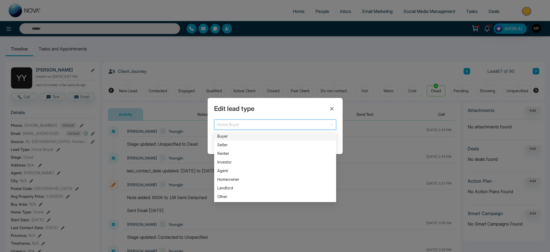
click at [237, 134] on div "Buyer" at bounding box center [275, 136] width 116 height 6
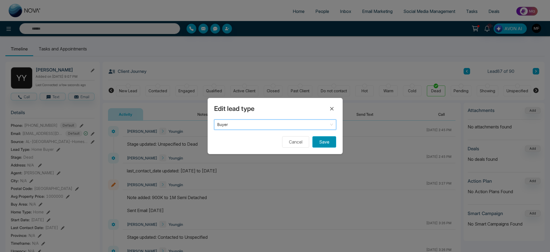
click at [322, 141] on button "Save" at bounding box center [324, 141] width 24 height 11
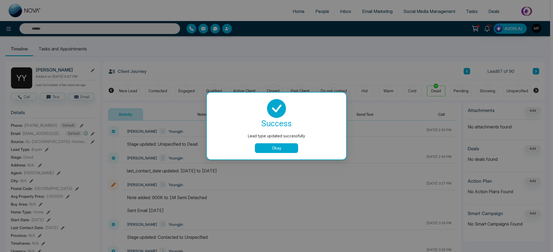
click at [270, 151] on button "Okay" at bounding box center [276, 148] width 43 height 10
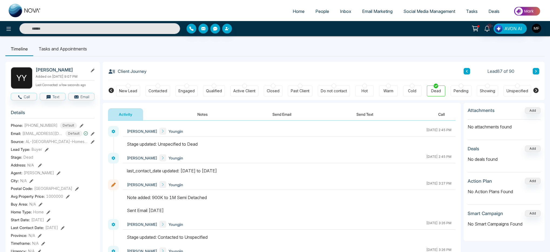
click at [537, 70] on icon at bounding box center [535, 71] width 3 height 3
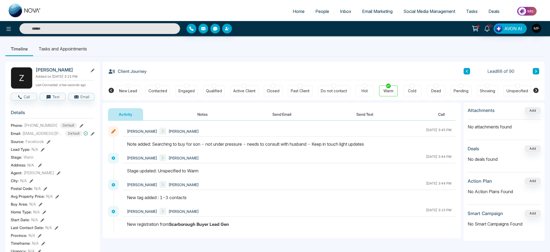
click at [42, 152] on icon at bounding box center [43, 150] width 4 height 4
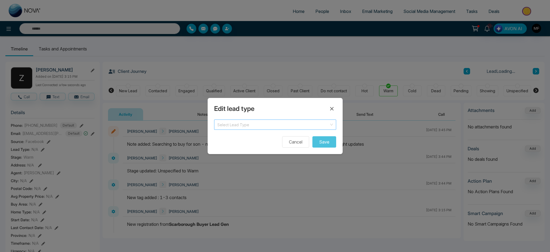
click at [269, 125] on input "search" at bounding box center [273, 124] width 112 height 8
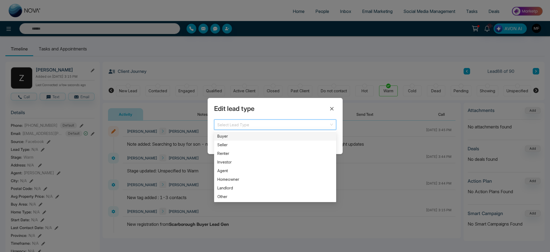
click at [272, 137] on div "Buyer" at bounding box center [275, 136] width 116 height 6
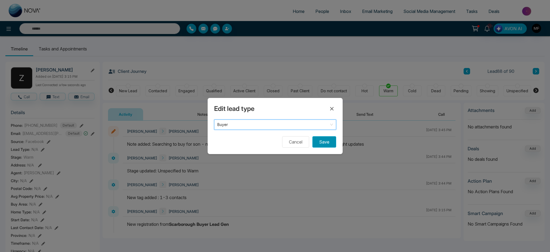
click at [322, 142] on button "Save" at bounding box center [324, 141] width 24 height 11
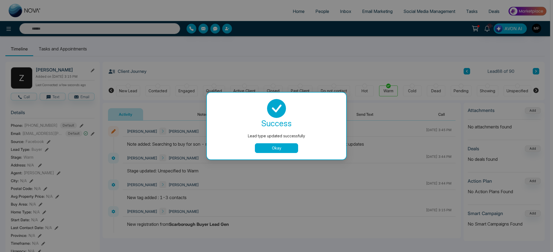
click at [291, 147] on button "Okay" at bounding box center [276, 148] width 43 height 10
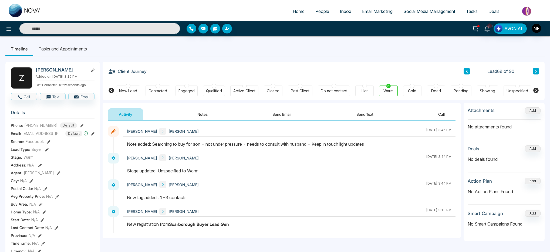
click at [536, 71] on icon at bounding box center [536, 71] width 2 height 3
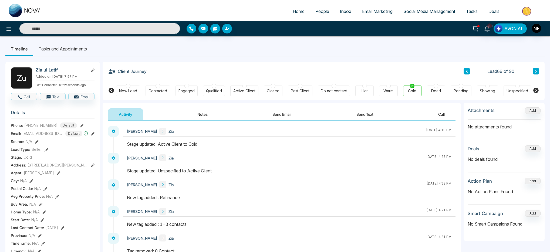
click at [536, 73] on icon at bounding box center [535, 71] width 3 height 3
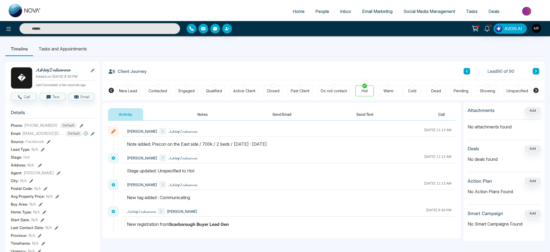
click at [42, 152] on icon at bounding box center [43, 150] width 4 height 4
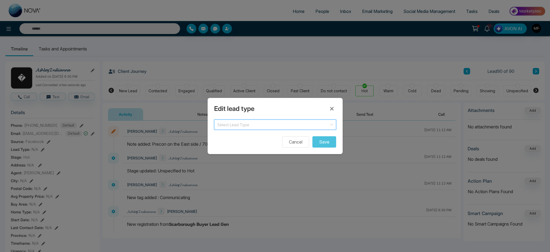
click at [288, 125] on input "search" at bounding box center [273, 124] width 112 height 8
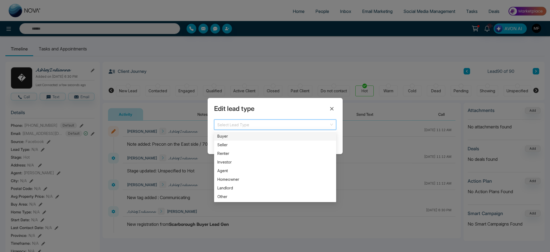
click at [226, 136] on div "Buyer" at bounding box center [275, 136] width 116 height 6
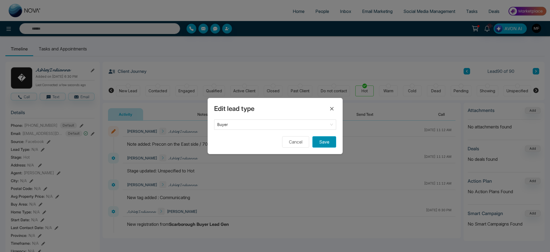
click at [329, 145] on button "Save" at bounding box center [324, 141] width 24 height 11
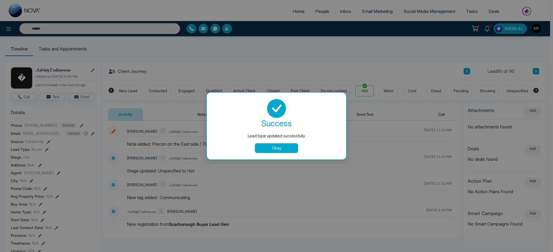
click at [287, 148] on button "Okay" at bounding box center [276, 148] width 43 height 10
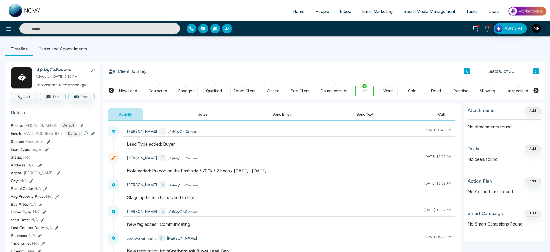
click at [320, 10] on span "People" at bounding box center [322, 11] width 14 height 5
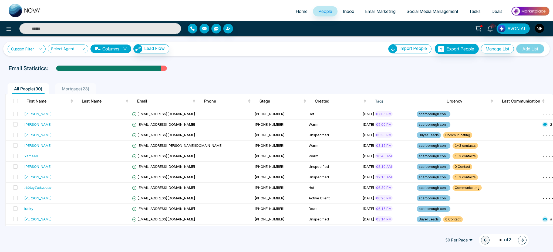
click at [26, 52] on link "Custom Filter" at bounding box center [27, 49] width 38 height 8
click at [31, 63] on input "search" at bounding box center [38, 61] width 44 height 8
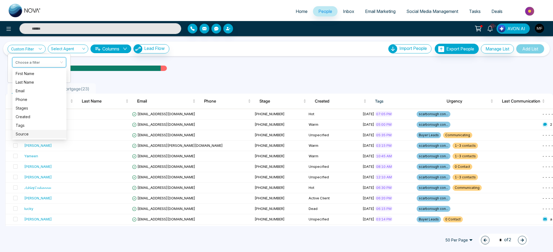
click at [32, 132] on div "Source" at bounding box center [40, 134] width 48 height 6
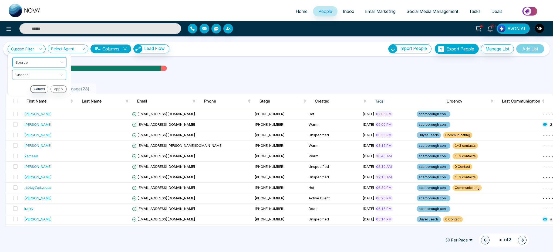
click at [36, 66] on span "Source" at bounding box center [40, 62] width 48 height 10
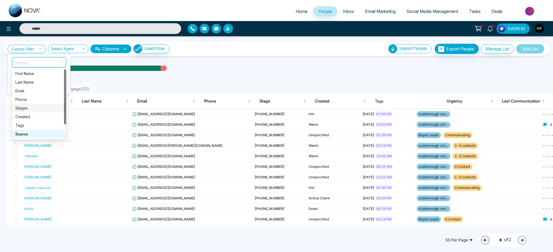
click at [34, 110] on div "Stages" at bounding box center [39, 108] width 48 height 6
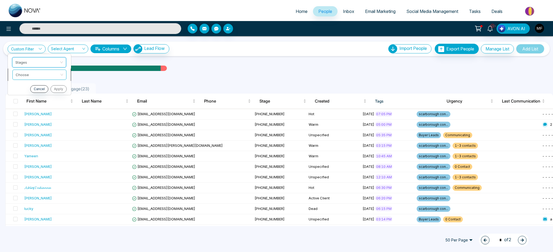
click at [52, 74] on input "search" at bounding box center [38, 74] width 44 height 8
click at [51, 62] on span "Stages" at bounding box center [40, 62] width 48 height 10
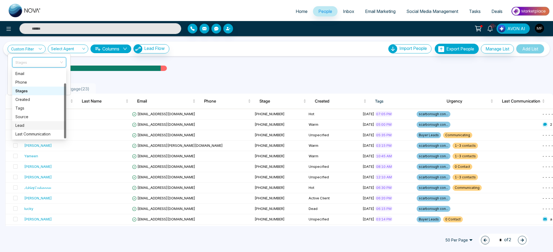
click at [34, 125] on div "Lead" at bounding box center [39, 126] width 48 height 6
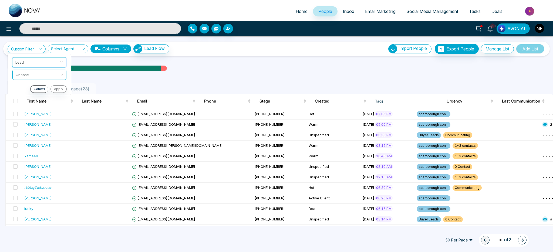
click at [53, 69] on li "Choose" at bounding box center [39, 75] width 63 height 12
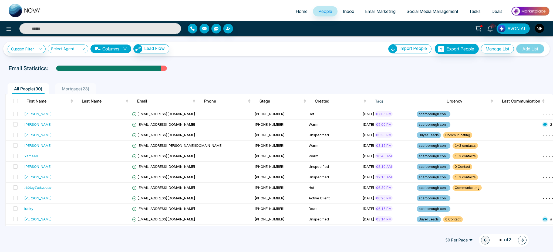
click at [35, 53] on div "Custom Filter Lead Choose Cancel Apply Select Agent Columns Lead Flow Import Pe…" at bounding box center [277, 49] width 538 height 10
click at [35, 53] on link "Custom Filter" at bounding box center [27, 49] width 38 height 8
click at [34, 70] on input "search" at bounding box center [38, 74] width 44 height 8
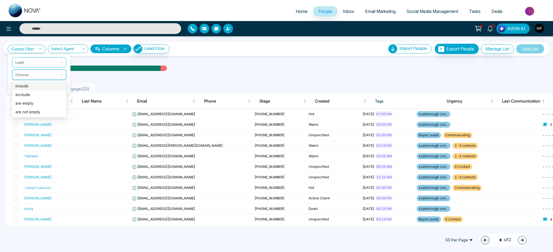
click at [39, 85] on div "include" at bounding box center [39, 86] width 48 height 6
click at [40, 90] on span at bounding box center [38, 87] width 44 height 10
click at [40, 93] on div "Custom Filter Lead include Choose Cancel Apply Select Agent Columns Lead Flow I…" at bounding box center [276, 131] width 553 height 190
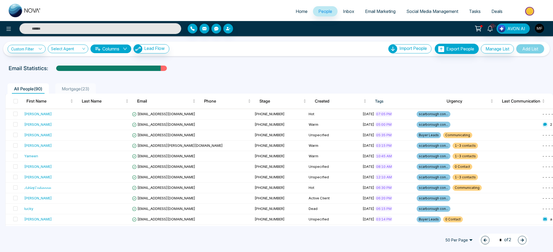
click at [35, 56] on div "Custom Filter Lead include Choose Cancel Apply Select Agent Columns Lead Flow I…" at bounding box center [276, 49] width 546 height 15
click at [36, 46] on link "Custom Filter" at bounding box center [27, 49] width 38 height 8
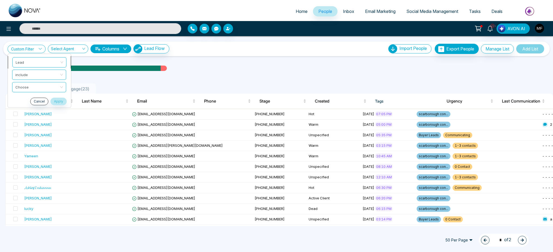
click at [34, 62] on span "Lead" at bounding box center [40, 62] width 48 height 10
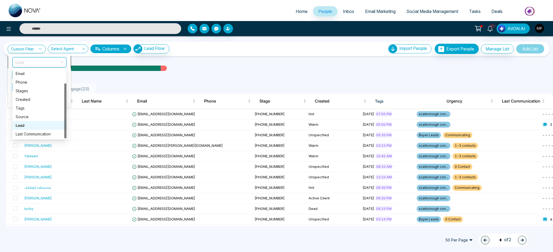
click at [35, 61] on span "Lead" at bounding box center [40, 62] width 48 height 10
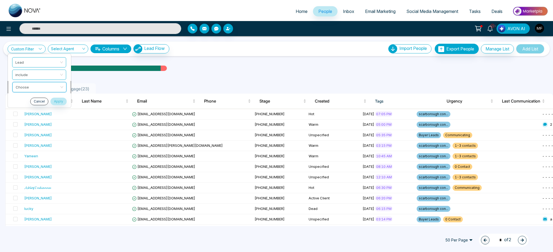
click at [37, 85] on input "search" at bounding box center [38, 86] width 44 height 8
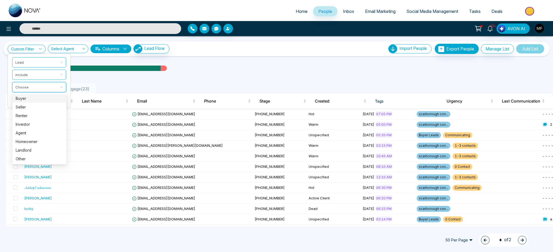
click at [35, 99] on div "Buyer" at bounding box center [40, 99] width 48 height 6
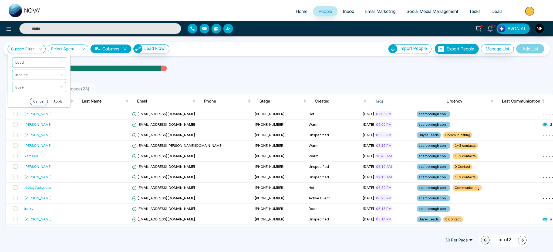
click at [58, 100] on button "Apply" at bounding box center [58, 102] width 16 height 8
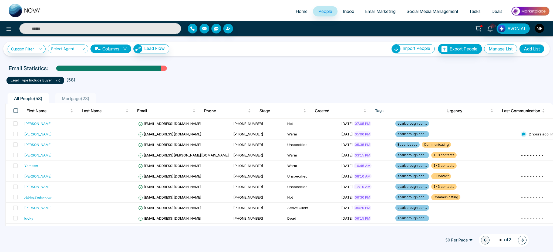
click at [17, 110] on span at bounding box center [15, 111] width 4 height 4
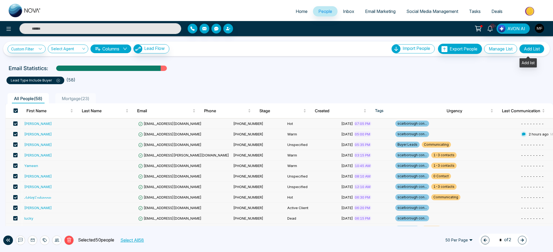
click at [531, 50] on button "Add List" at bounding box center [531, 48] width 25 height 9
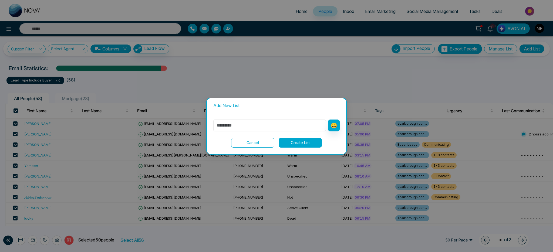
click at [287, 124] on input "text" at bounding box center [269, 126] width 113 height 12
click at [267, 124] on input "*****" at bounding box center [269, 126] width 113 height 12
type input "*****"
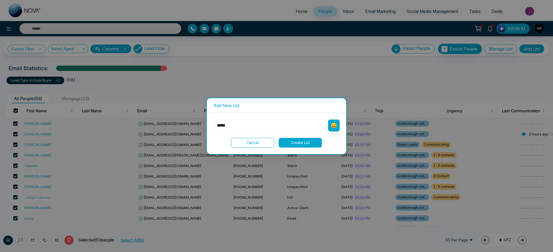
click at [300, 140] on button "Create List" at bounding box center [300, 143] width 43 height 10
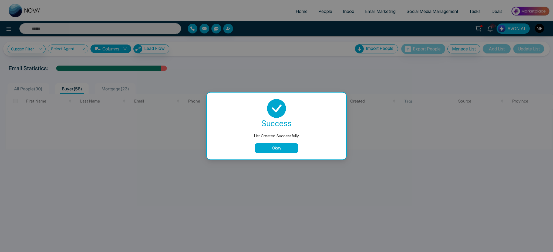
click at [274, 148] on button "Okay" at bounding box center [276, 148] width 43 height 10
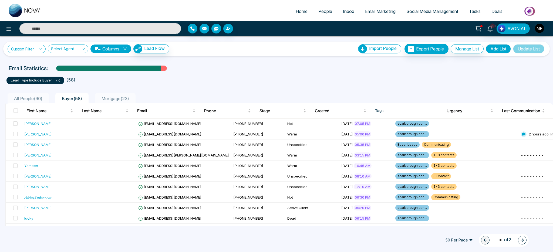
click at [29, 50] on link "Custom Filter" at bounding box center [27, 49] width 38 height 8
click at [33, 61] on input "search" at bounding box center [38, 61] width 44 height 8
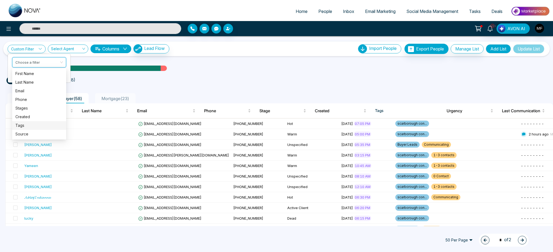
scroll to position [17, 0]
click at [22, 126] on div "Lead" at bounding box center [39, 126] width 48 height 6
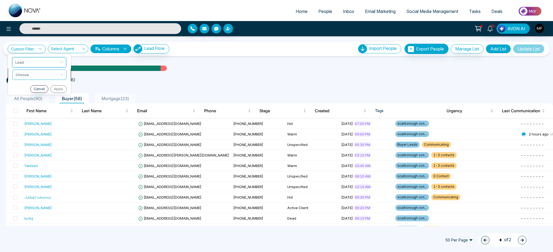
click at [44, 71] on input "search" at bounding box center [38, 74] width 44 height 8
click at [38, 87] on div "include" at bounding box center [40, 86] width 48 height 6
click at [39, 88] on input "search" at bounding box center [38, 86] width 44 height 8
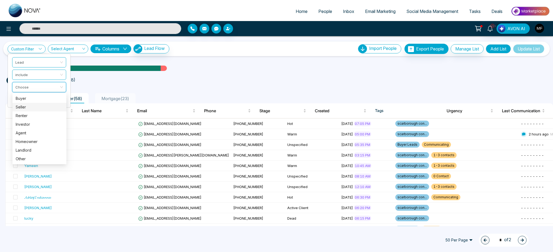
click at [37, 106] on div "Seller" at bounding box center [40, 107] width 48 height 6
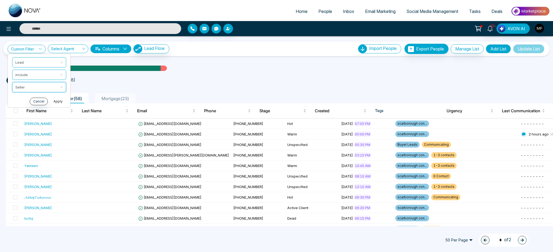
click at [57, 100] on button "Apply" at bounding box center [58, 102] width 16 height 8
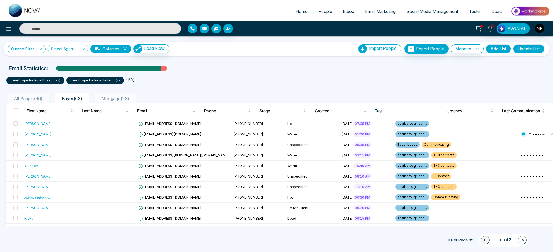
click at [29, 49] on link "Custom Filter" at bounding box center [27, 49] width 38 height 8
click at [36, 65] on input "search" at bounding box center [38, 61] width 44 height 8
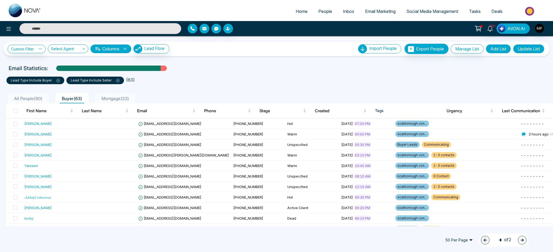
click at [25, 102] on li "All People ( 90 )" at bounding box center [28, 98] width 41 height 10
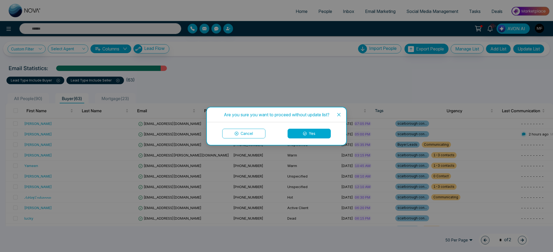
click at [306, 137] on button "Yes" at bounding box center [308, 134] width 43 height 10
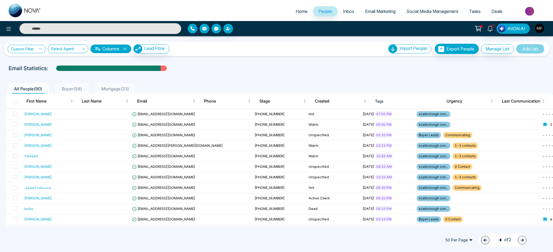
click at [34, 49] on link "Custom Filter" at bounding box center [27, 49] width 38 height 8
click at [33, 59] on input "search" at bounding box center [38, 61] width 44 height 8
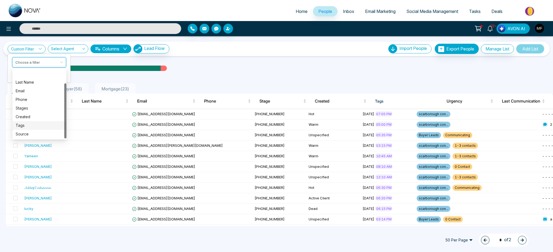
scroll to position [17, 0]
click at [28, 124] on div "Lead" at bounding box center [40, 126] width 48 height 6
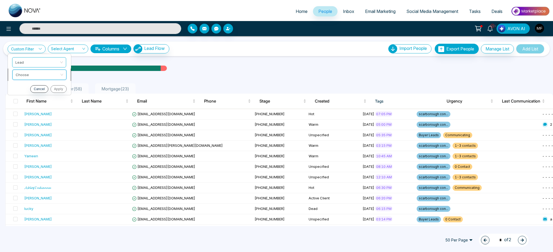
click at [41, 73] on input "search" at bounding box center [38, 74] width 44 height 8
click at [38, 86] on div "include" at bounding box center [40, 86] width 48 height 6
click at [35, 87] on input "search" at bounding box center [38, 86] width 44 height 8
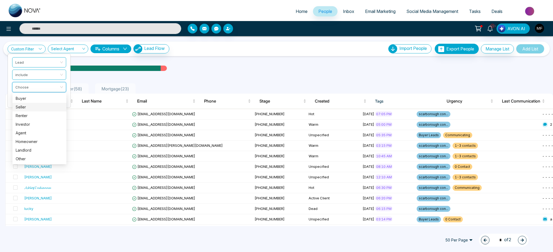
click at [32, 105] on div "Seller" at bounding box center [40, 107] width 48 height 6
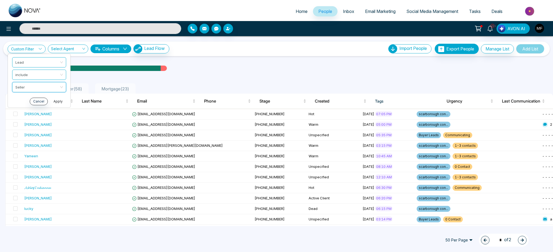
click at [60, 98] on button "Apply" at bounding box center [58, 102] width 16 height 8
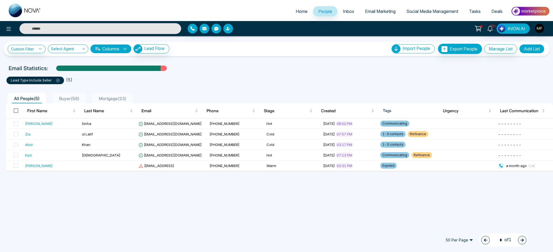
click at [16, 112] on span at bounding box center [16, 111] width 4 height 4
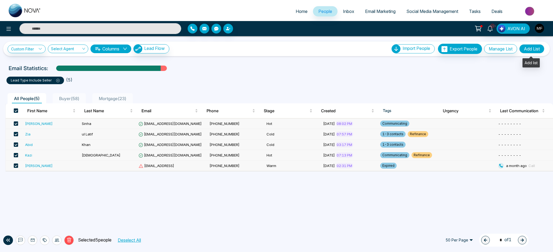
click at [527, 49] on button "Add List" at bounding box center [531, 48] width 25 height 9
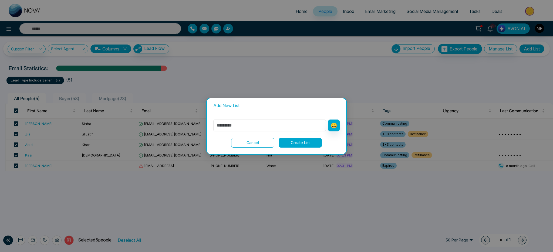
click at [289, 130] on input "text" at bounding box center [269, 126] width 113 height 12
type input "******"
click at [311, 147] on button "Create List" at bounding box center [300, 143] width 43 height 10
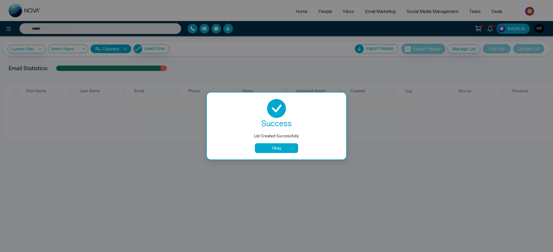
click at [280, 152] on button "Okay" at bounding box center [276, 148] width 43 height 10
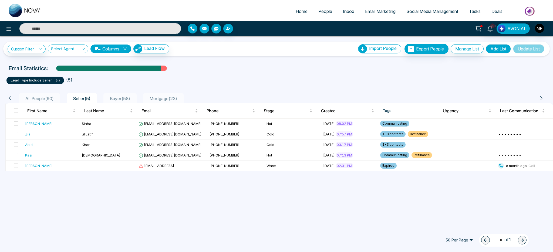
click at [50, 99] on span "All People ( 90 )" at bounding box center [39, 98] width 33 height 5
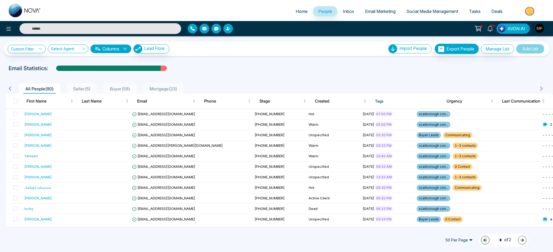
click at [40, 54] on div "Custom Filter Choose a filter Cancel Apply Select Agent Columns Lead Flow Impor…" at bounding box center [276, 49] width 546 height 15
click at [40, 50] on icon at bounding box center [40, 49] width 4 height 4
click at [43, 63] on input "search" at bounding box center [38, 61] width 44 height 8
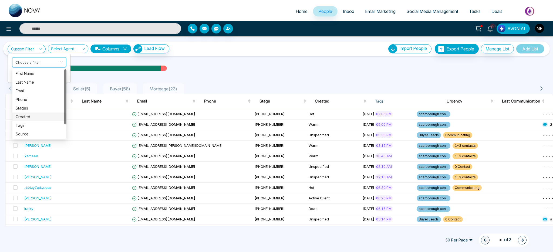
scroll to position [17, 0]
click at [26, 124] on div "Lead" at bounding box center [40, 126] width 48 height 6
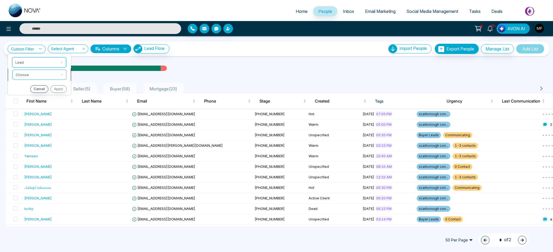
click at [42, 78] on span at bounding box center [38, 75] width 44 height 10
click at [39, 85] on div "include" at bounding box center [40, 86] width 48 height 6
click at [40, 85] on input "search" at bounding box center [38, 86] width 44 height 8
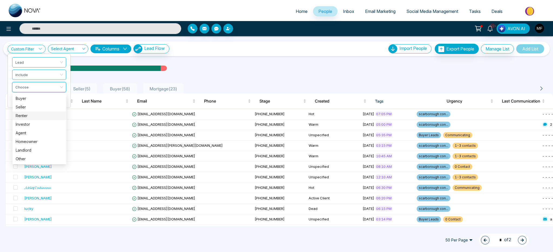
click at [33, 116] on div "Renter" at bounding box center [40, 116] width 48 height 6
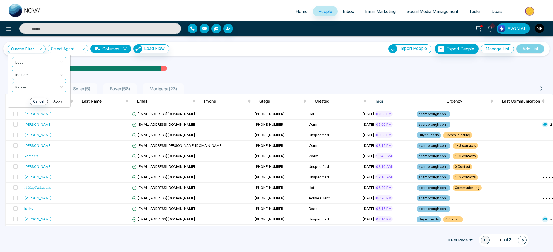
click at [58, 101] on button "Apply" at bounding box center [58, 102] width 16 height 8
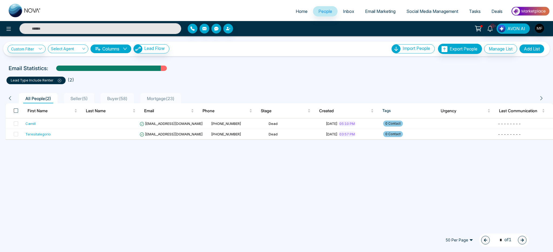
click at [17, 111] on span at bounding box center [16, 111] width 4 height 4
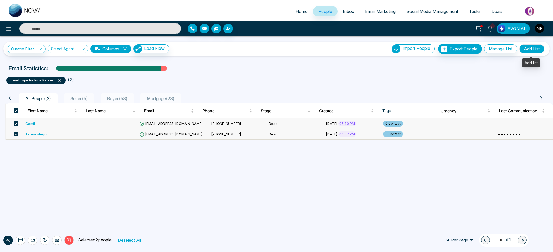
click at [527, 50] on button "Add List" at bounding box center [531, 48] width 25 height 9
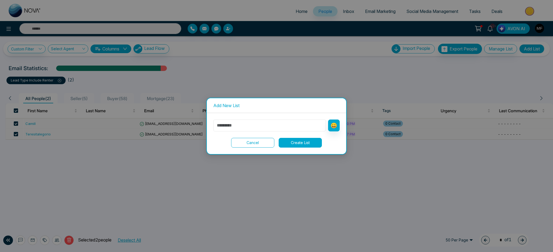
click at [289, 124] on input "text" at bounding box center [269, 126] width 113 height 12
type input "******"
click at [299, 145] on button "Create List" at bounding box center [300, 143] width 43 height 10
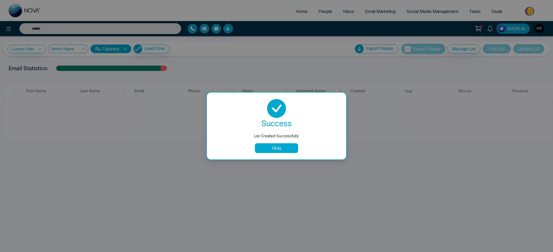
click at [263, 150] on button "Okay" at bounding box center [276, 148] width 43 height 10
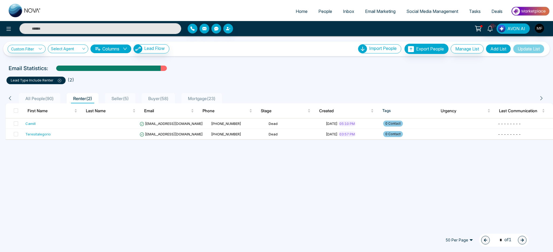
click at [33, 100] on span "All People ( 90 )" at bounding box center [39, 98] width 33 height 5
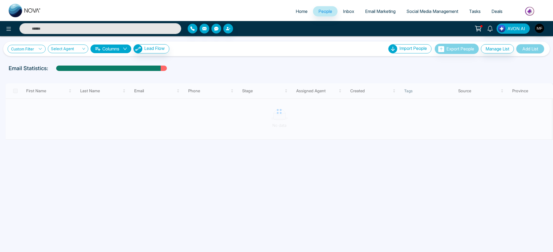
click at [31, 52] on link "Custom Filter" at bounding box center [27, 49] width 38 height 8
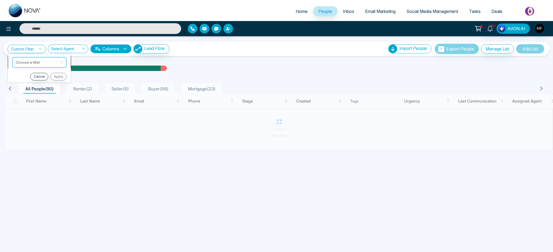
click at [31, 59] on input "search" at bounding box center [38, 61] width 44 height 8
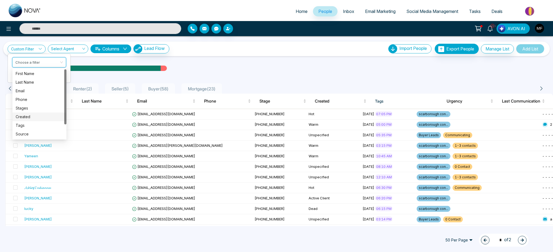
scroll to position [17, 0]
click at [27, 124] on div "Lead" at bounding box center [40, 126] width 48 height 6
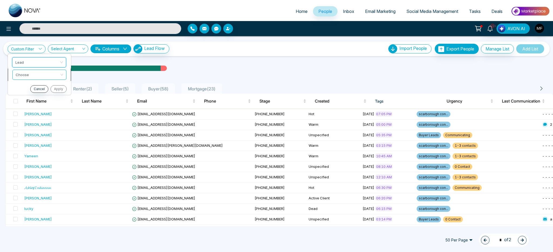
click at [43, 75] on input "search" at bounding box center [38, 74] width 44 height 8
click at [37, 84] on div "include" at bounding box center [39, 86] width 48 height 6
click at [37, 89] on input "search" at bounding box center [38, 86] width 44 height 8
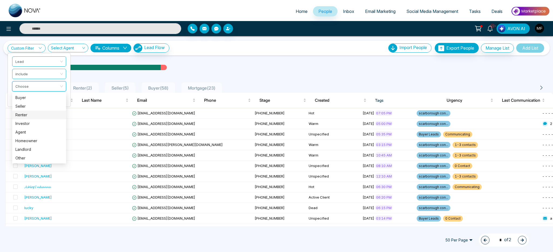
scroll to position [1, 0]
click at [30, 123] on div "Investor" at bounding box center [39, 123] width 48 height 6
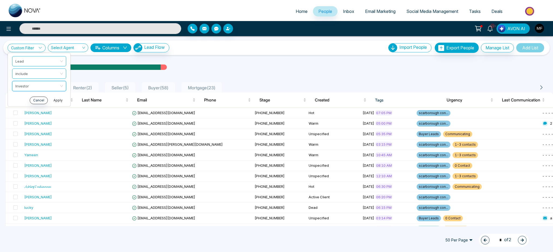
click at [58, 101] on button "Apply" at bounding box center [58, 101] width 16 height 8
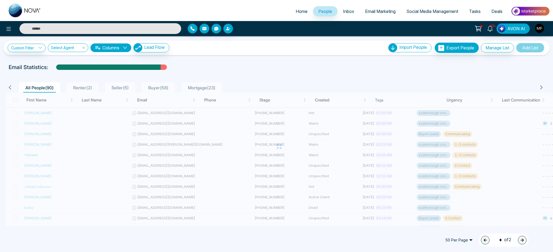
scroll to position [0, 0]
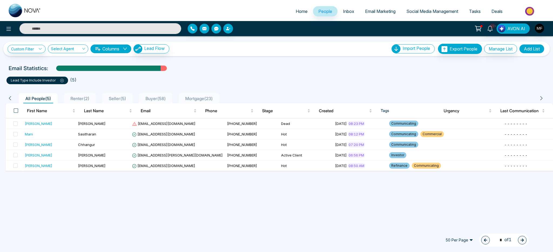
click at [15, 110] on span at bounding box center [16, 111] width 4 height 4
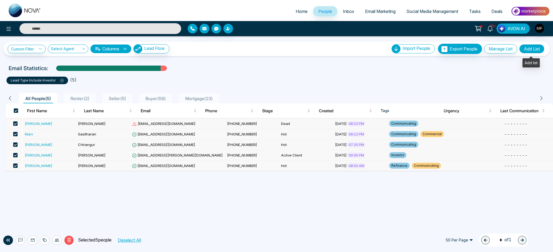
click at [525, 49] on button "Add List" at bounding box center [531, 48] width 25 height 9
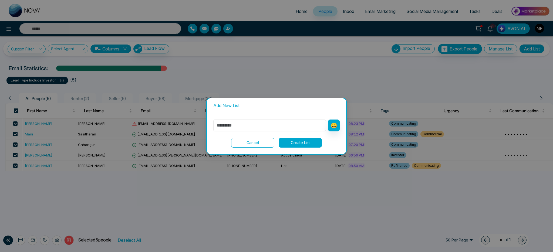
click at [239, 124] on input "text" at bounding box center [269, 126] width 113 height 12
type input "********"
click at [299, 141] on button "Create List" at bounding box center [300, 143] width 43 height 10
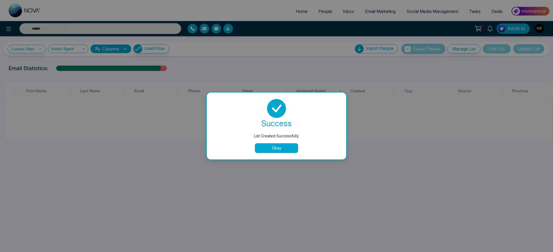
click at [282, 147] on button "Okay" at bounding box center [276, 148] width 43 height 10
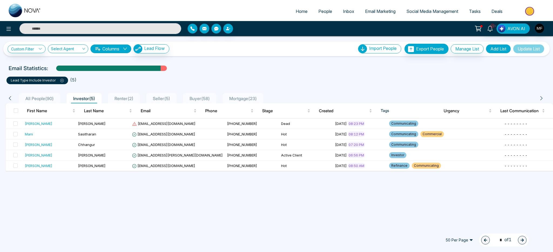
click at [35, 101] on div "All People ( 90 )" at bounding box center [39, 98] width 33 height 6
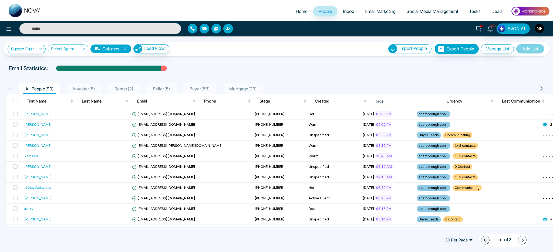
click at [36, 53] on div "Custom Filter Choose a filter Cancel Apply Select Agent Columns Lead Flow" at bounding box center [89, 48] width 162 height 9
click at [36, 50] on link "Custom Filter" at bounding box center [27, 49] width 38 height 8
click at [40, 62] on input "search" at bounding box center [38, 61] width 44 height 8
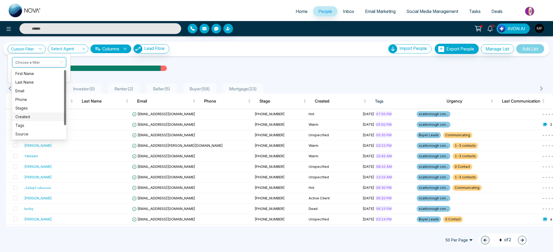
scroll to position [17, 0]
click at [31, 124] on div "Lead" at bounding box center [39, 126] width 48 height 6
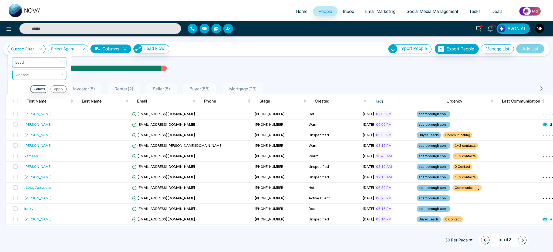
click at [50, 78] on span at bounding box center [38, 75] width 44 height 10
click at [42, 86] on div "include" at bounding box center [40, 86] width 48 height 6
click at [52, 87] on input "search" at bounding box center [38, 86] width 44 height 8
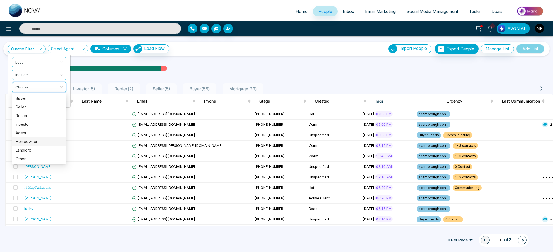
click at [40, 140] on div "Homeowner" at bounding box center [40, 142] width 48 height 6
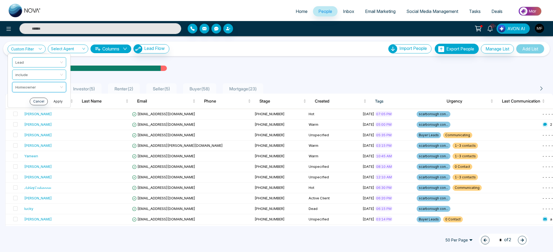
click at [55, 100] on button "Apply" at bounding box center [58, 102] width 16 height 8
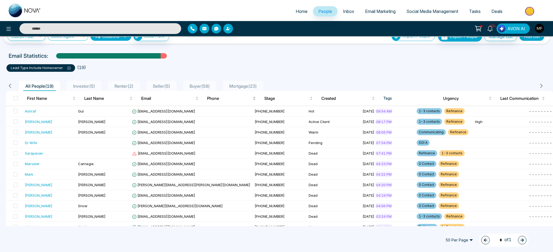
scroll to position [0, 0]
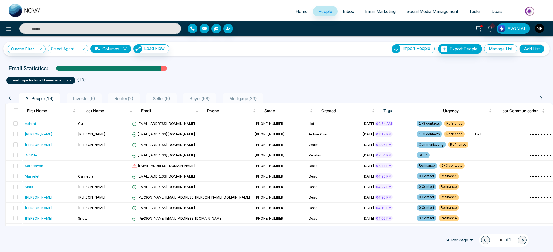
click at [246, 92] on div "All People ( 19 ) Investor ( 5 ) Renter ( 2 ) Seller ( 5 ) Buyer ( 58 ) Mortgag…" at bounding box center [276, 97] width 548 height 14
click at [245, 96] on span "Mortgage ( 23 )" at bounding box center [243, 98] width 32 height 5
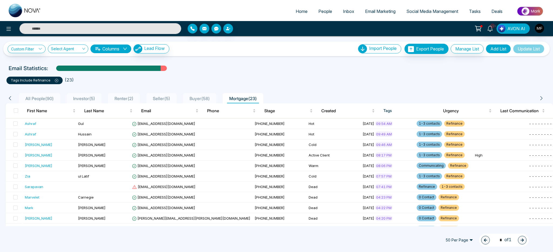
click at [38, 99] on span "All People ( 90 )" at bounding box center [39, 98] width 33 height 5
